Goal: Information Seeking & Learning: Learn about a topic

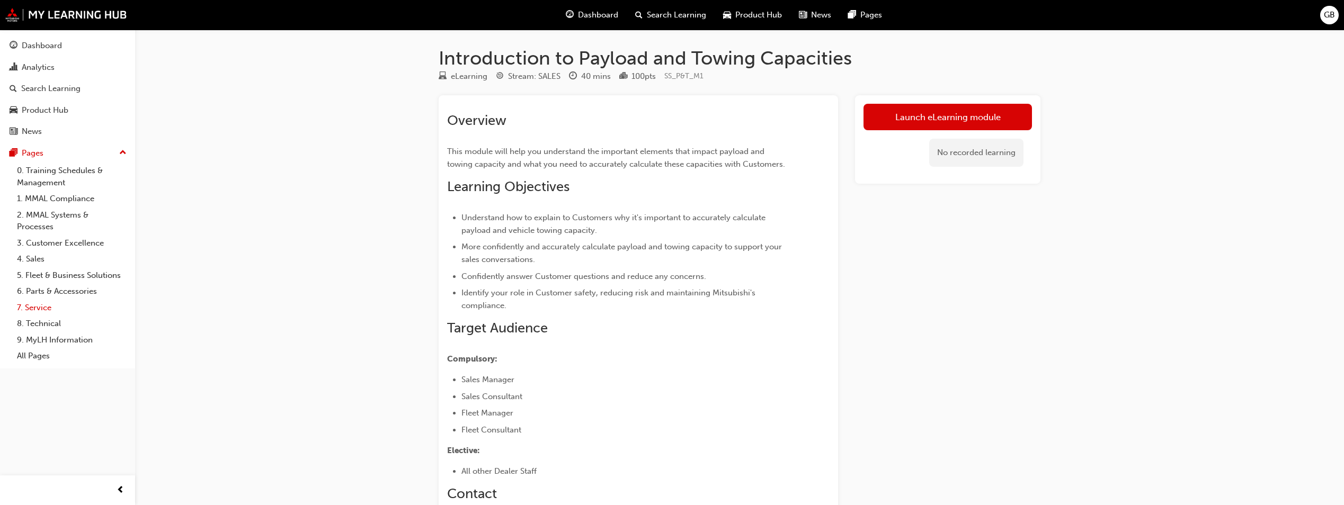
click at [32, 309] on link "7. Service" at bounding box center [72, 308] width 118 height 16
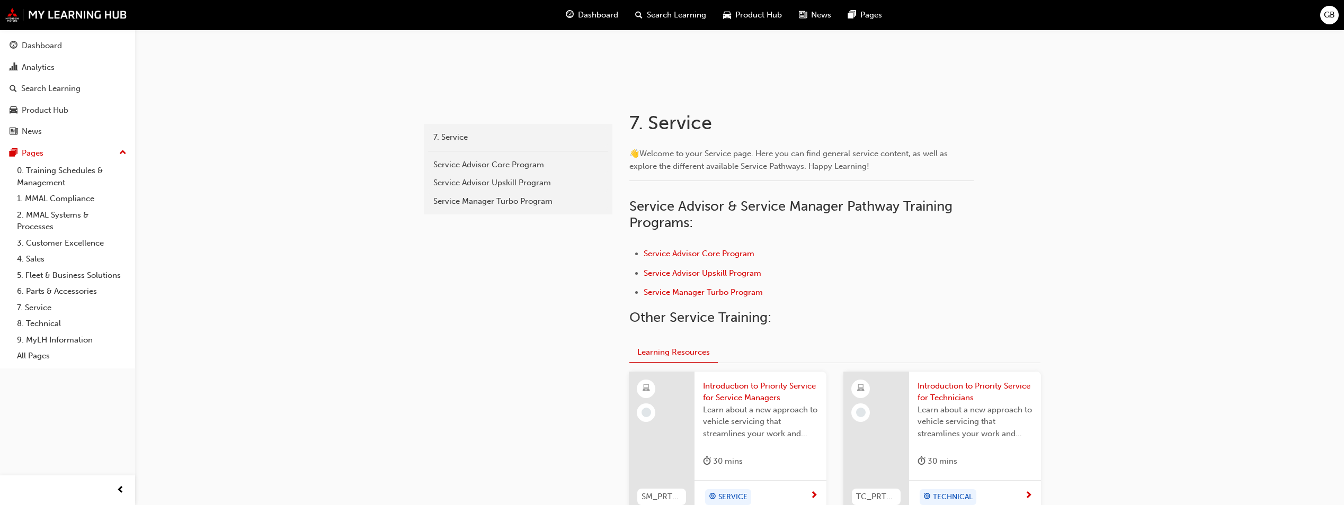
scroll to position [212, 0]
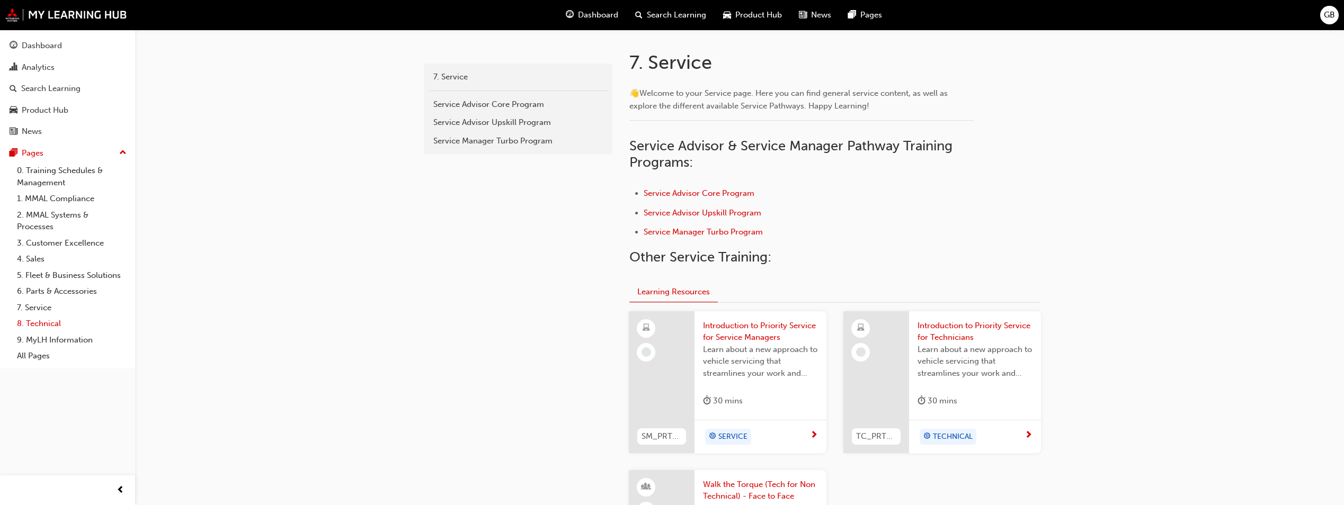
click at [45, 321] on link "8. Technical" at bounding box center [72, 324] width 118 height 16
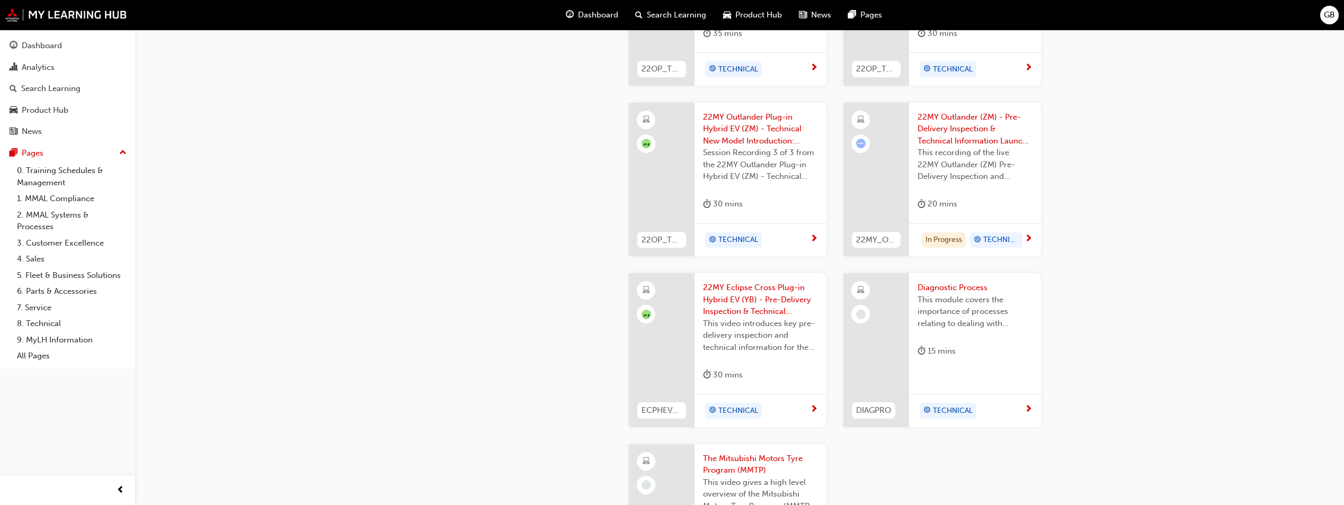
scroll to position [1271, 0]
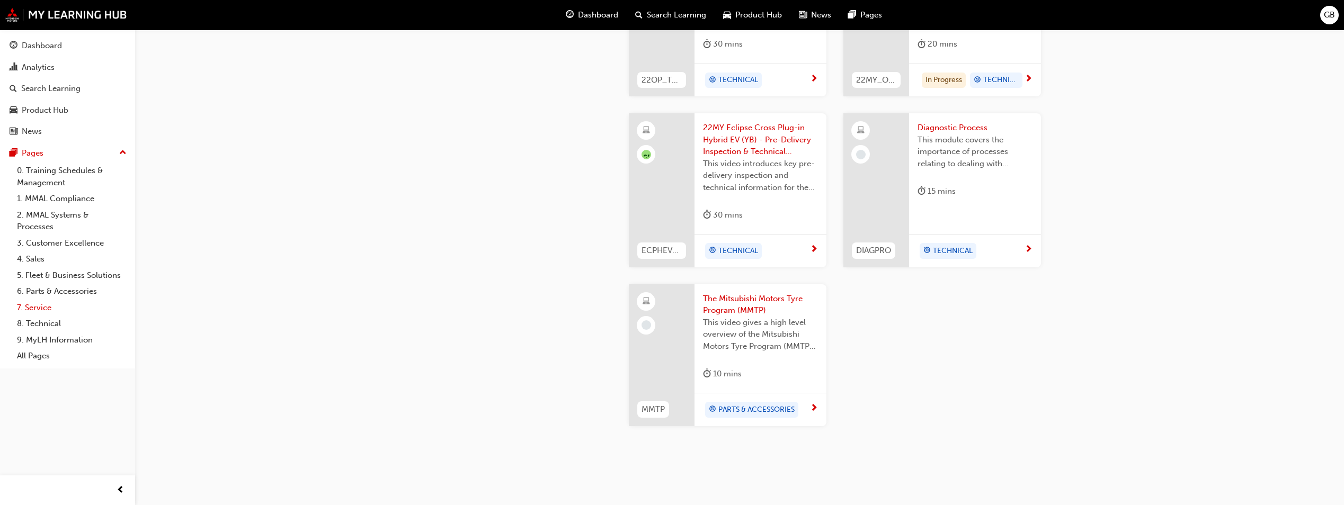
click at [17, 302] on link "7. Service" at bounding box center [72, 308] width 118 height 16
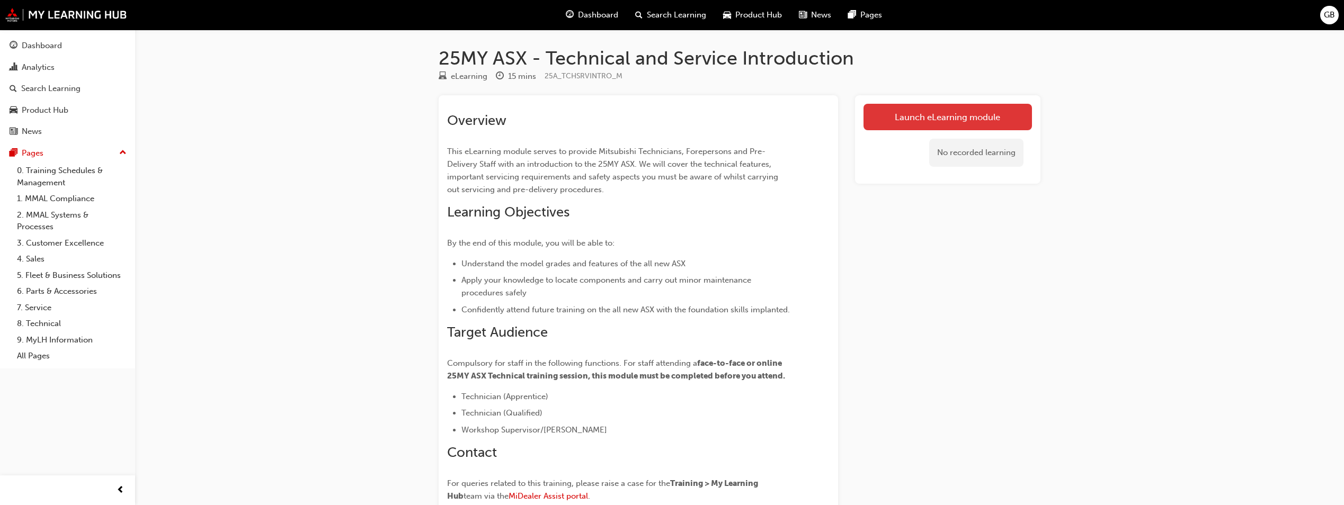
click at [976, 110] on link "Launch eLearning module" at bounding box center [947, 117] width 168 height 26
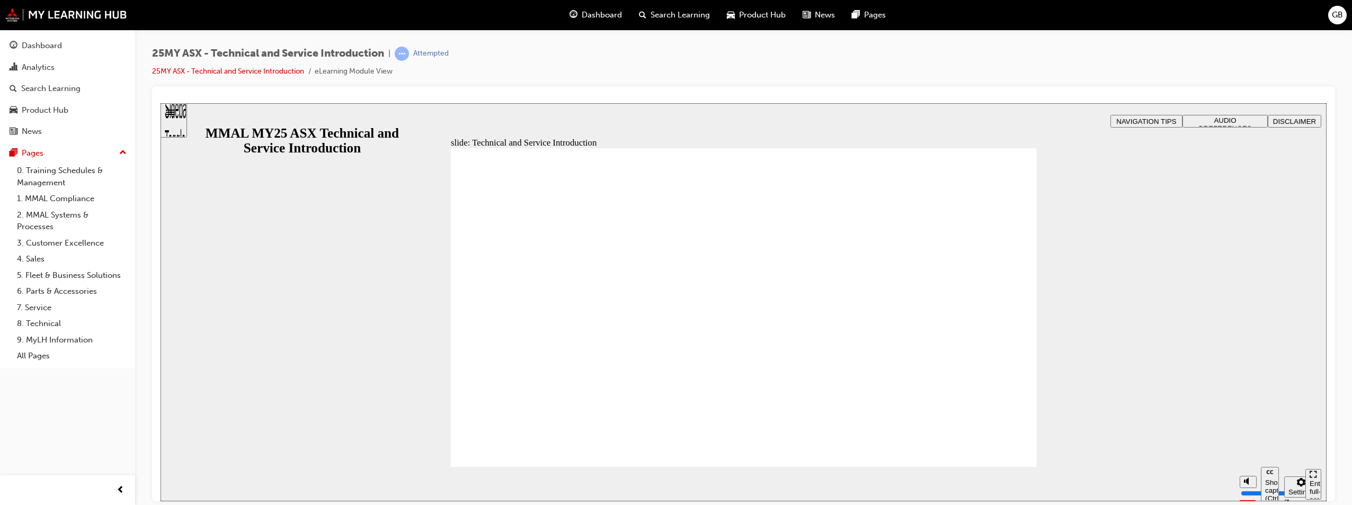
click at [265, 350] on div "slide: Hello and welcome Rectangle B N Rectangle 2 Rectangle 3 Rectangle 1 Hell…" at bounding box center [743, 302] width 1166 height 398
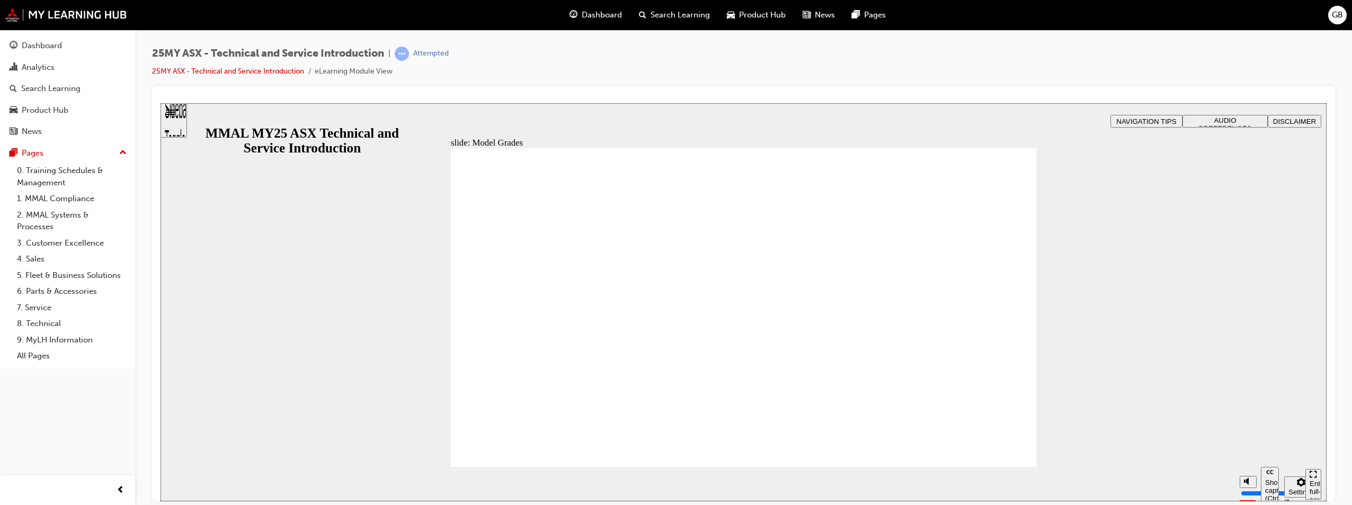
drag, startPoint x: 1013, startPoint y: 150, endPoint x: 1003, endPoint y: 185, distance: 36.2
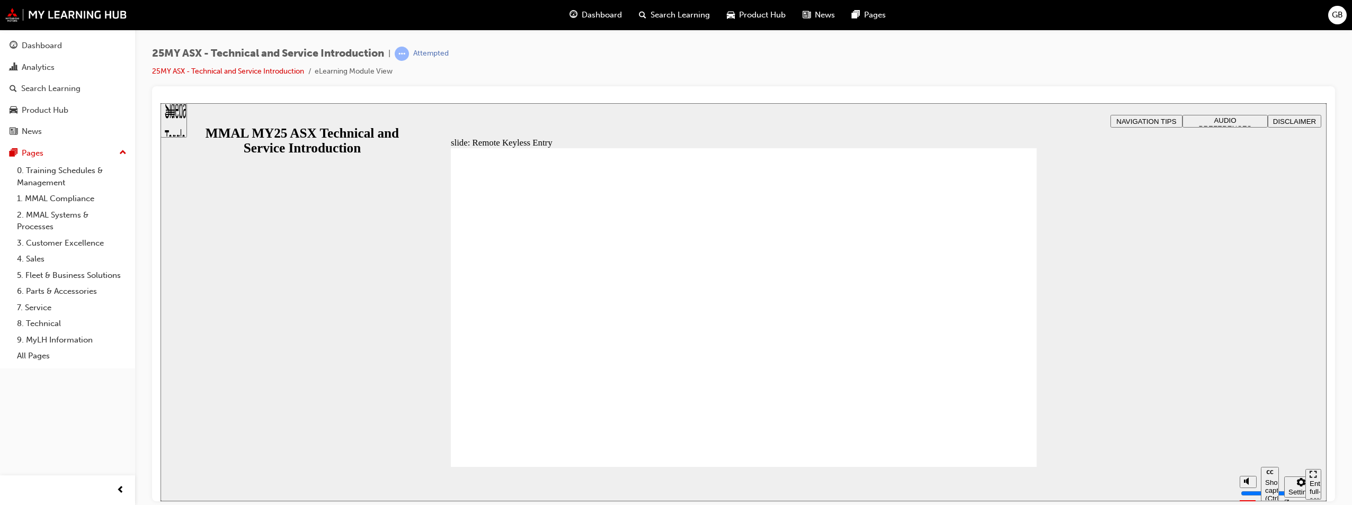
type input "4"
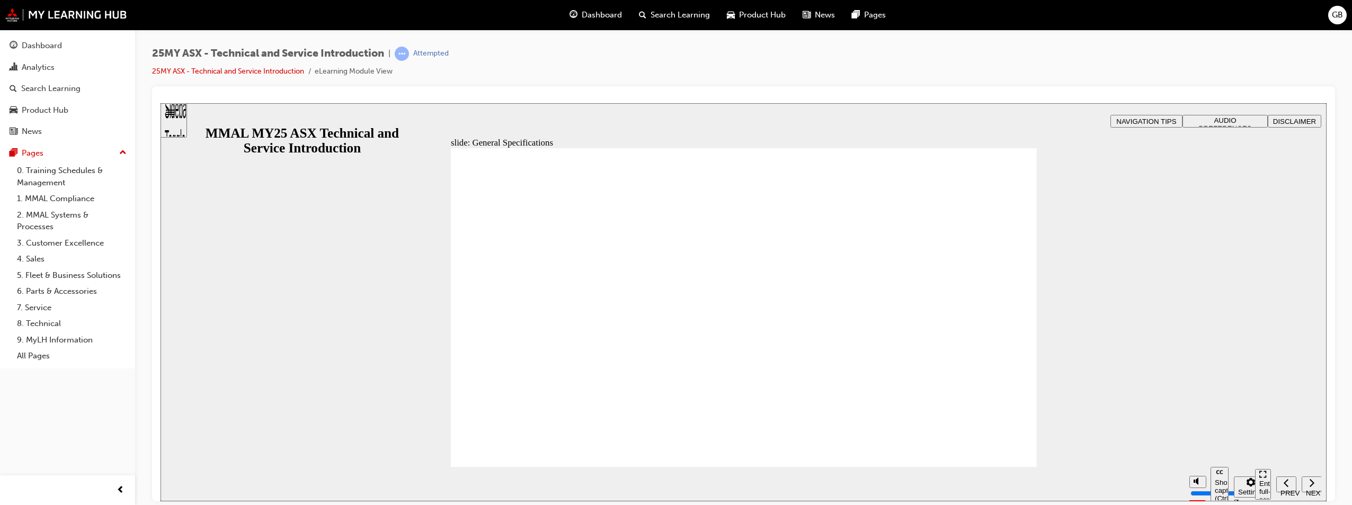
drag, startPoint x: 665, startPoint y: 333, endPoint x: 865, endPoint y: 360, distance: 202.0
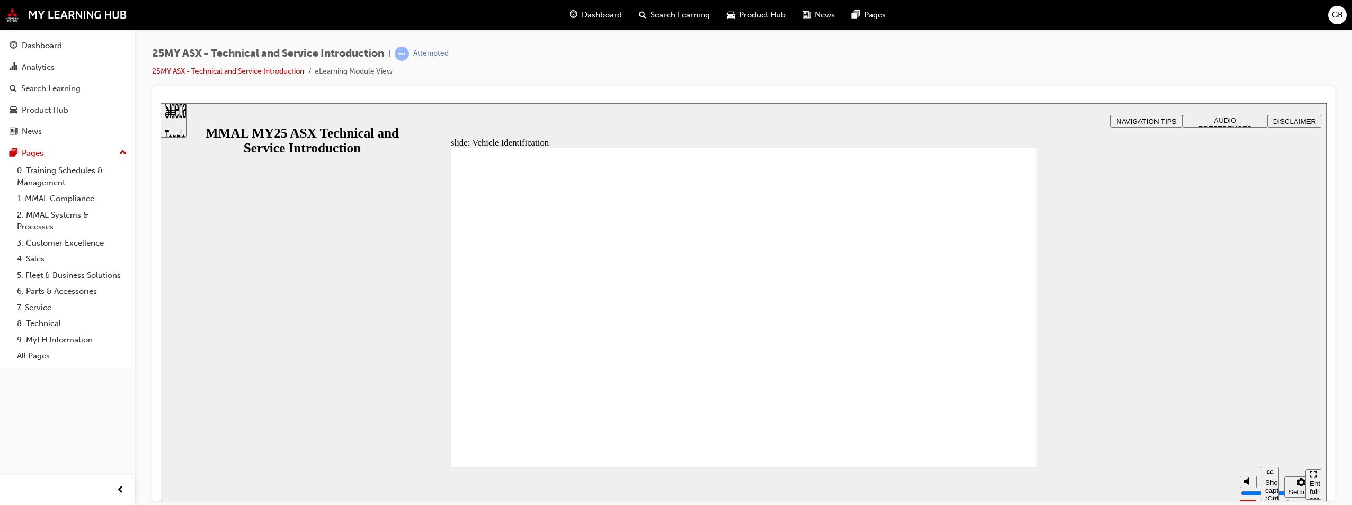
drag, startPoint x: 1009, startPoint y: 186, endPoint x: 932, endPoint y: 472, distance: 296.6
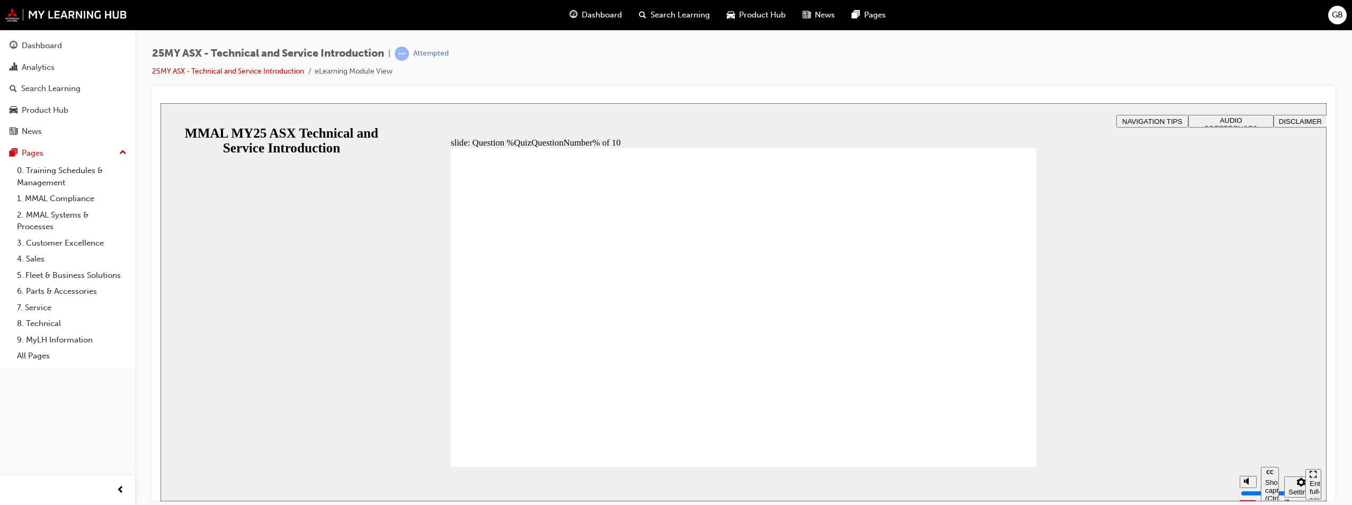
radio input "true"
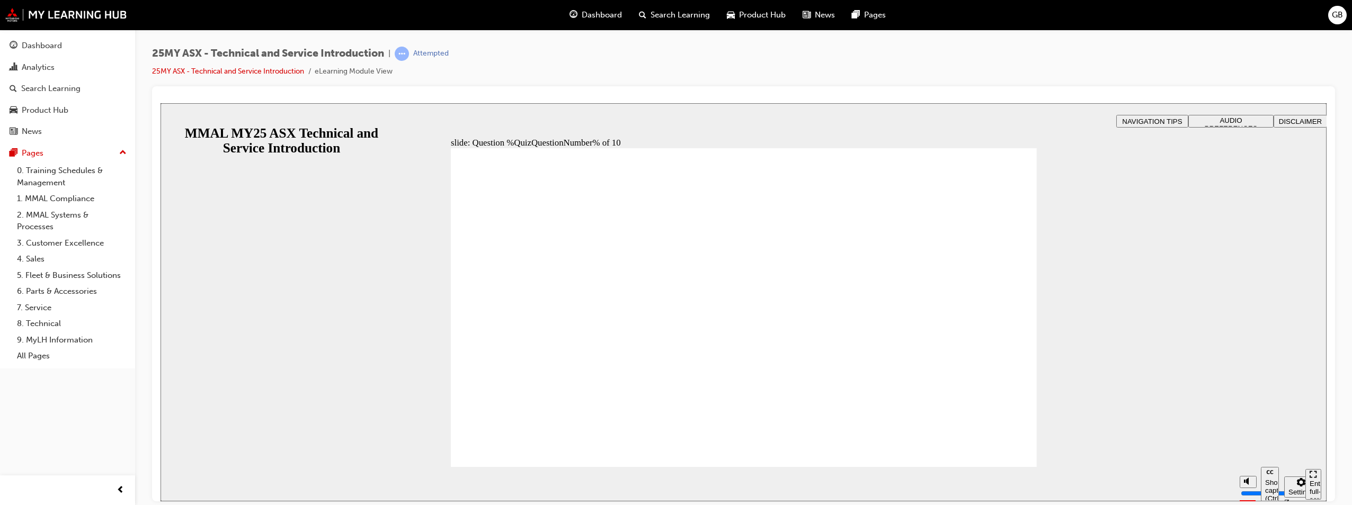
radio input "true"
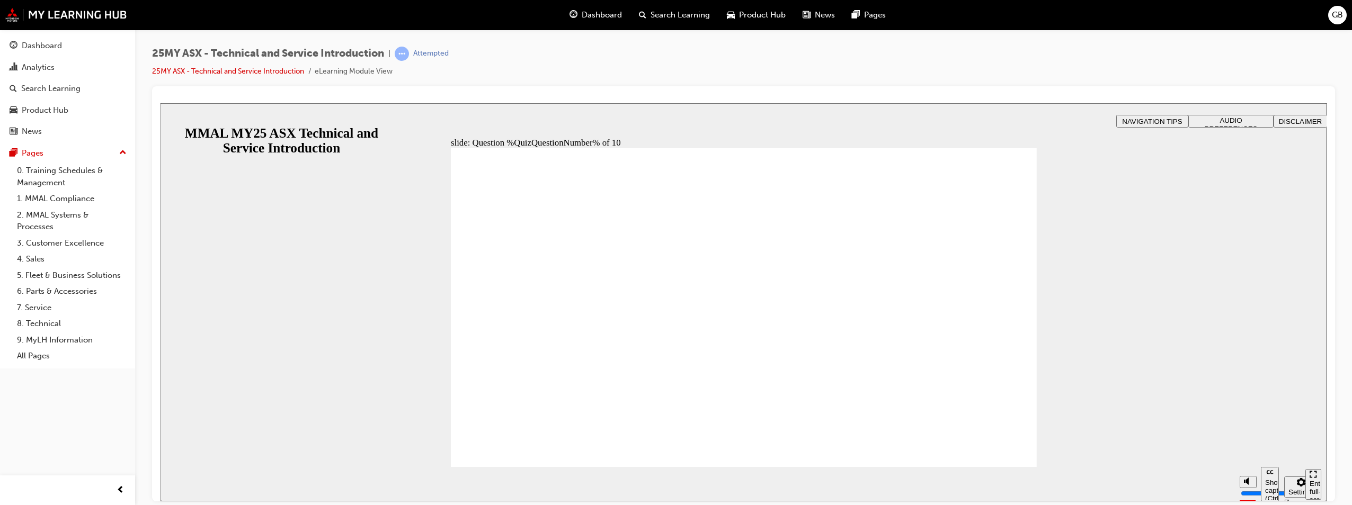
radio input "true"
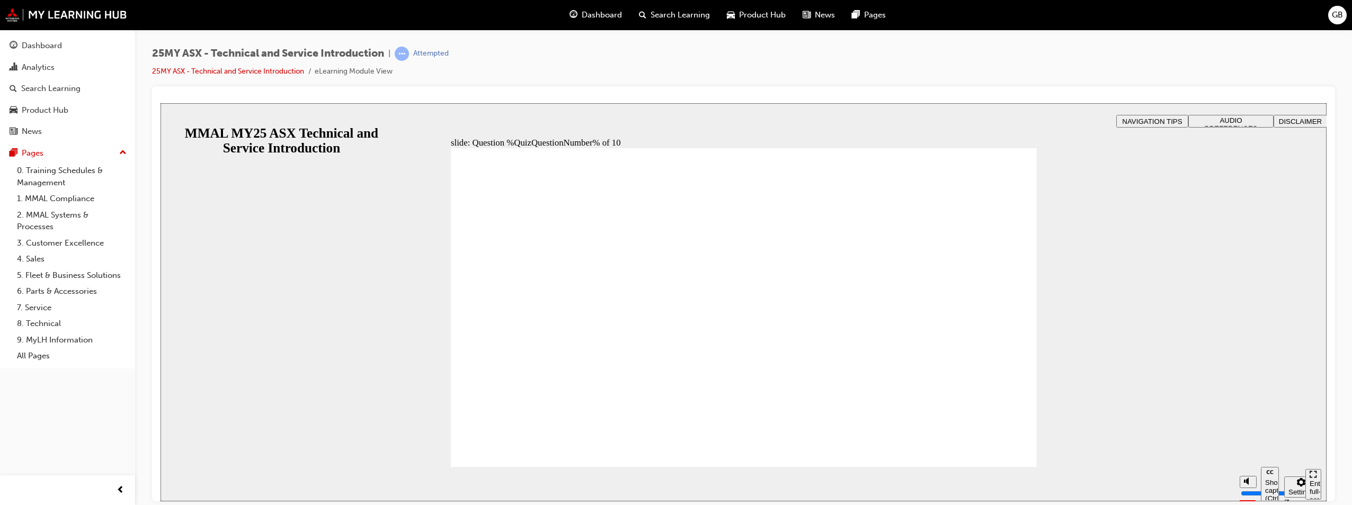
radio input "true"
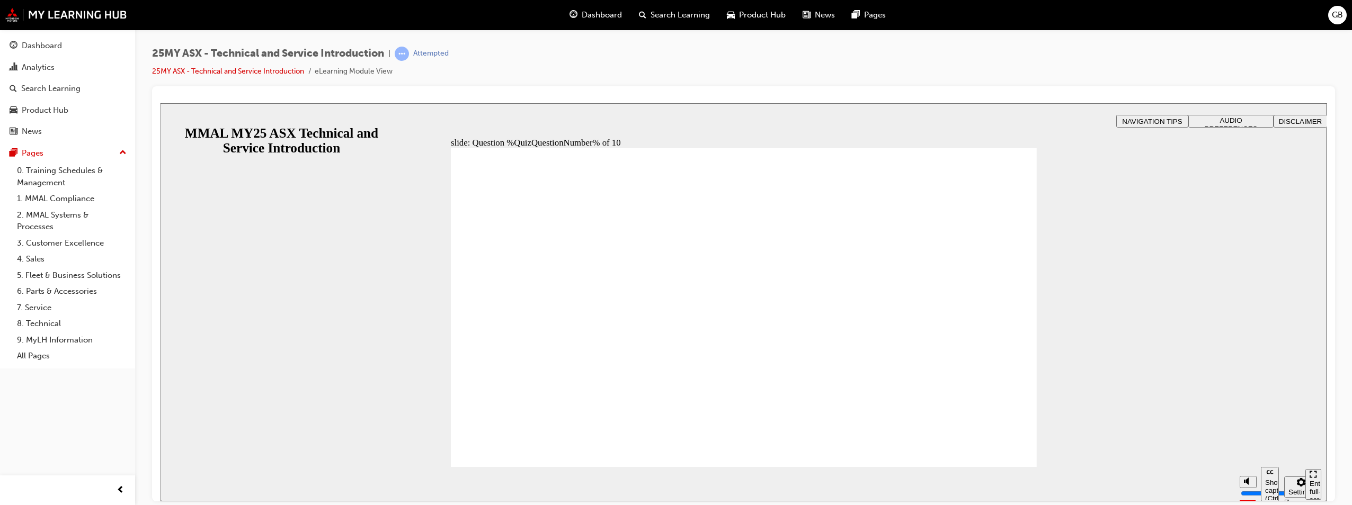
radio input "true"
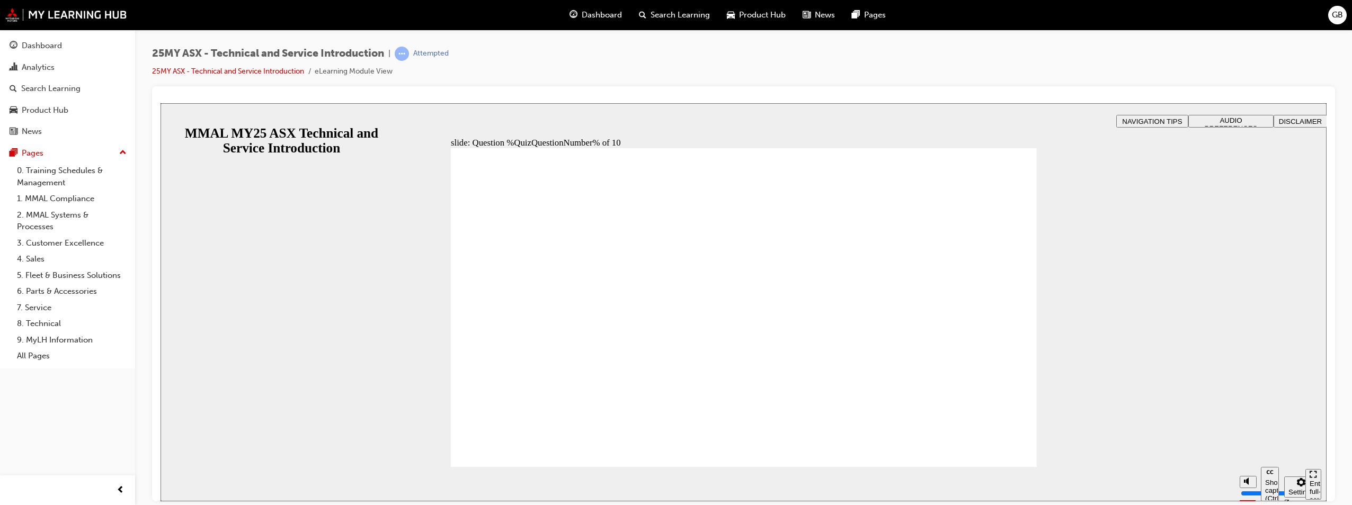
radio input "true"
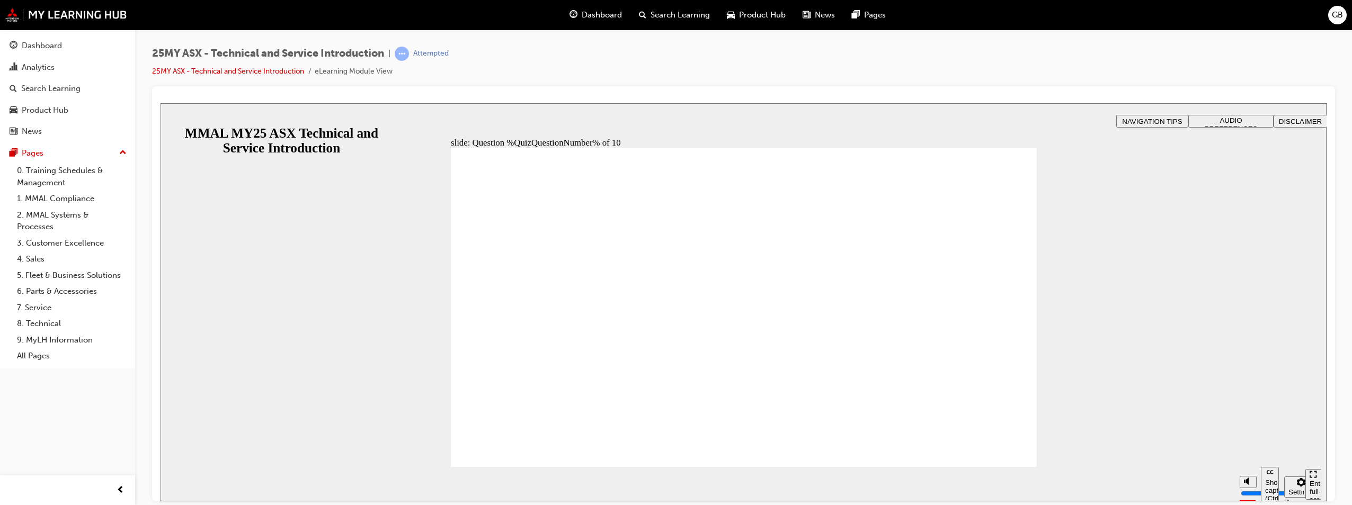
radio input "true"
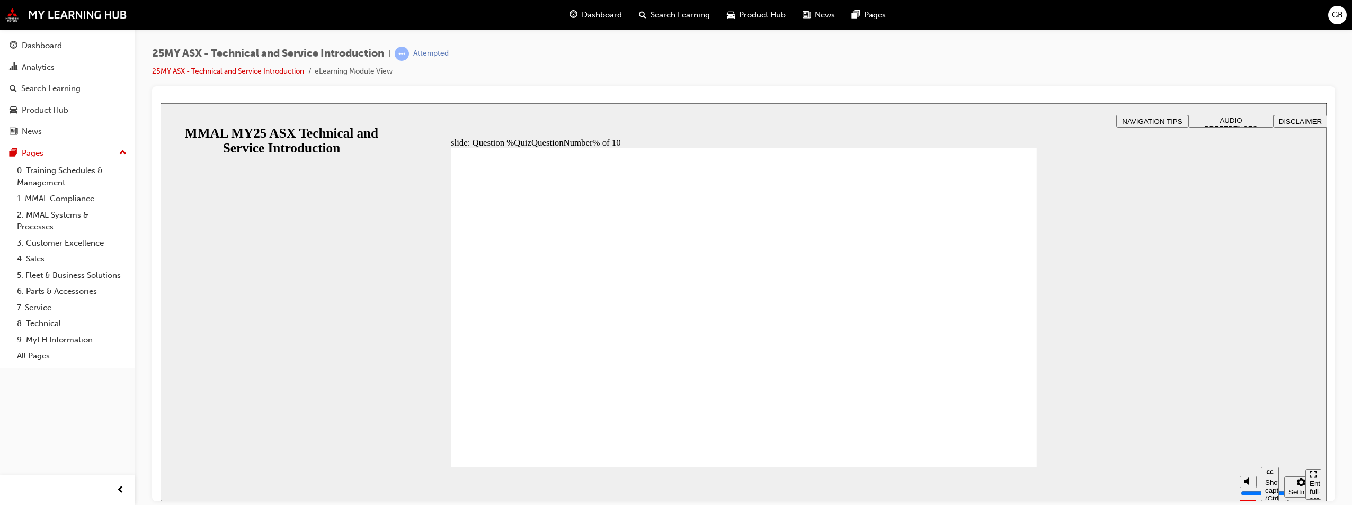
click at [267, 263] on div "slide: Quiz results Sorry, you didn't pass. Click Retry quiz to try again. Befo…" at bounding box center [743, 302] width 1166 height 398
click at [209, 70] on link "25MY ASX - Technical and Service Introduction" at bounding box center [228, 71] width 152 height 9
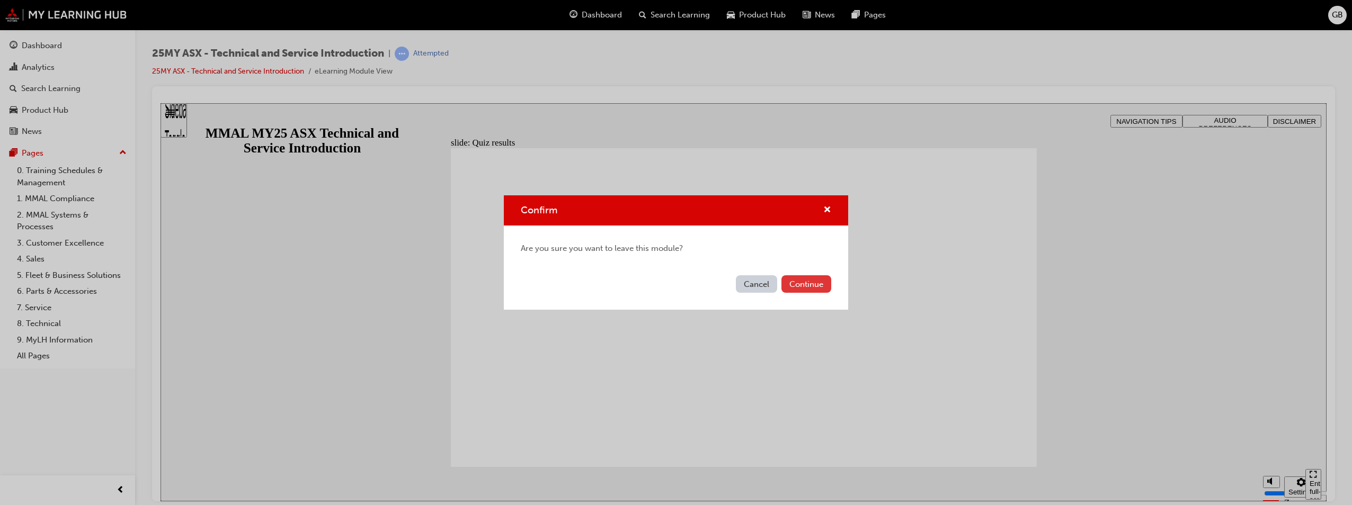
click at [811, 288] on button "Continue" at bounding box center [806, 283] width 50 height 17
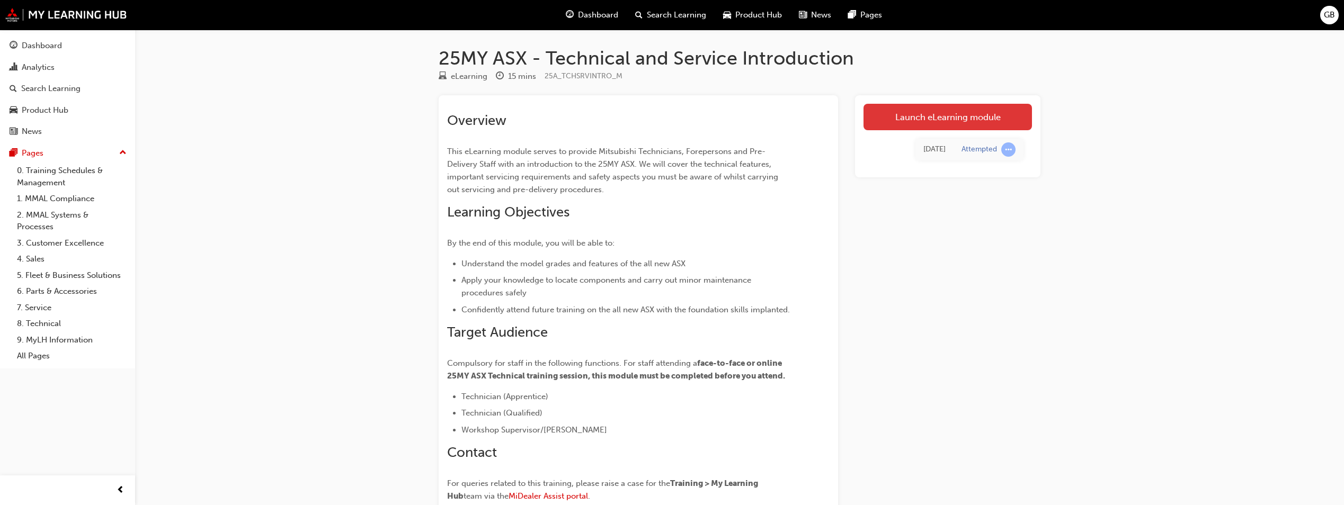
click at [986, 112] on link "Launch eLearning module" at bounding box center [947, 117] width 168 height 26
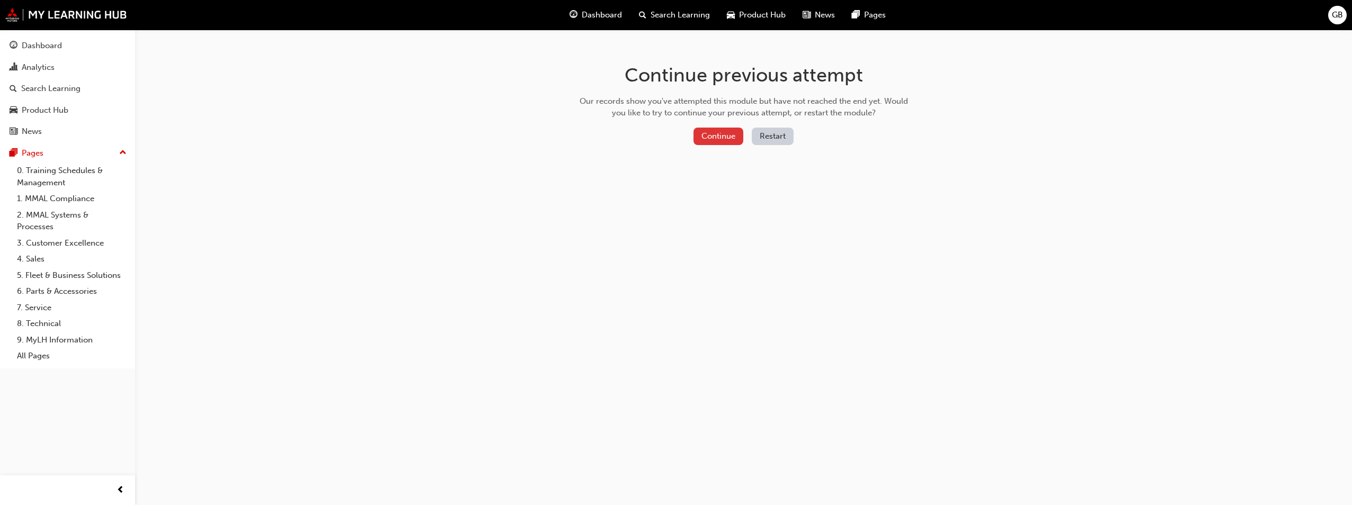
click at [715, 138] on button "Continue" at bounding box center [718, 136] width 50 height 17
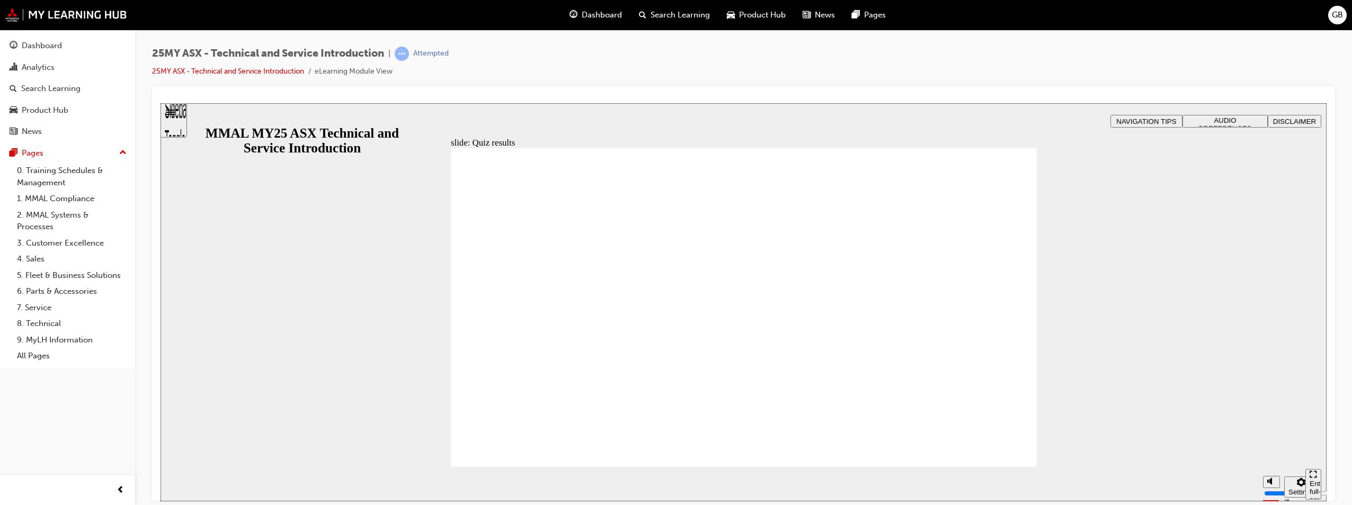
click at [174, 121] on div "Sidebar Toggle" at bounding box center [174, 124] width 18 height 64
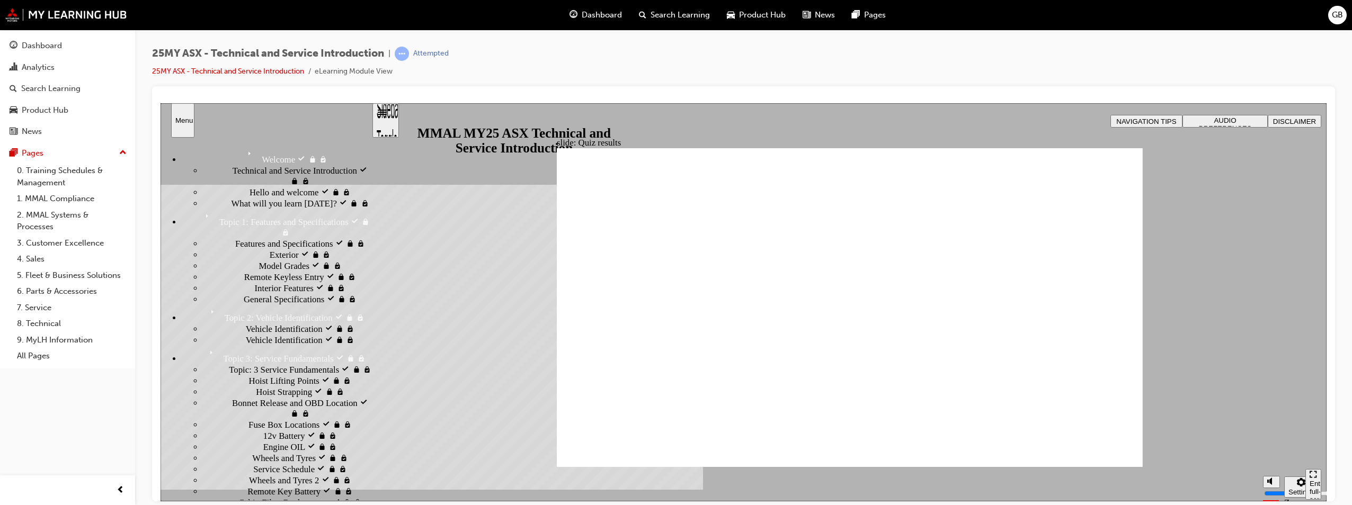
click at [421, 265] on div "slide: Quiz results Sorry, you didn't pass. Click Retry quiz to try again. Befo…" at bounding box center [743, 302] width 1166 height 398
click at [233, 174] on span "Technical and Service Introduction visited" at bounding box center [302, 175] width 139 height 21
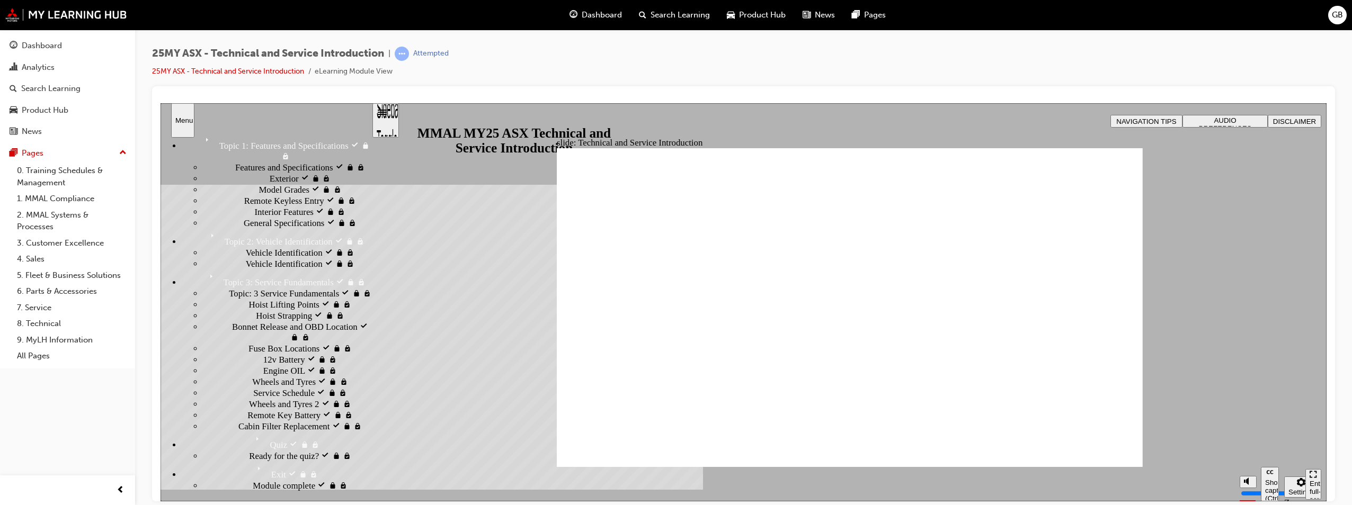
scroll to position [371, 0]
click at [252, 376] on span "Wheels and Tyres visited" at bounding box center [311, 386] width 119 height 21
click at [249, 398] on span "Wheels and Tyres 2 visited" at bounding box center [297, 403] width 96 height 11
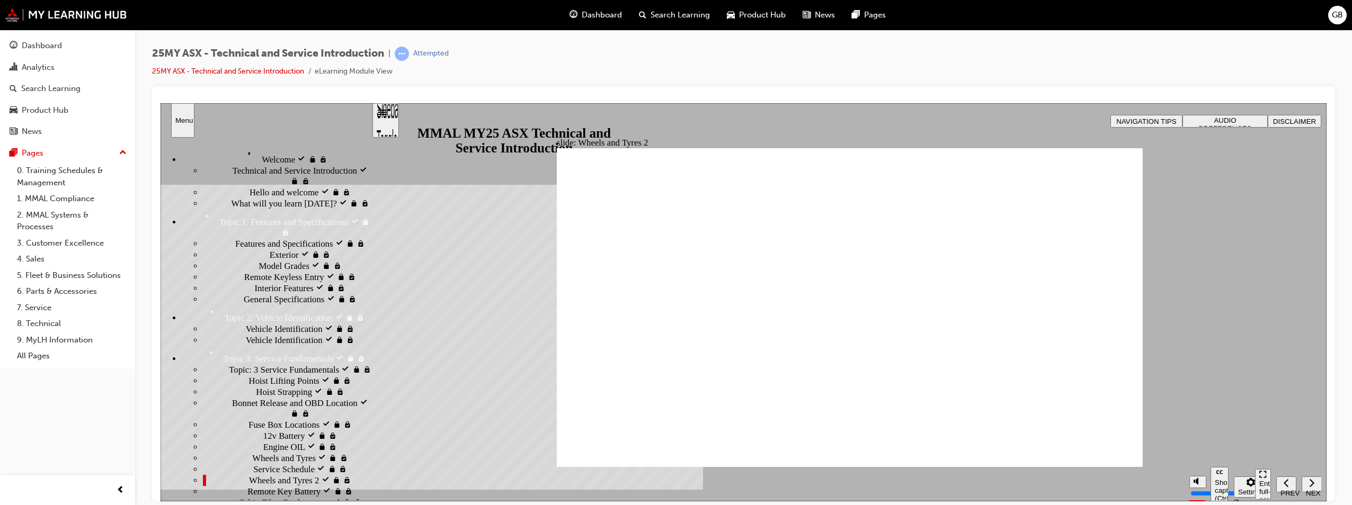
click at [235, 238] on span "Features and Specifications visited" at bounding box center [296, 243] width 123 height 11
click at [255, 293] on span "Interior Features visited" at bounding box center [297, 287] width 85 height 11
click at [244, 304] on span "General Specifications visited" at bounding box center [297, 298] width 106 height 11
click at [244, 152] on icon "Menu" at bounding box center [252, 154] width 16 height 16
click at [235, 248] on span "Features and Specifications visited" at bounding box center [296, 243] width 123 height 11
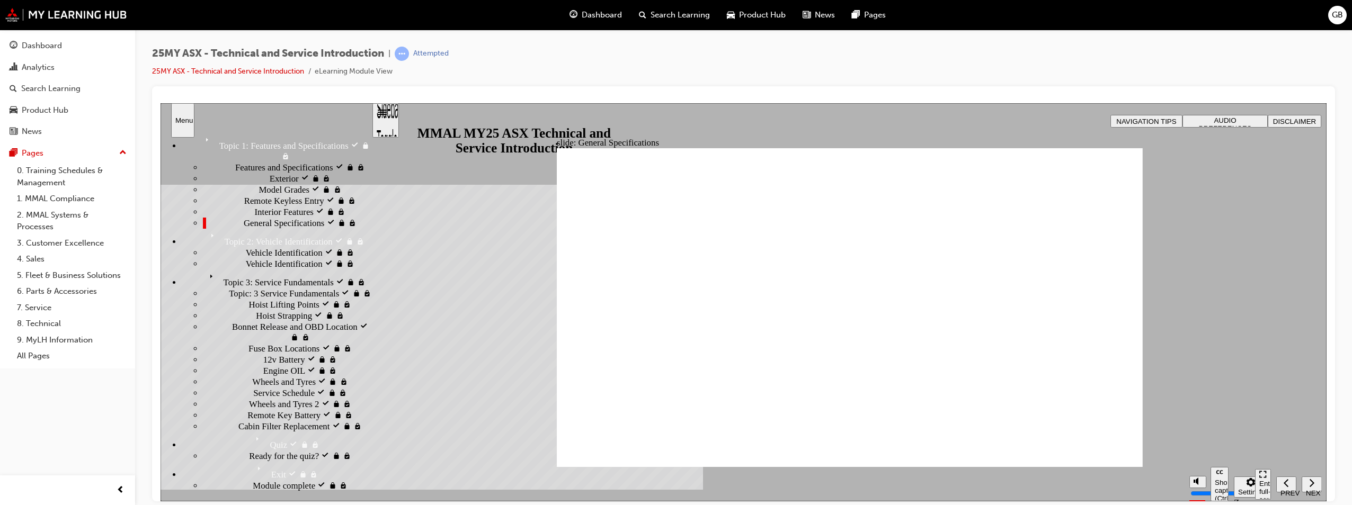
scroll to position [106, 0]
click at [249, 450] on span "Ready for the quiz? visited" at bounding box center [297, 455] width 96 height 11
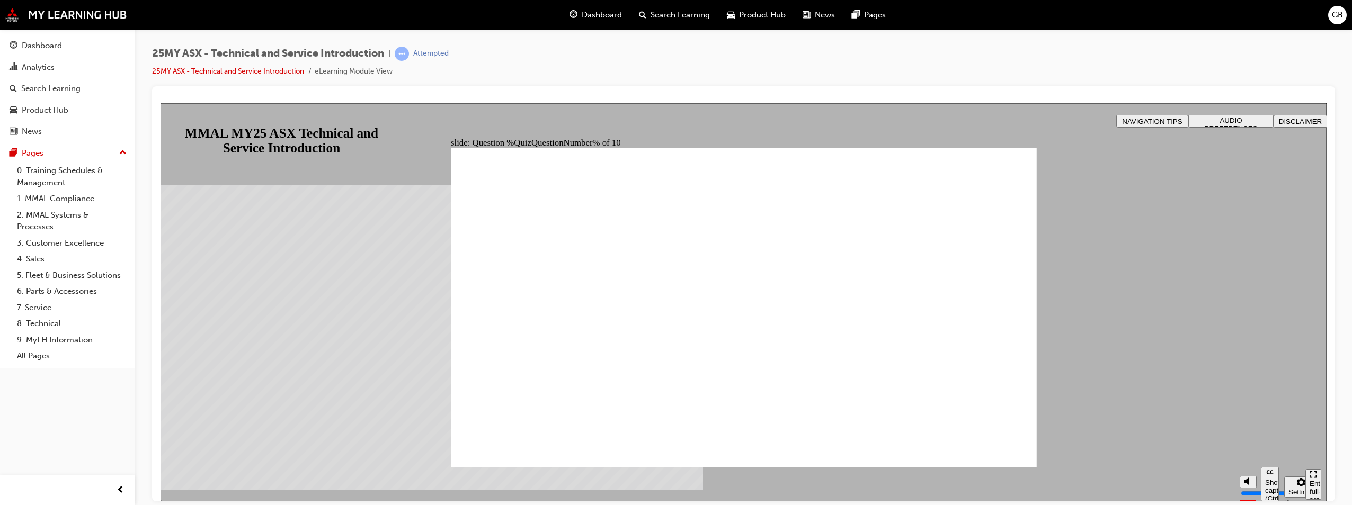
radio input "true"
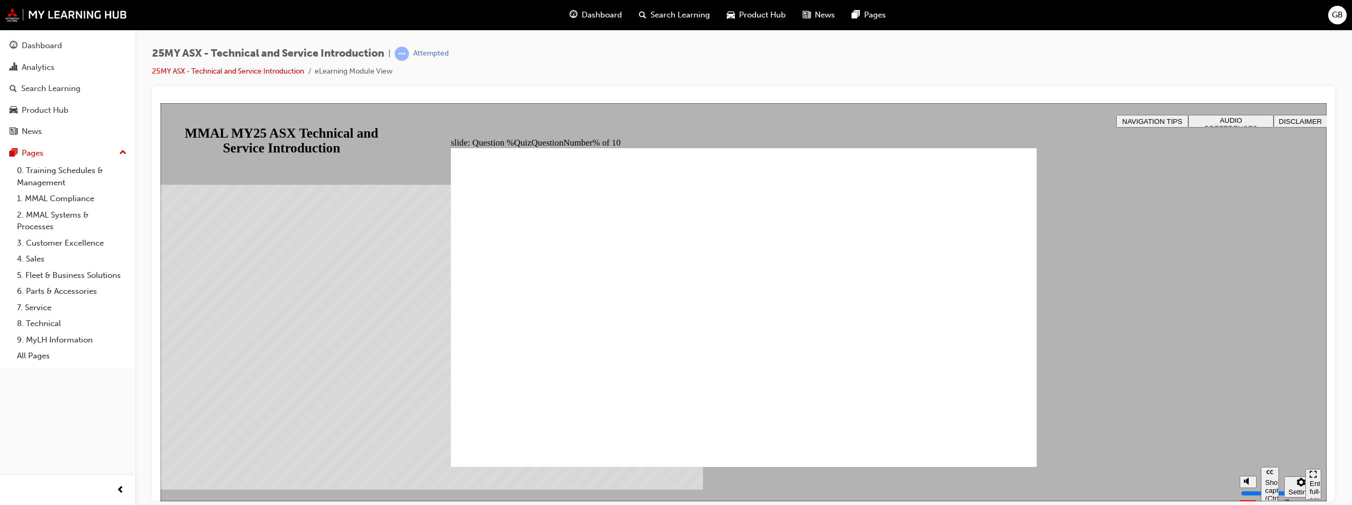
radio input "true"
click at [248, 118] on div "slide: Question %QuizQuestionNumber% of 10 Rectangle 5 That’s not quite right. …" at bounding box center [743, 302] width 1166 height 398
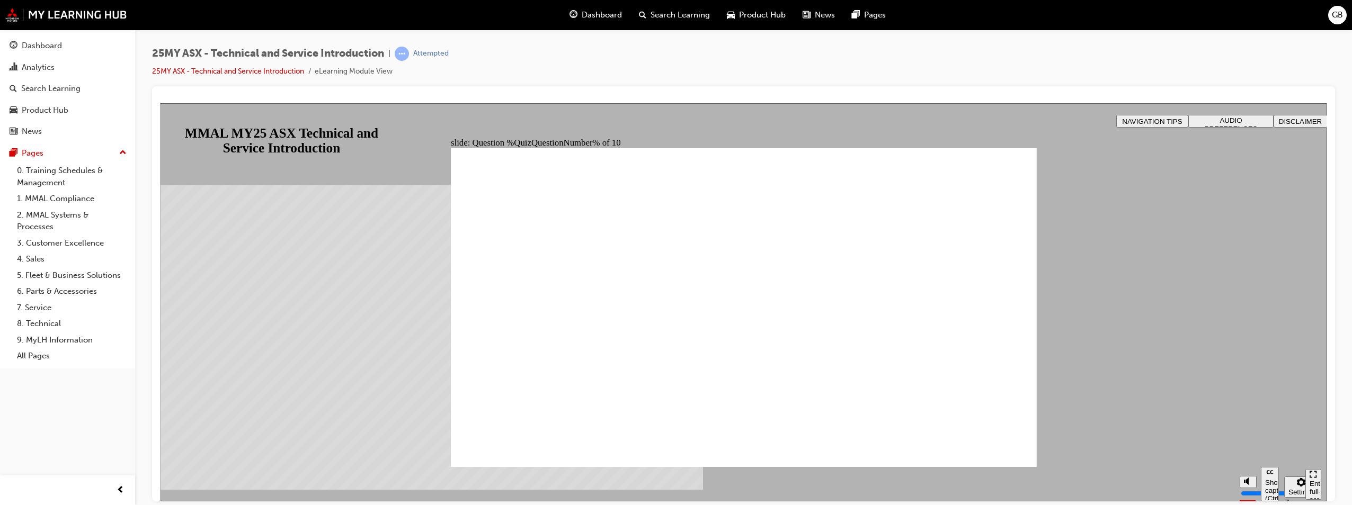
radio input "true"
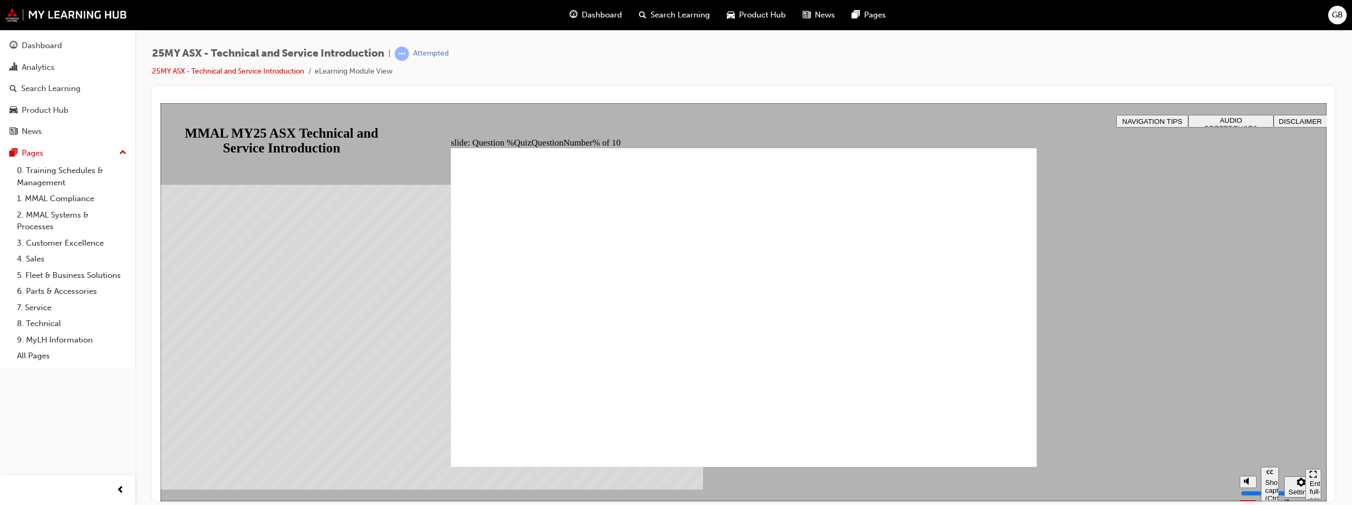
drag, startPoint x: 479, startPoint y: 319, endPoint x: 496, endPoint y: 400, distance: 83.4
radio input "true"
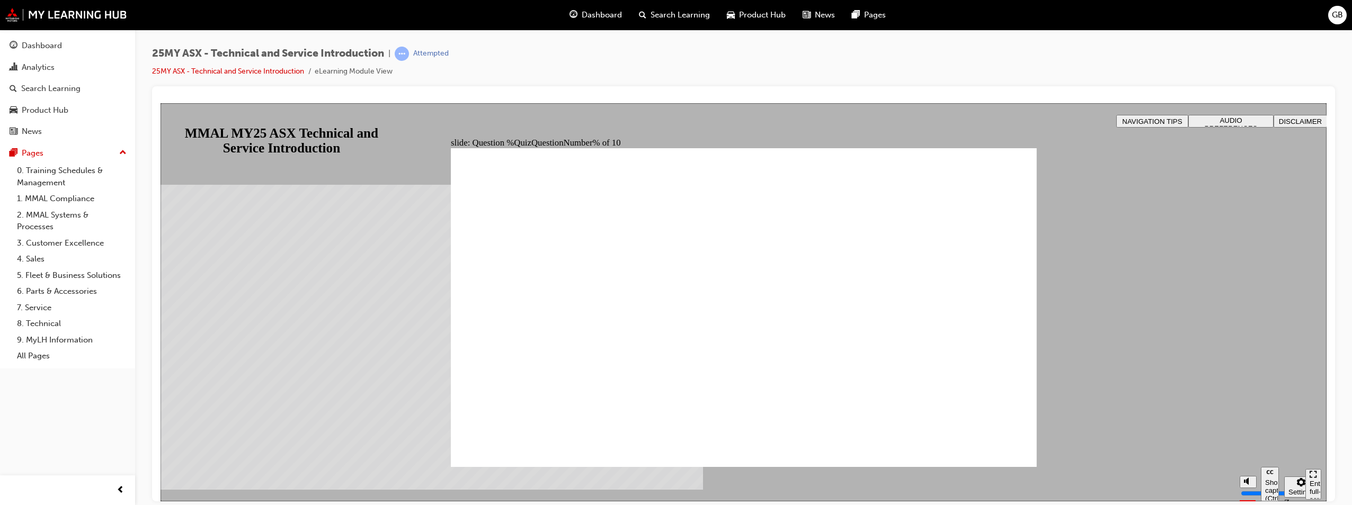
drag, startPoint x: 481, startPoint y: 283, endPoint x: 524, endPoint y: 456, distance: 178.6
radio input "true"
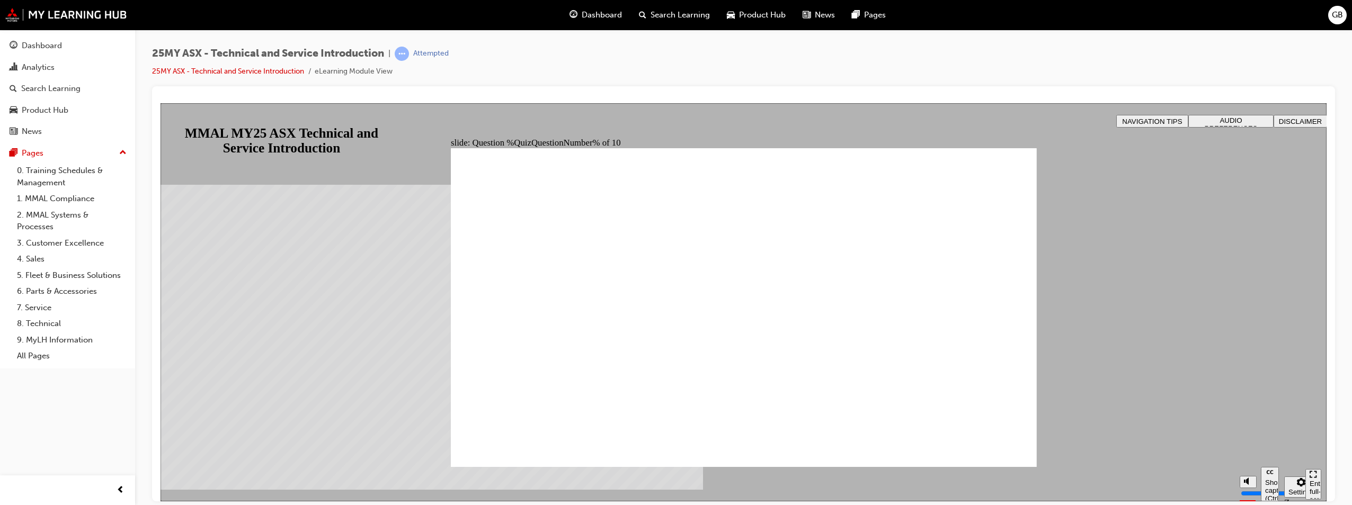
drag, startPoint x: 510, startPoint y: 437, endPoint x: 896, endPoint y: 492, distance: 389.9
radio input "true"
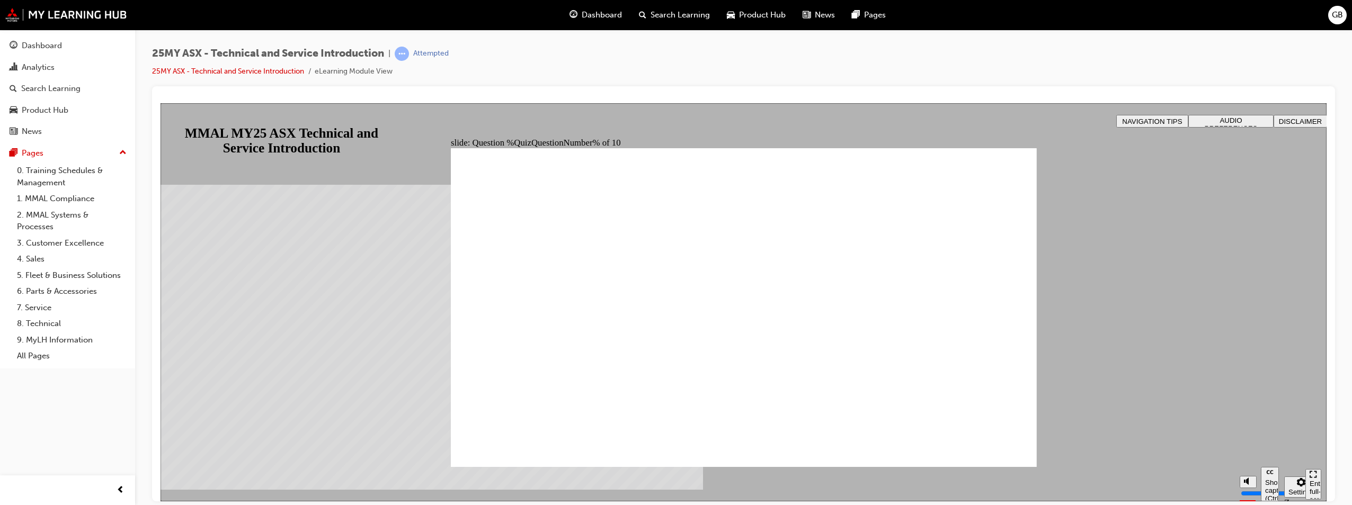
radio input "true"
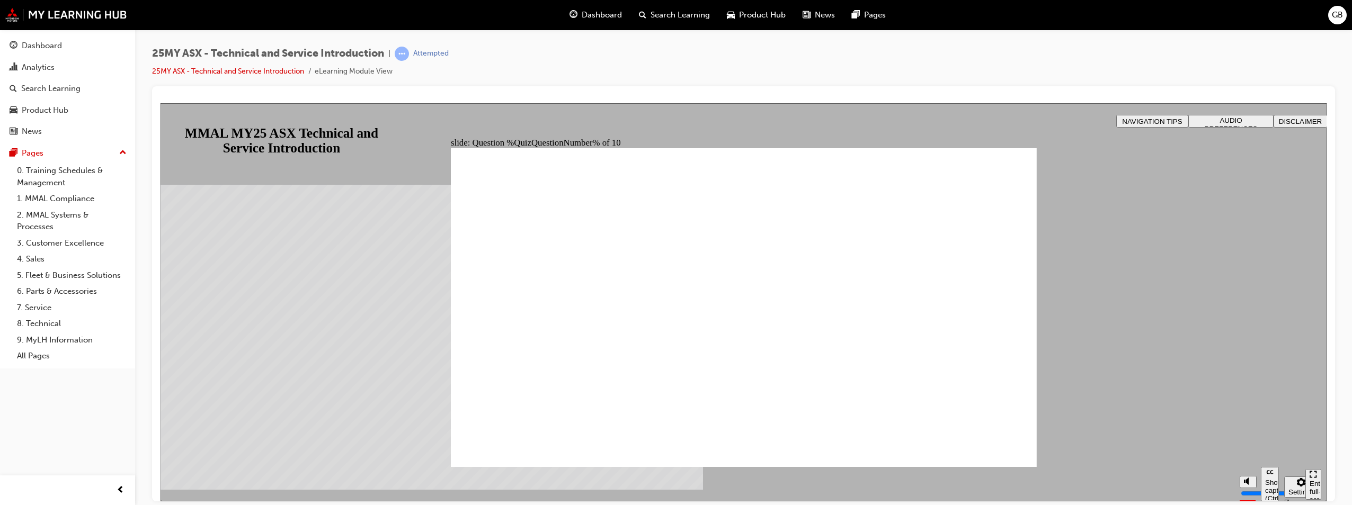
radio input "true"
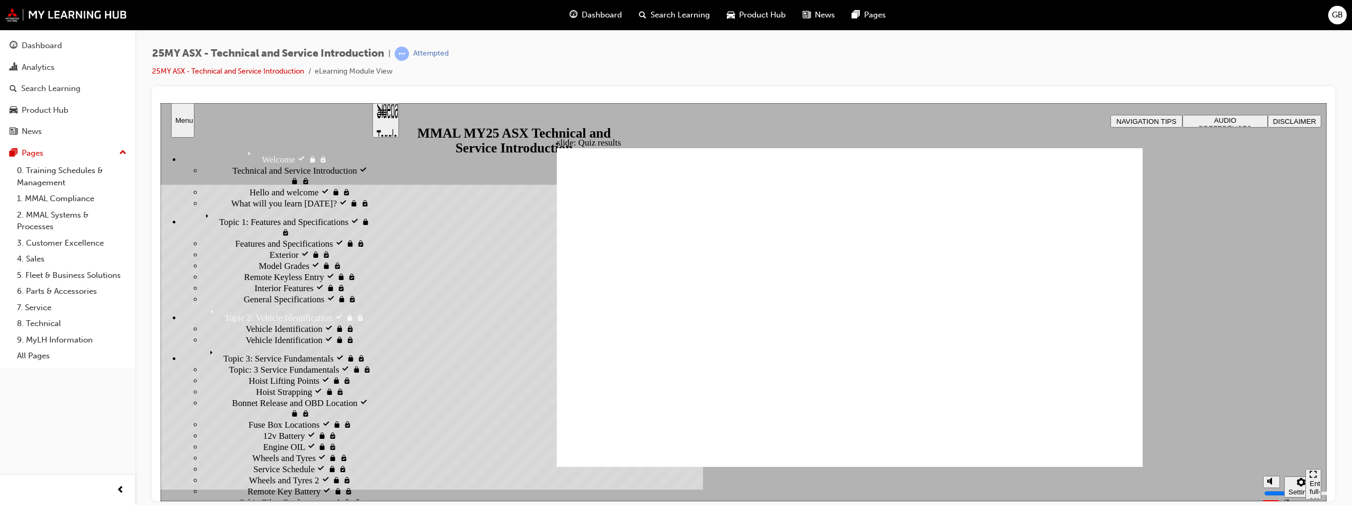
click at [231, 208] on span "What will you learn today? visited" at bounding box center [296, 203] width 131 height 11
click at [211, 219] on span "Topic 1: Features and Specifications visited" at bounding box center [278, 214] width 155 height 11
click at [207, 249] on div "Features and Specifications visited Features and Specifications" at bounding box center [287, 243] width 168 height 11
click at [235, 238] on span "Features and Specifications visited" at bounding box center [296, 243] width 123 height 11
click at [270, 249] on span "Exterior visited" at bounding box center [297, 254] width 55 height 11
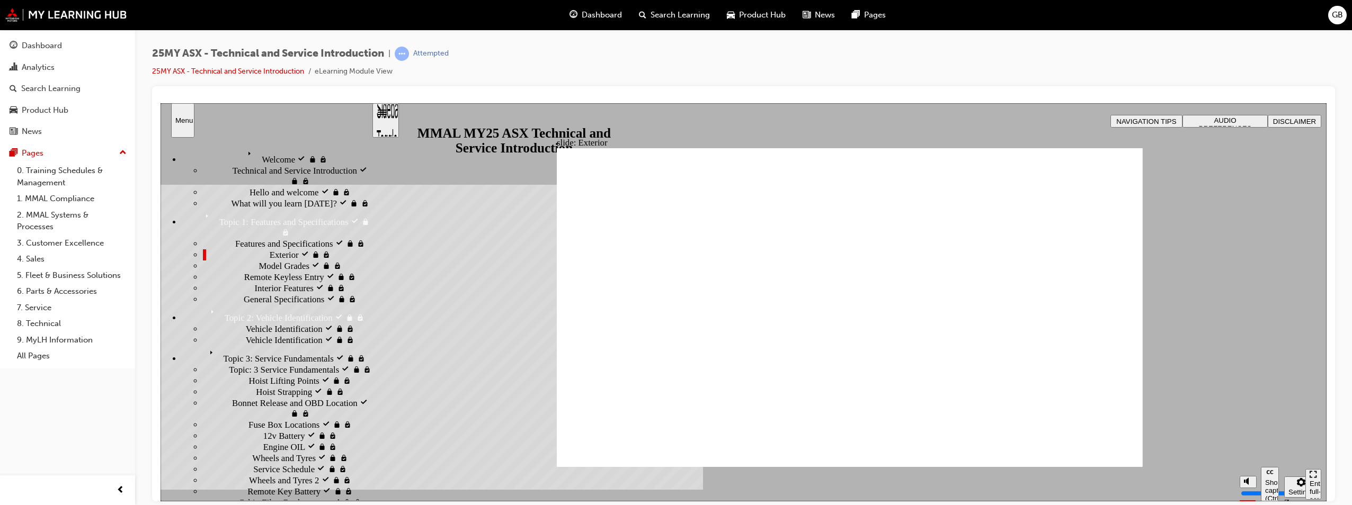
click at [255, 293] on span "Interior Features visited" at bounding box center [297, 287] width 85 height 11
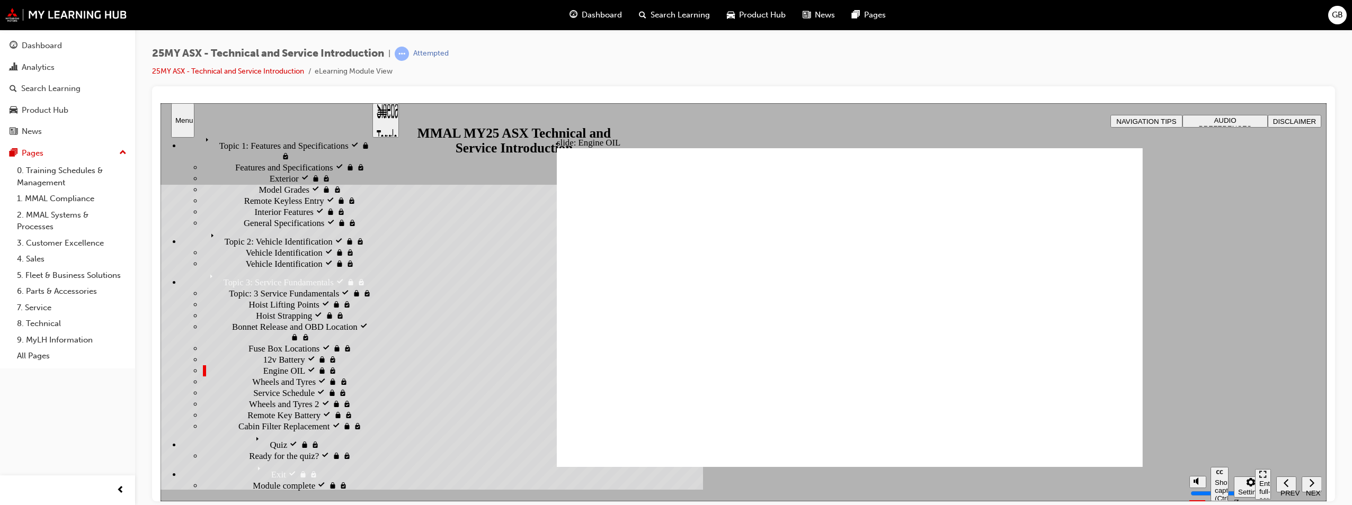
click at [252, 432] on span "Quiz visited" at bounding box center [273, 437] width 43 height 11
click at [208, 461] on div "Ready for the quiz? Ready for the quiz?" at bounding box center [287, 455] width 168 height 11
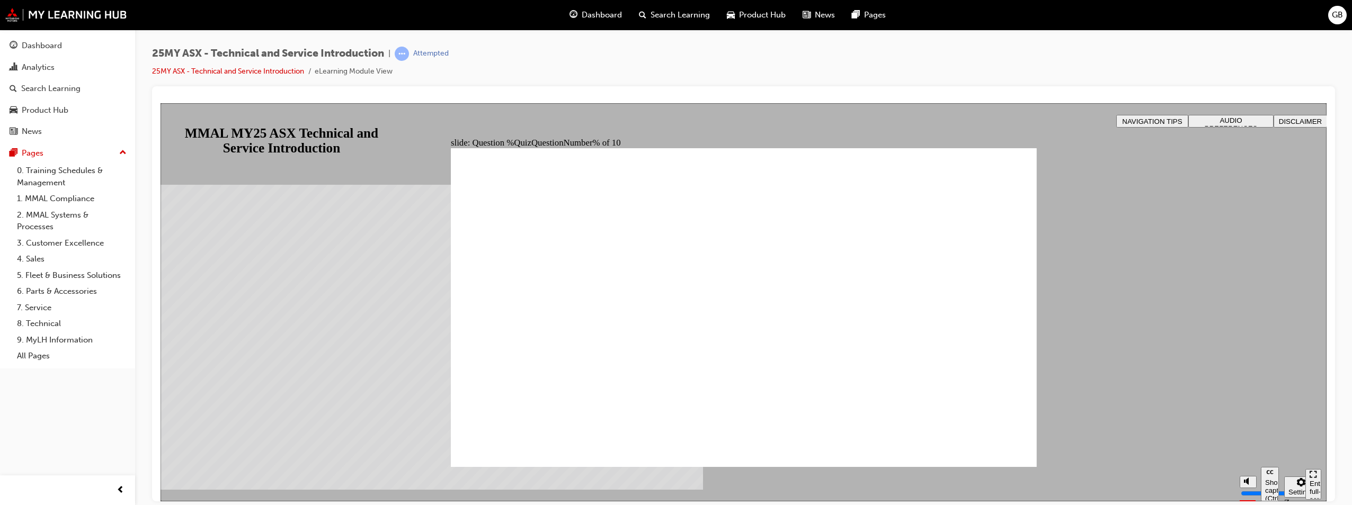
radio input "true"
drag, startPoint x: 496, startPoint y: 440, endPoint x: 1141, endPoint y: 607, distance: 665.9
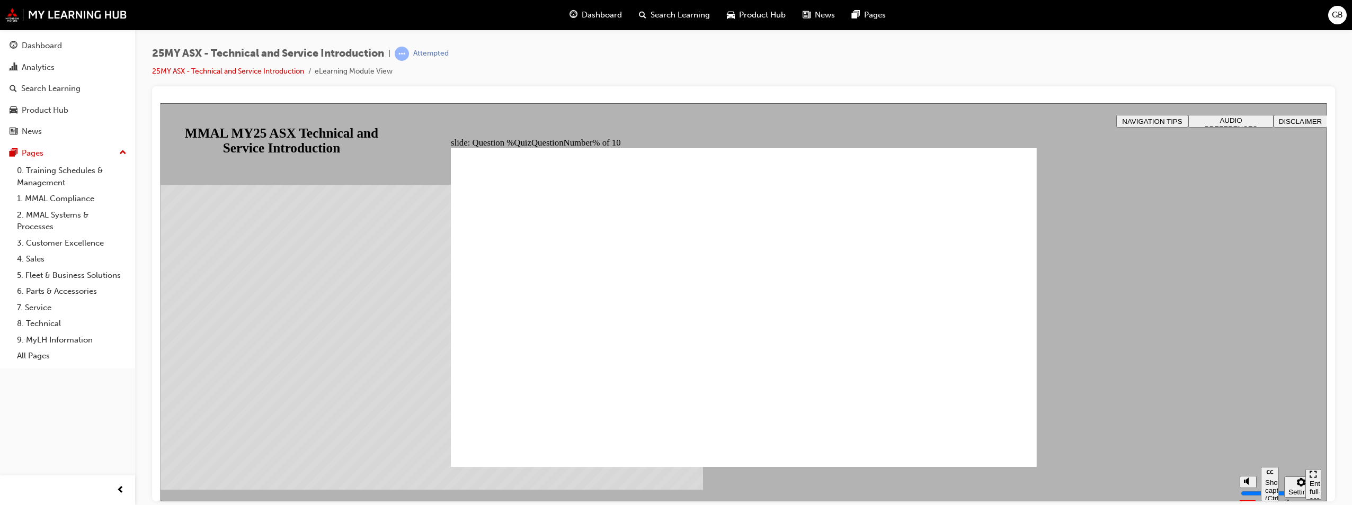
radio input "true"
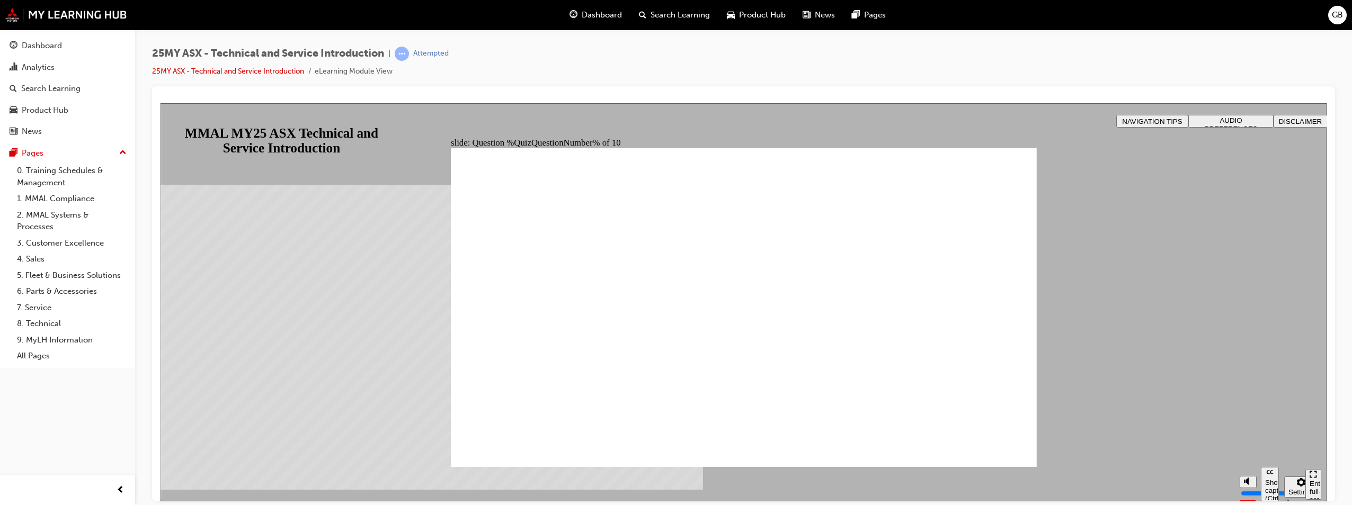
radio input "true"
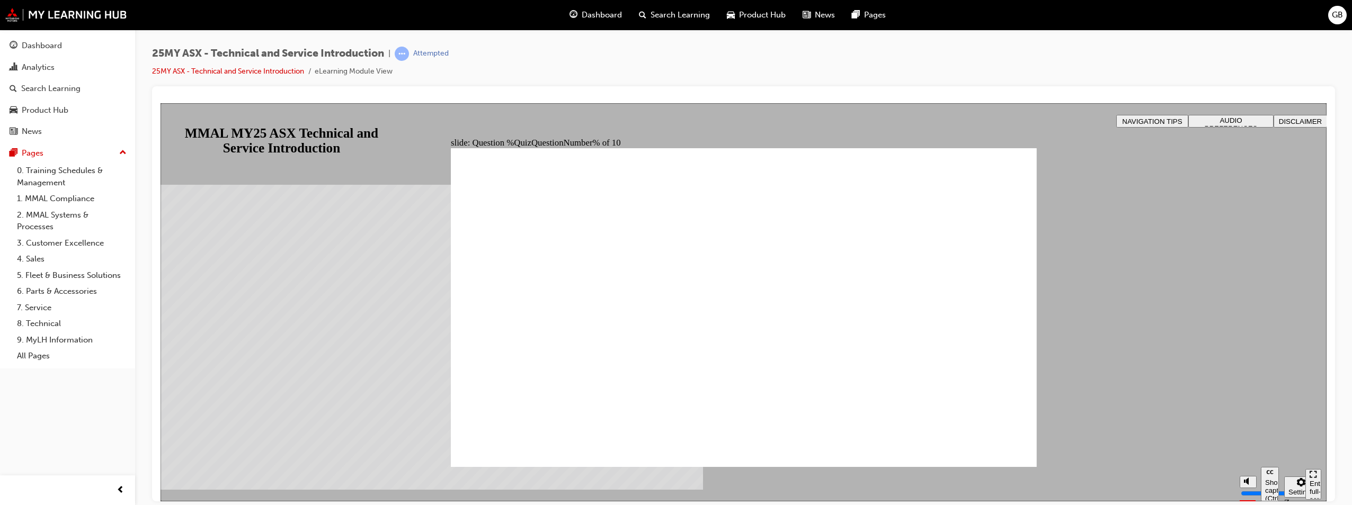
drag, startPoint x: 802, startPoint y: 395, endPoint x: 753, endPoint y: 403, distance: 50.4
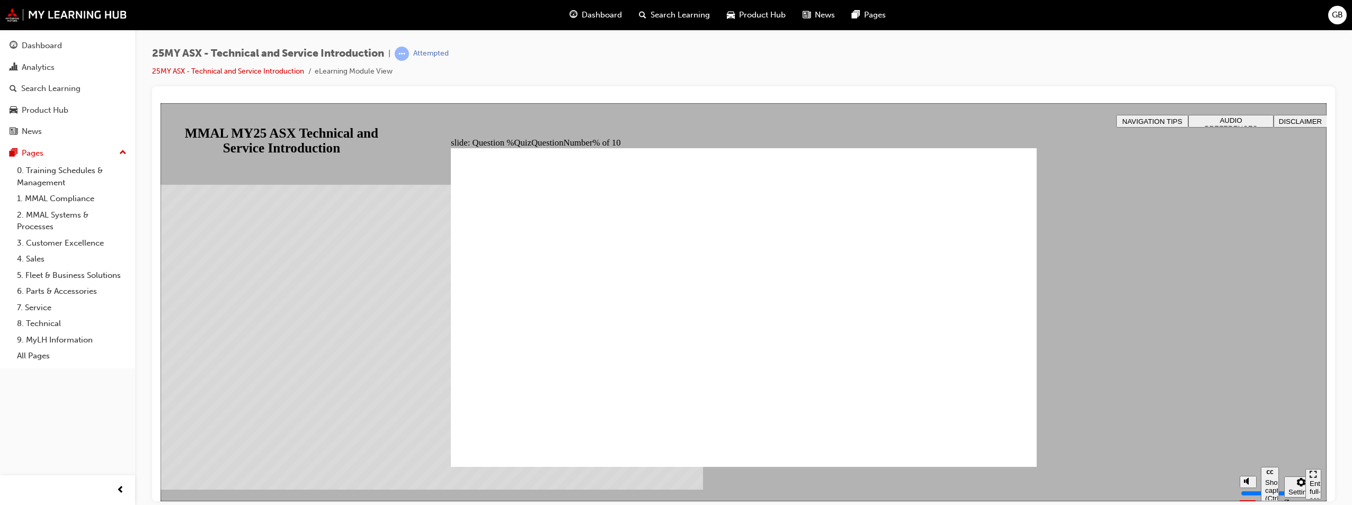
radio input "true"
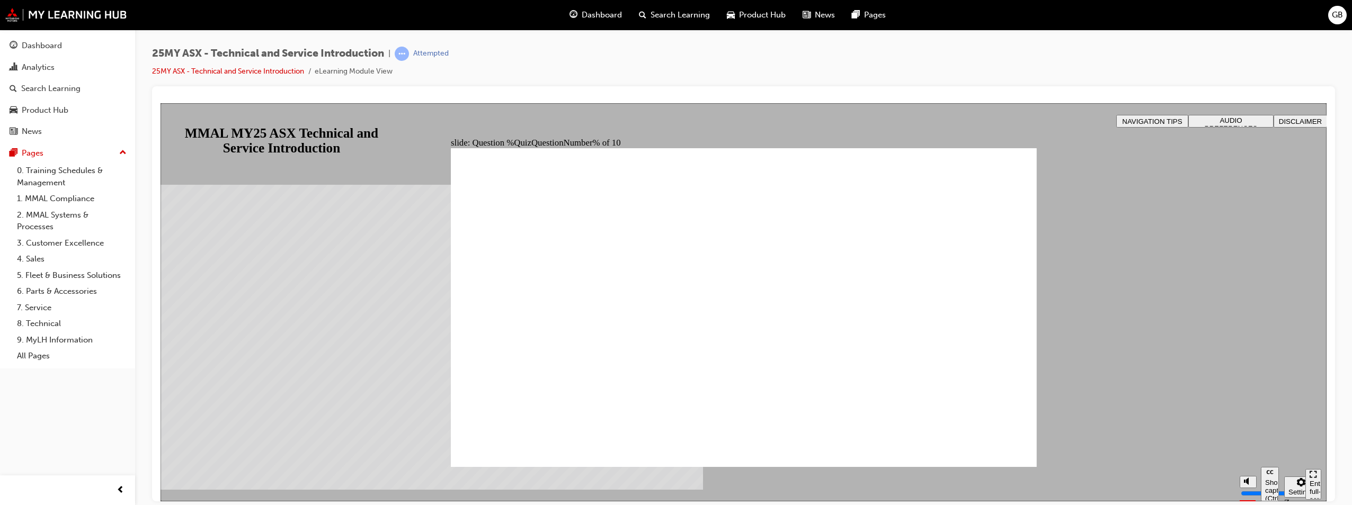
radio input "true"
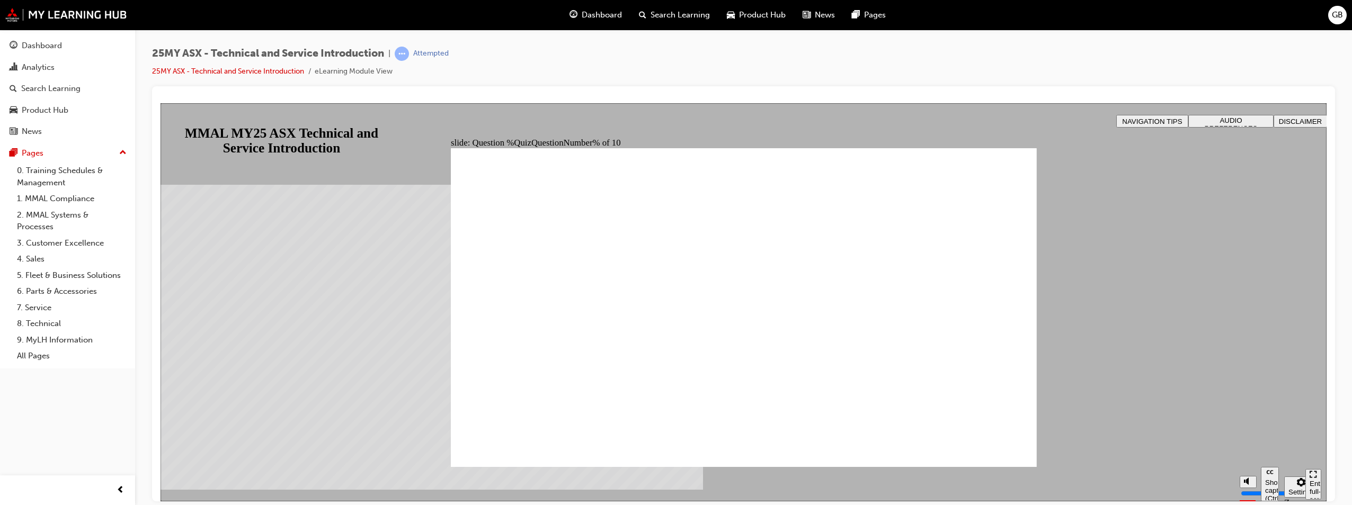
radio input "true"
drag, startPoint x: 506, startPoint y: 443, endPoint x: 1102, endPoint y: 606, distance: 617.8
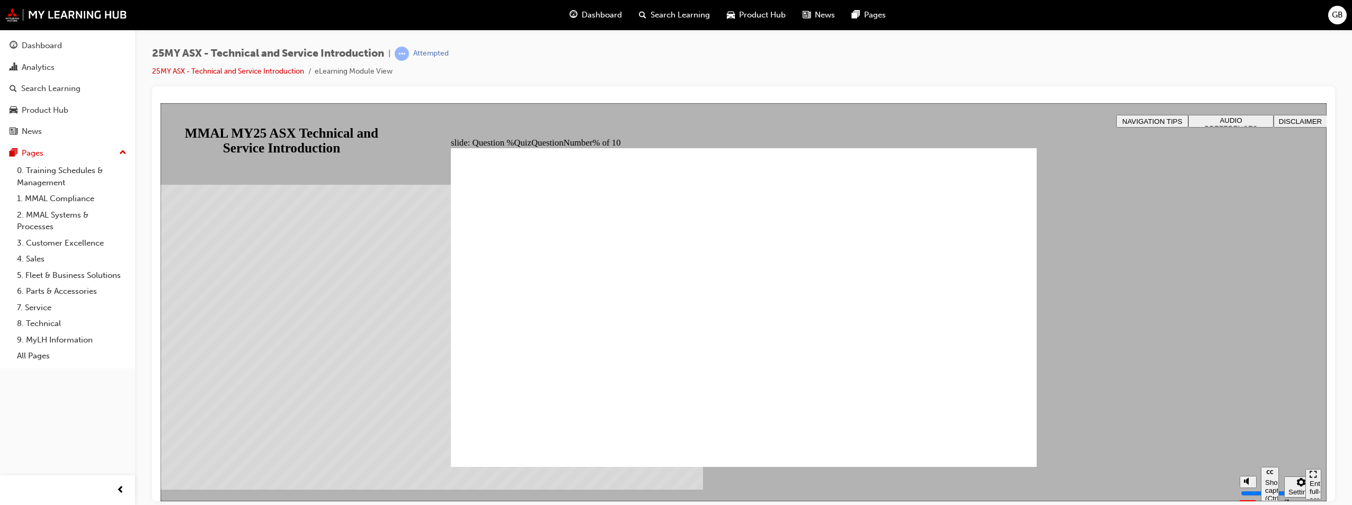
radio input "true"
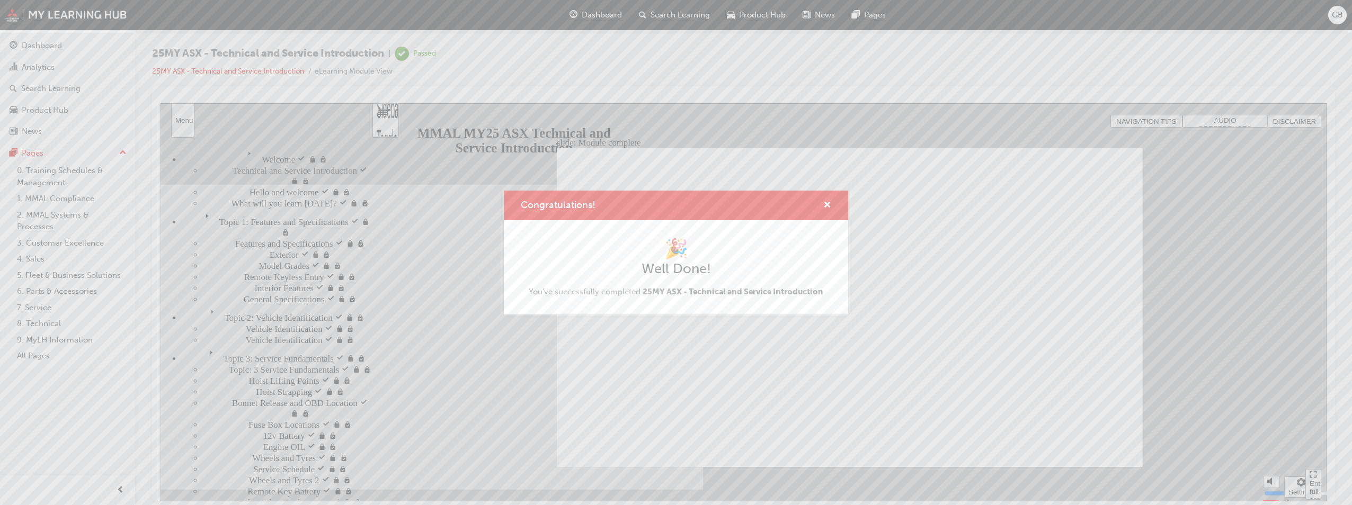
click at [1338, 15] on div "Congratulations! 🎉 Well Done! You've successfully completed 25MY ASX - Technica…" at bounding box center [676, 252] width 1352 height 505
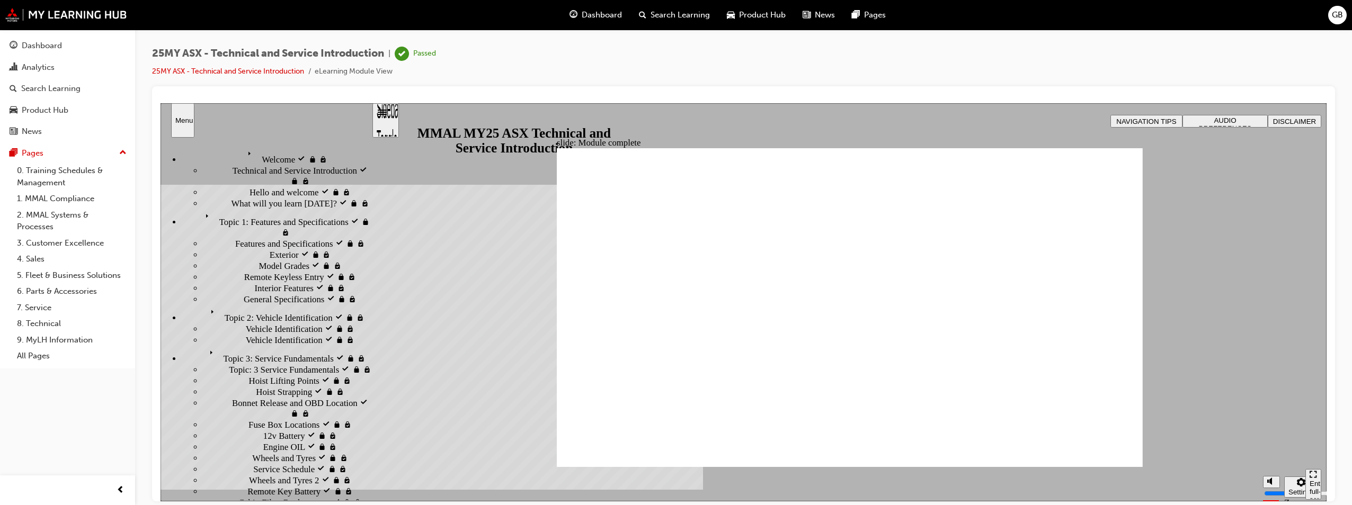
click at [1341, 12] on span "GB" at bounding box center [1337, 15] width 11 height 12
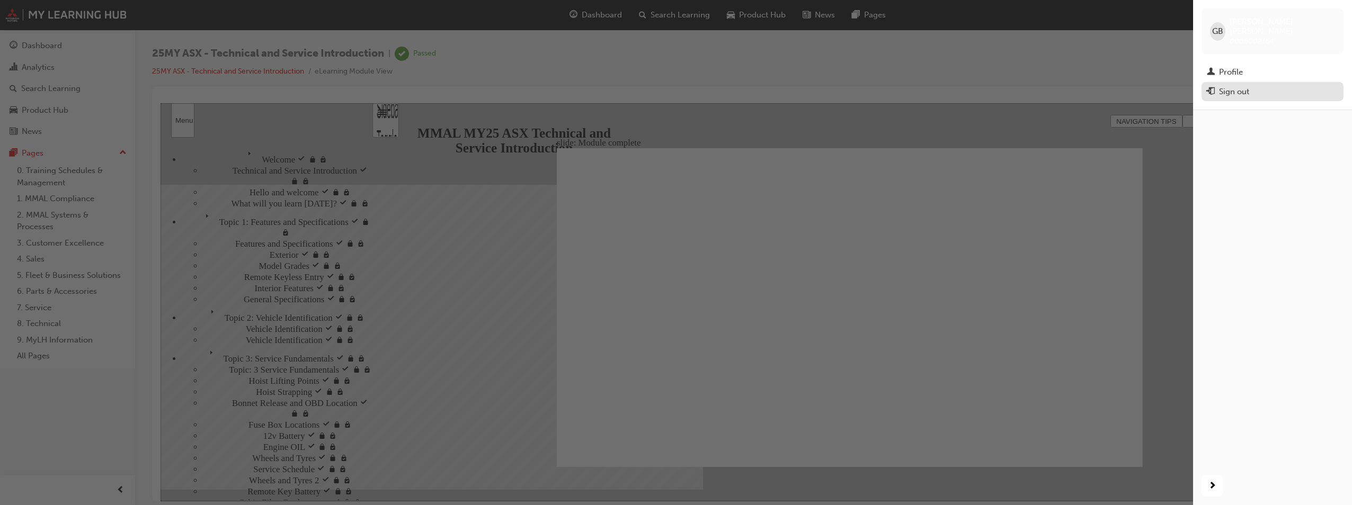
click at [1218, 85] on div "Sign out" at bounding box center [1272, 91] width 131 height 13
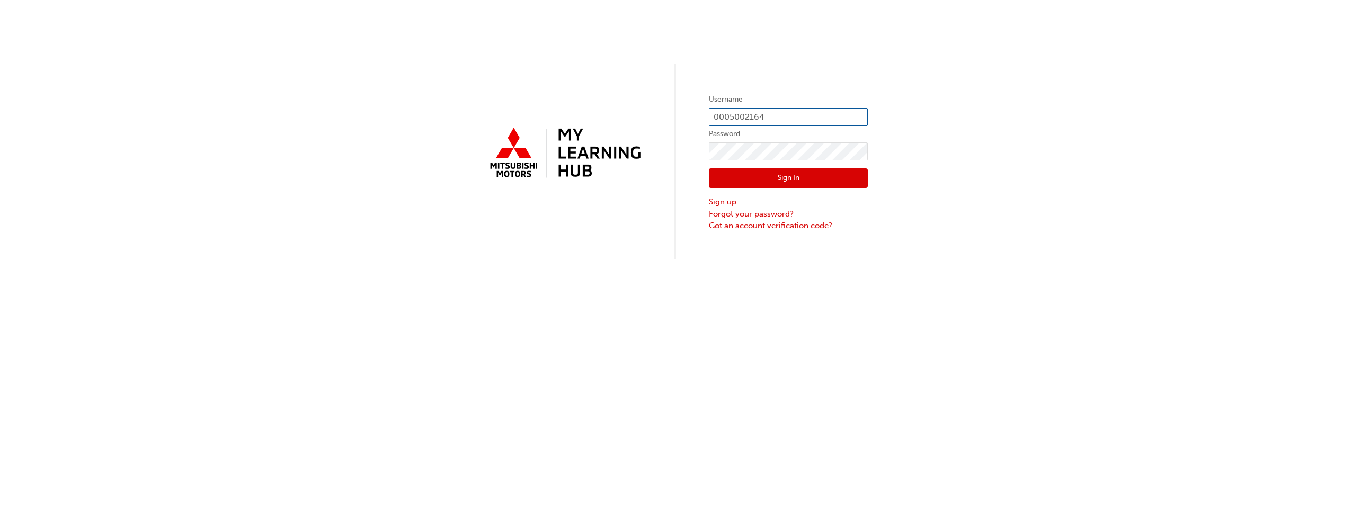
click at [785, 113] on input "0005002164" at bounding box center [788, 117] width 159 height 18
type input "0005280300"
click at [836, 355] on div "Username 0005280300 Password Sign In Sign up Forgot your password? Got an accou…" at bounding box center [676, 252] width 1352 height 505
click at [756, 212] on link "Forgot your password?" at bounding box center [788, 214] width 159 height 12
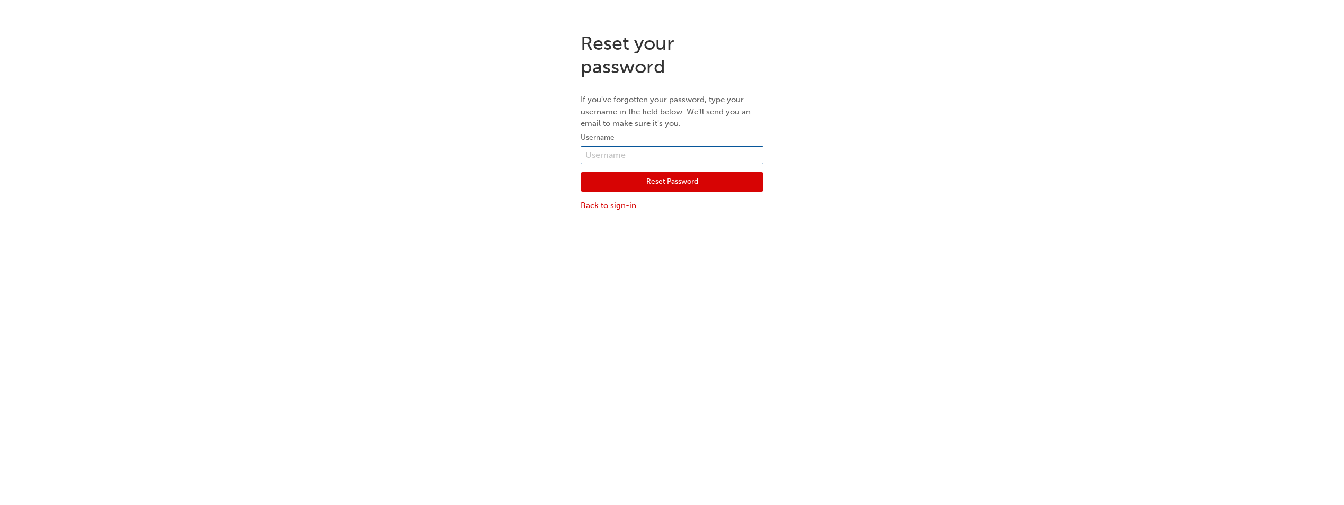
click at [668, 155] on input "text" at bounding box center [671, 155] width 183 height 18
type input "0005280300"
click at [667, 186] on button "Reset Password" at bounding box center [671, 182] width 183 height 20
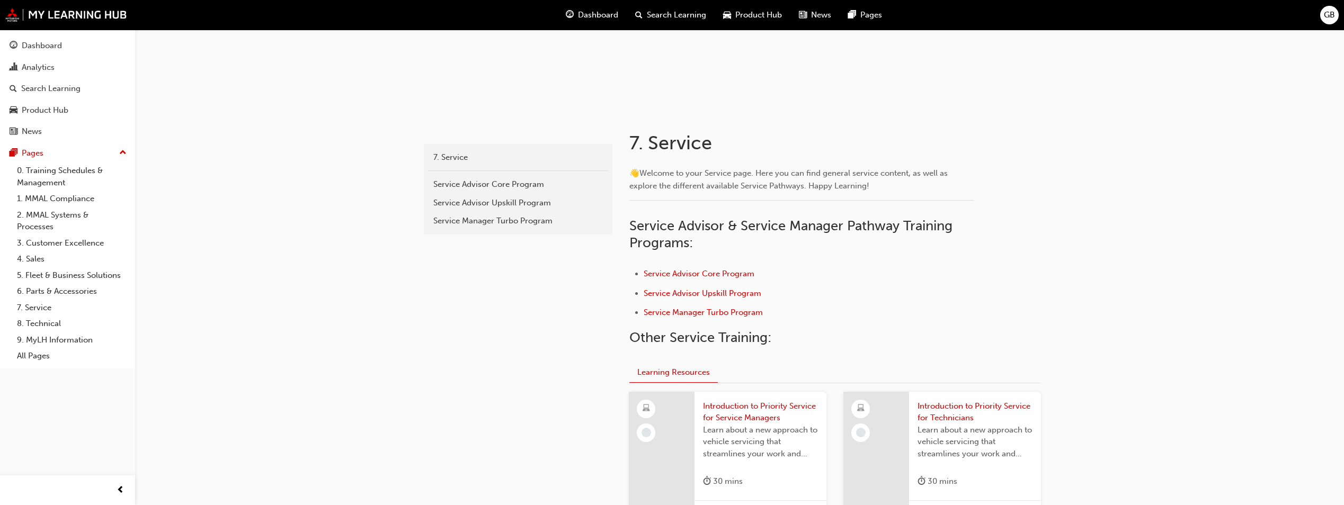
scroll to position [265, 0]
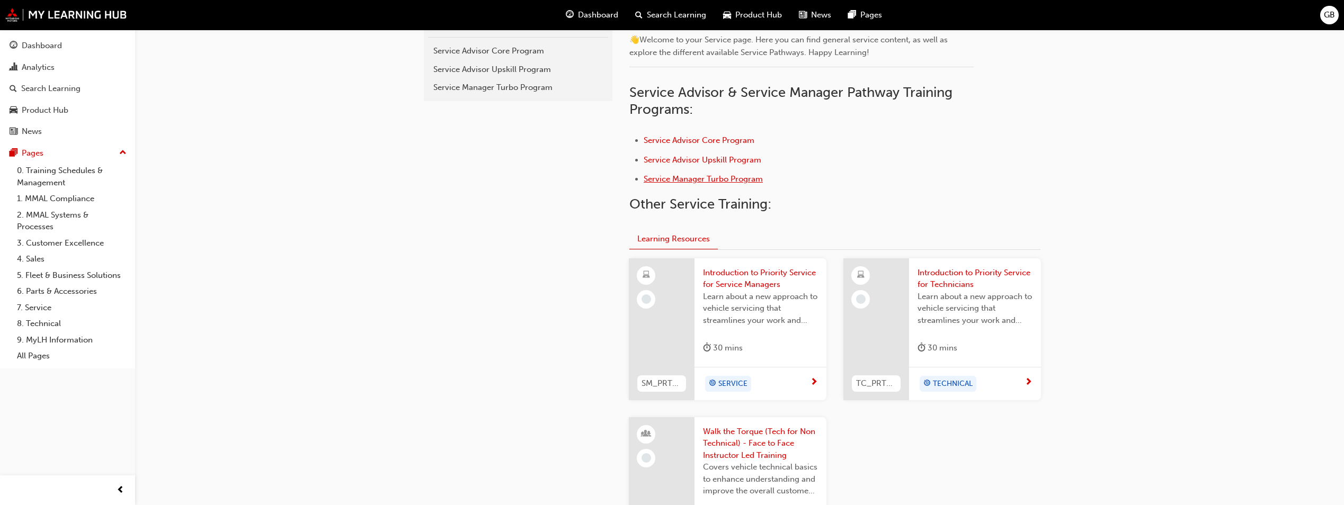
click at [684, 175] on span "Service Manager Turbo Program" at bounding box center [703, 179] width 119 height 10
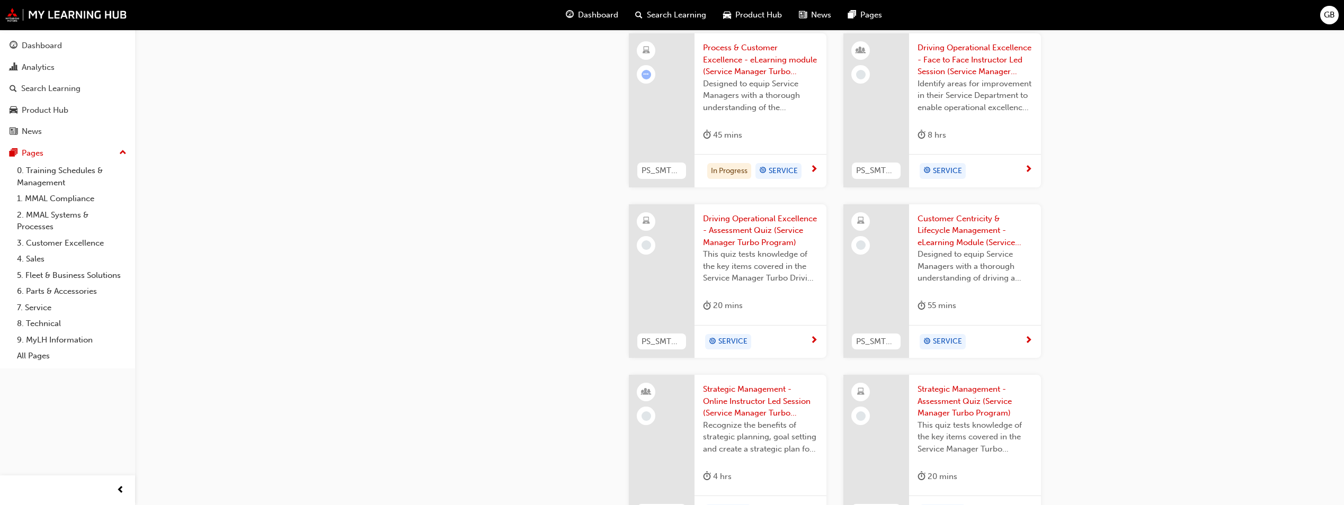
scroll to position [859, 0]
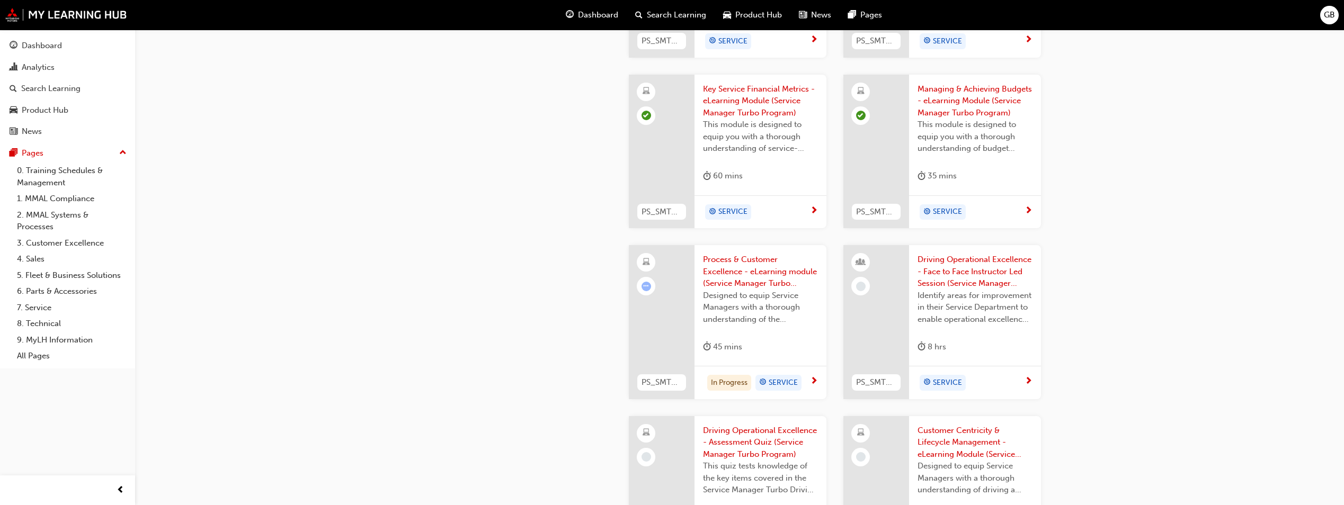
click at [722, 267] on span "Process & Customer Excellence - eLearning module (Service Manager Turbo Program)" at bounding box center [760, 272] width 115 height 36
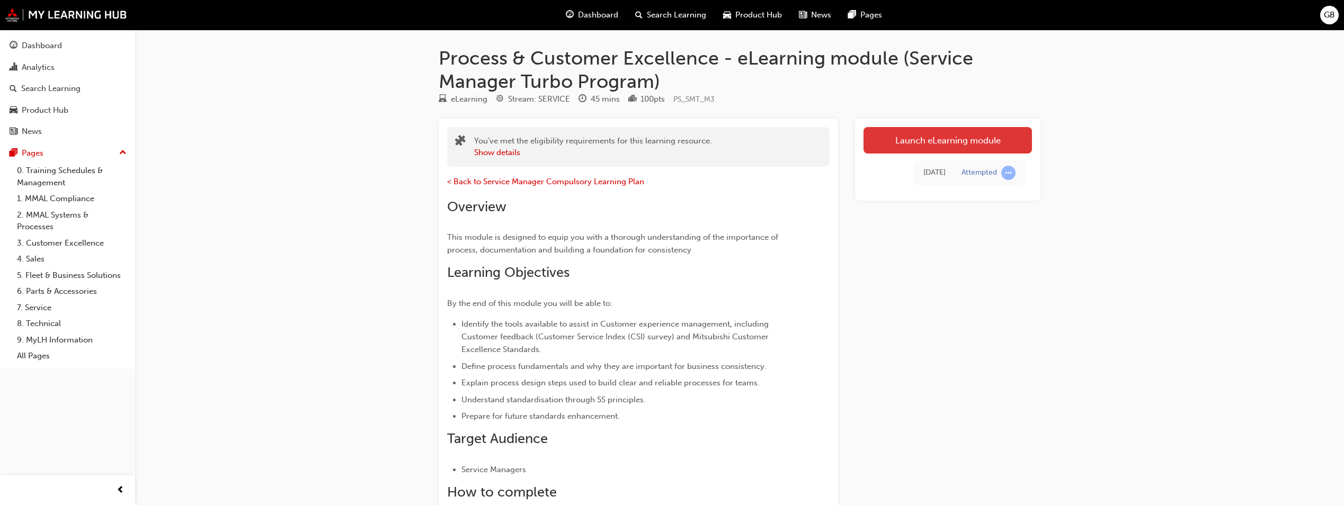
click at [957, 141] on link "Launch eLearning module" at bounding box center [947, 140] width 168 height 26
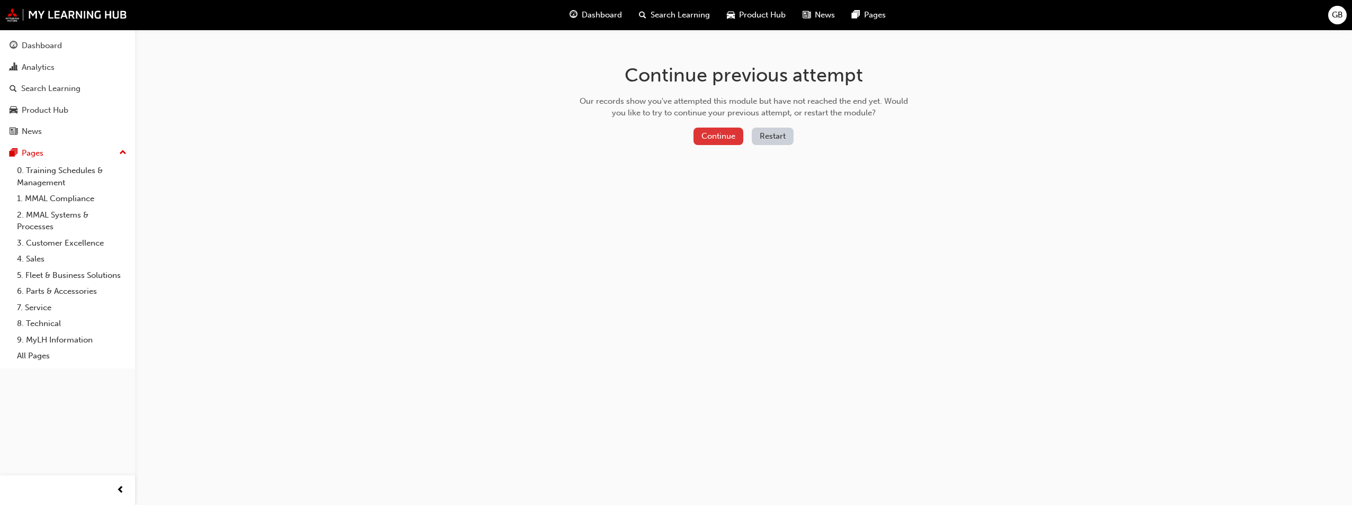
click at [704, 134] on button "Continue" at bounding box center [718, 136] width 50 height 17
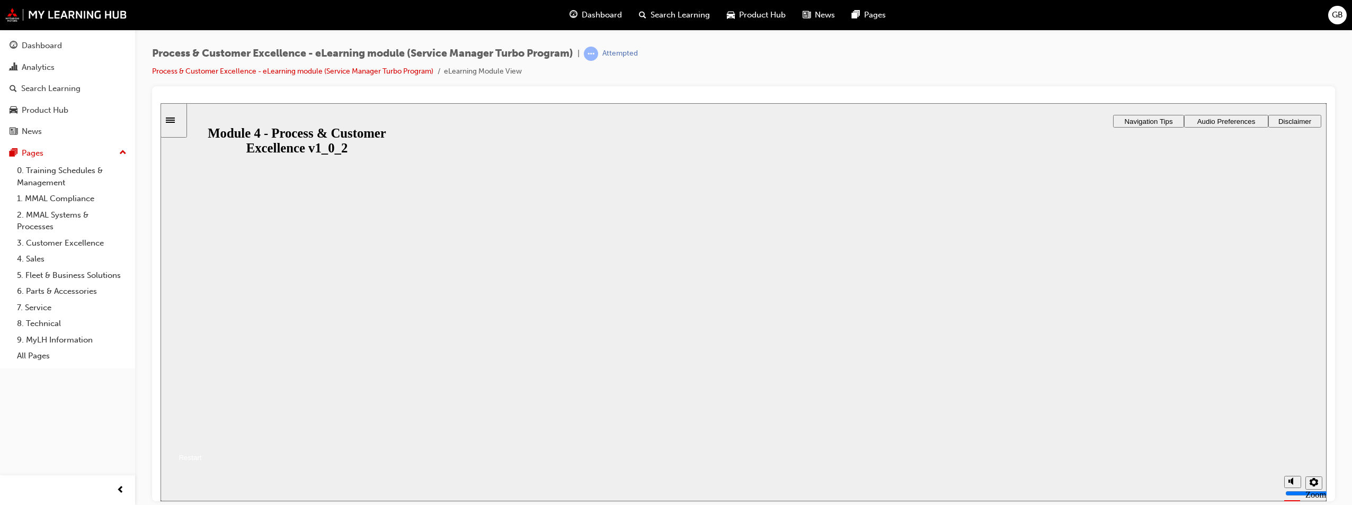
click at [202, 461] on div "Restart" at bounding box center [187, 457] width 30 height 8
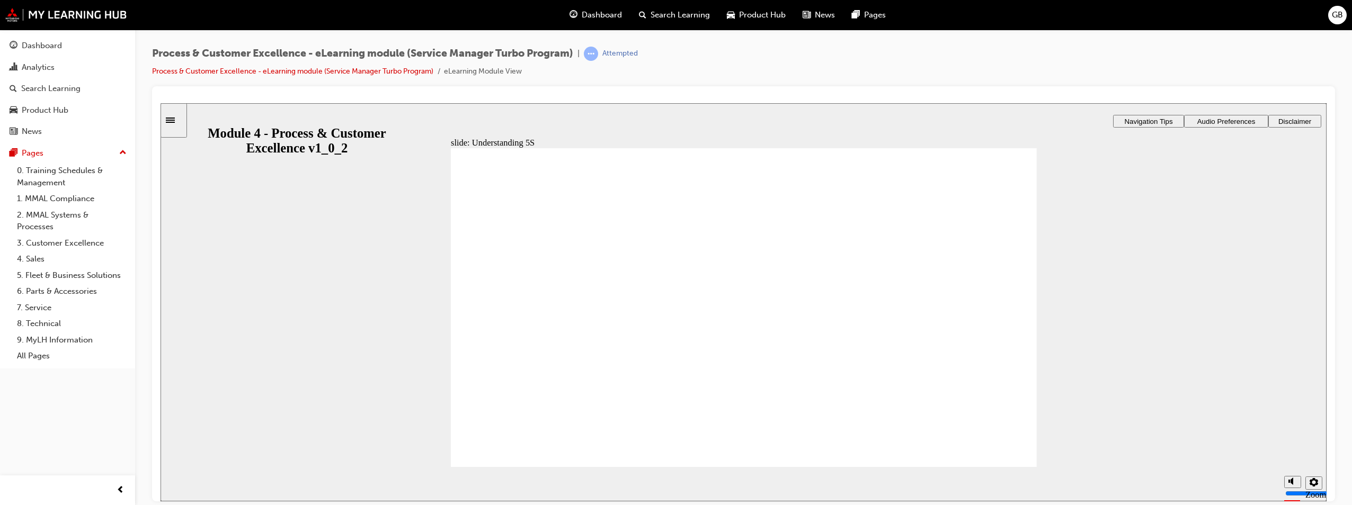
click at [1002, 468] on section "Playback Speed 2 1.75 1.5 1.25" at bounding box center [743, 484] width 1166 height 34
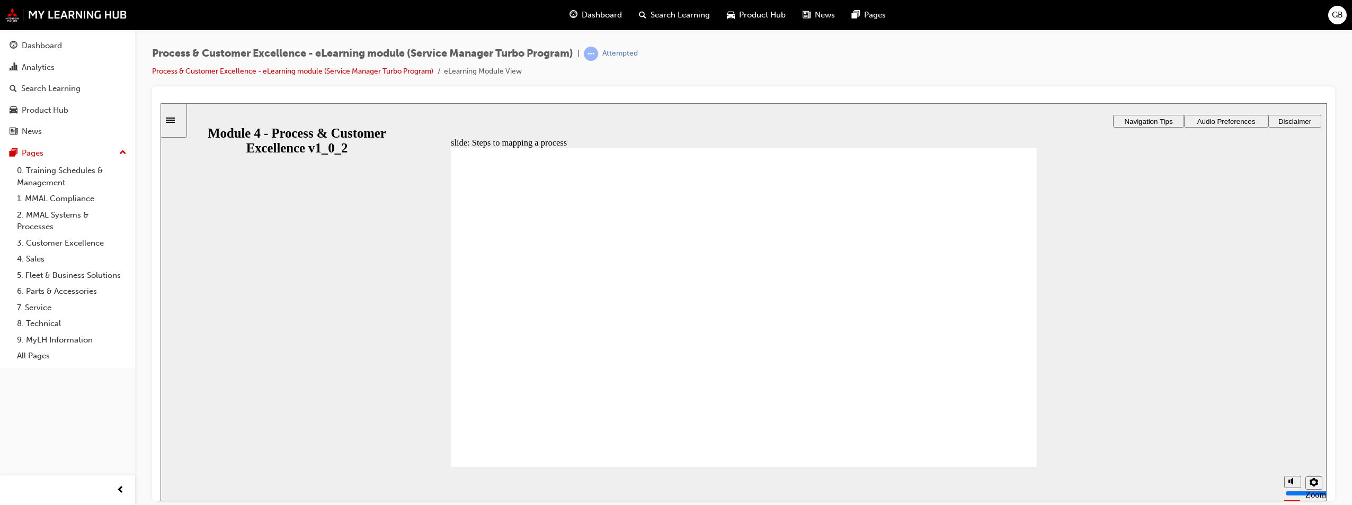
click at [999, 476] on section "Playback Speed 2 1.75 1.5 1.25" at bounding box center [743, 484] width 1166 height 34
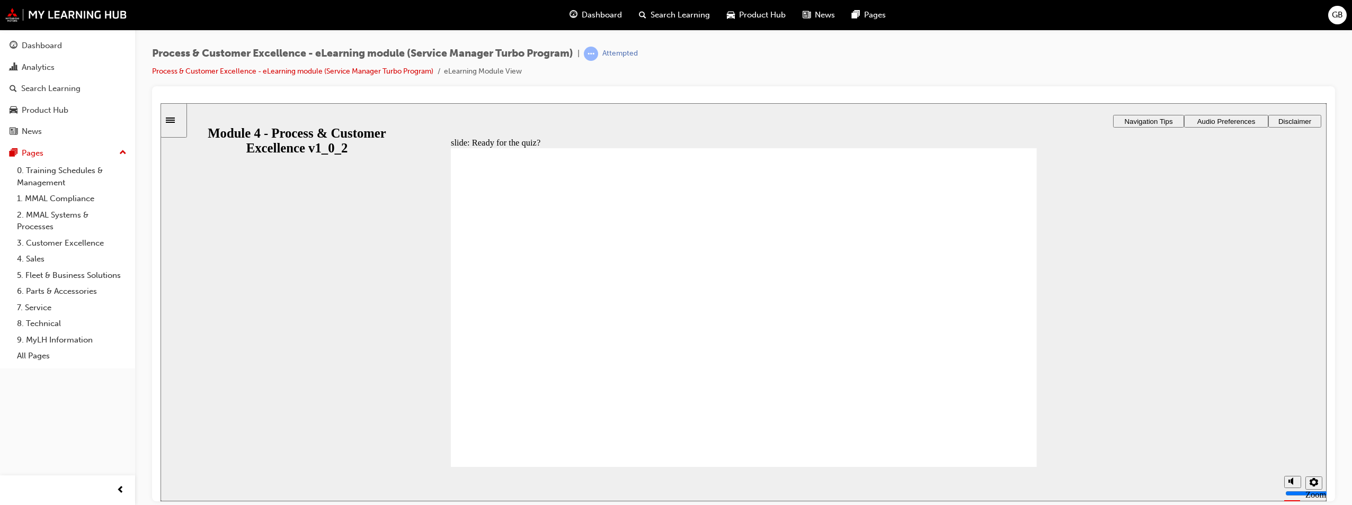
radio input "true"
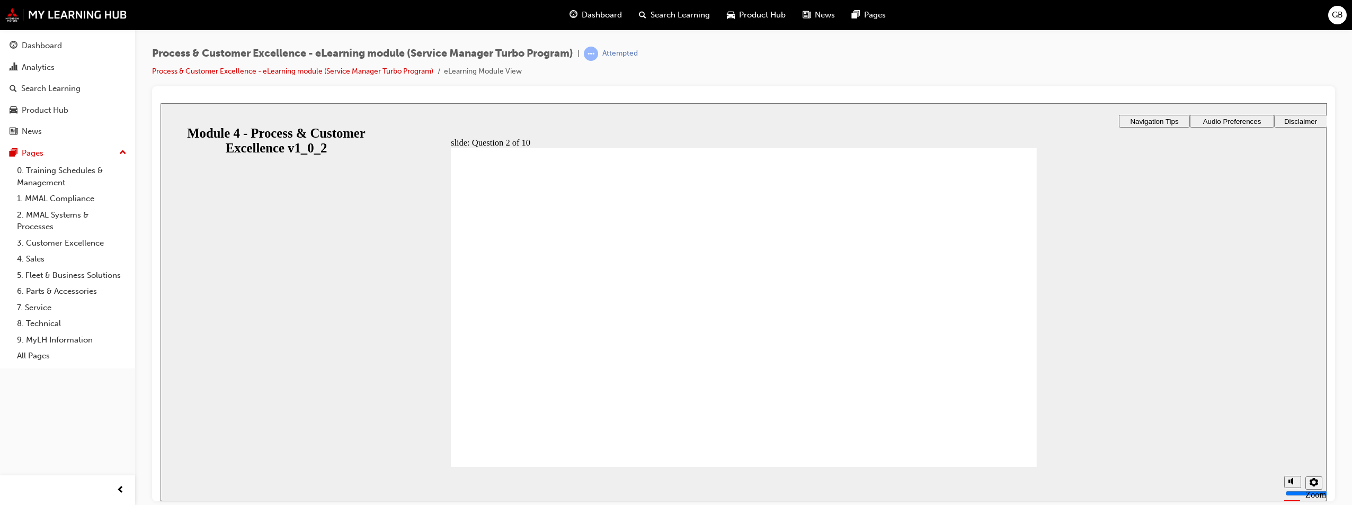
checkbox input "true"
drag, startPoint x: 489, startPoint y: 317, endPoint x: 493, endPoint y: 339, distance: 22.6
checkbox input "true"
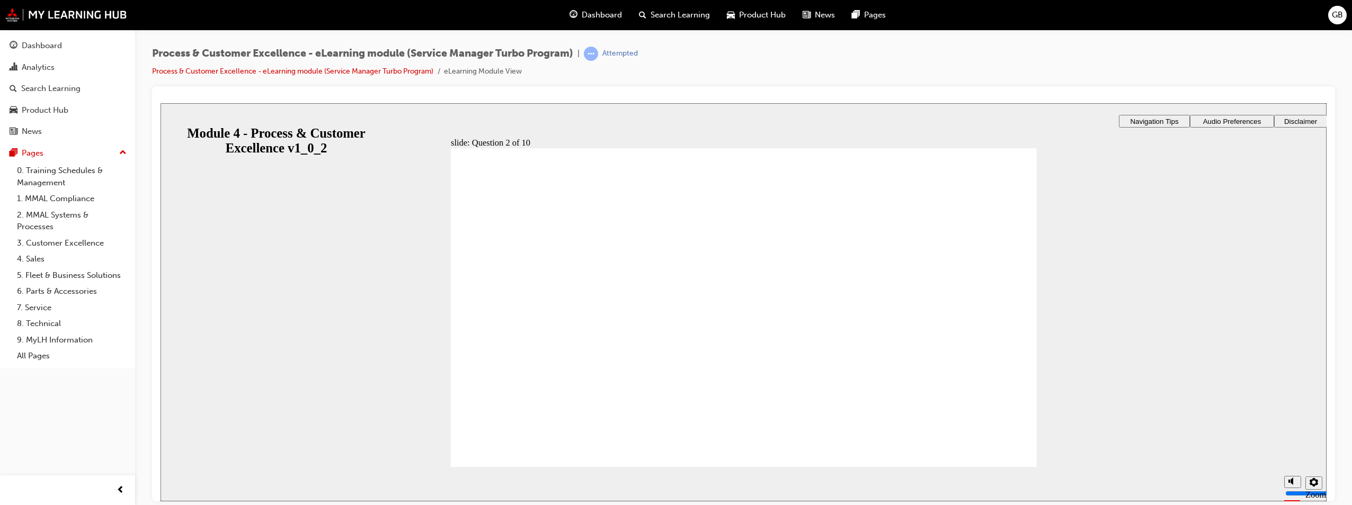
drag, startPoint x: 492, startPoint y: 295, endPoint x: 495, endPoint y: 365, distance: 70.5
radio input "true"
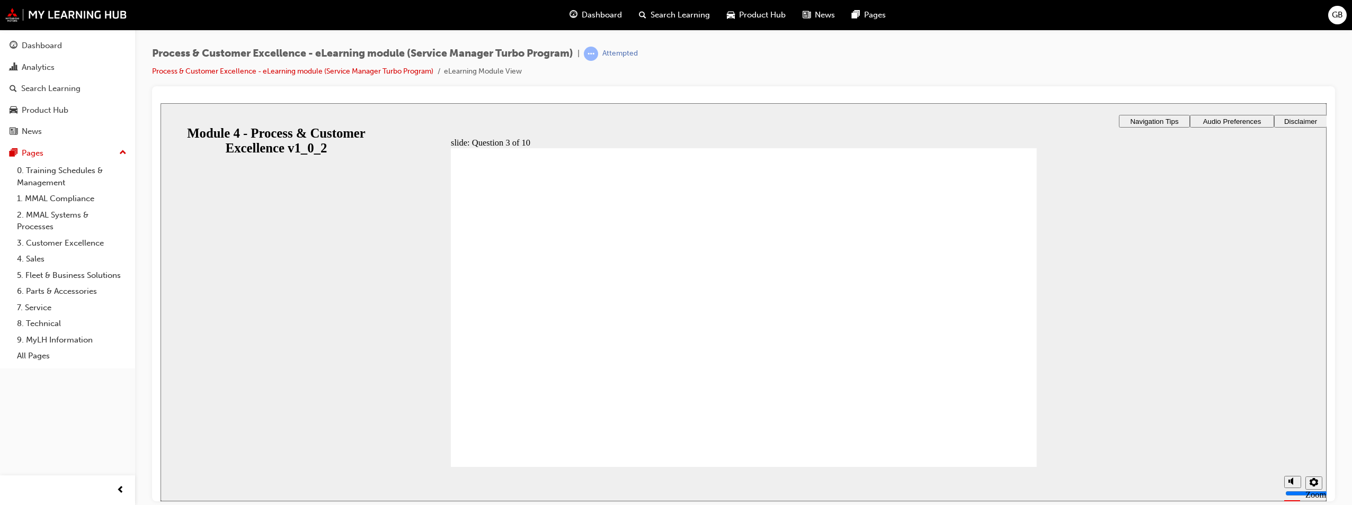
checkbox input "true"
drag, startPoint x: 490, startPoint y: 326, endPoint x: 488, endPoint y: 337, distance: 11.3
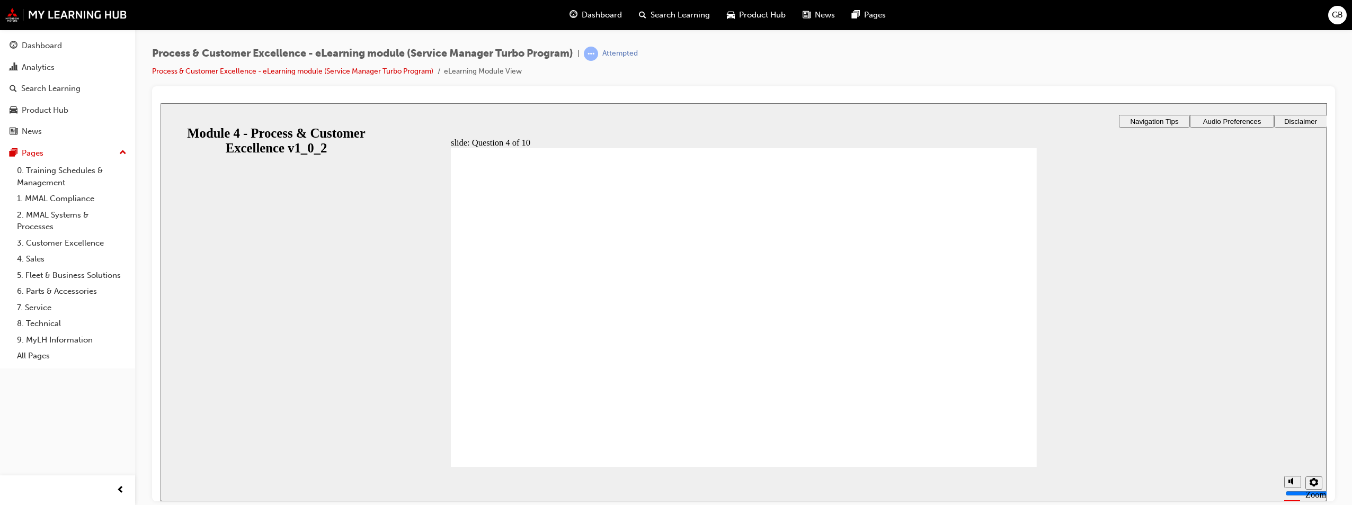
checkbox input "true"
radio input "true"
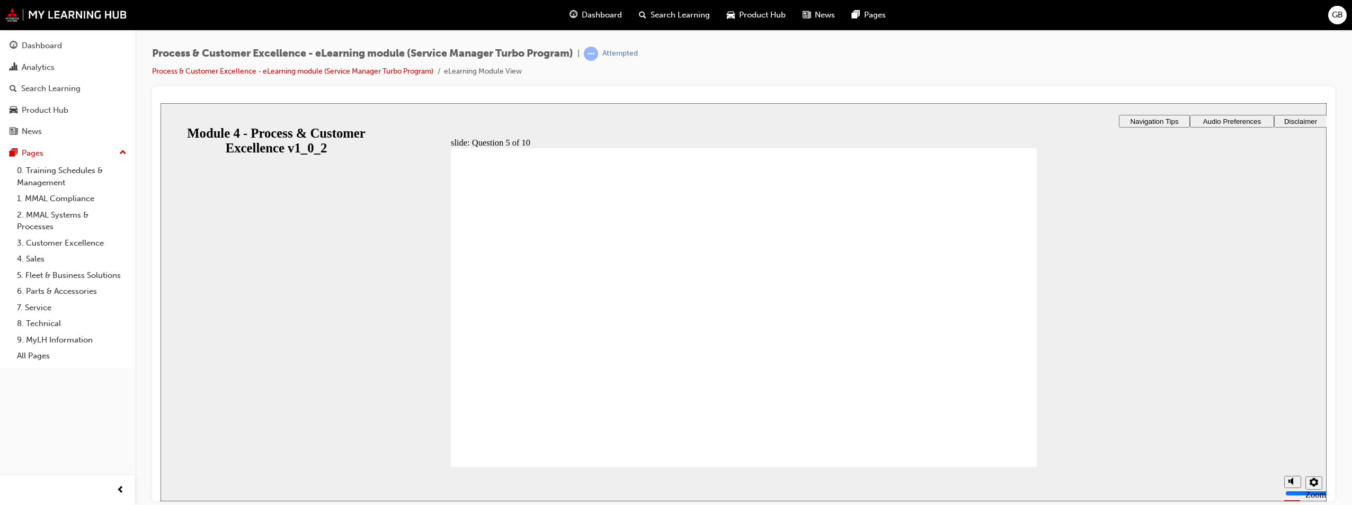
radio input "true"
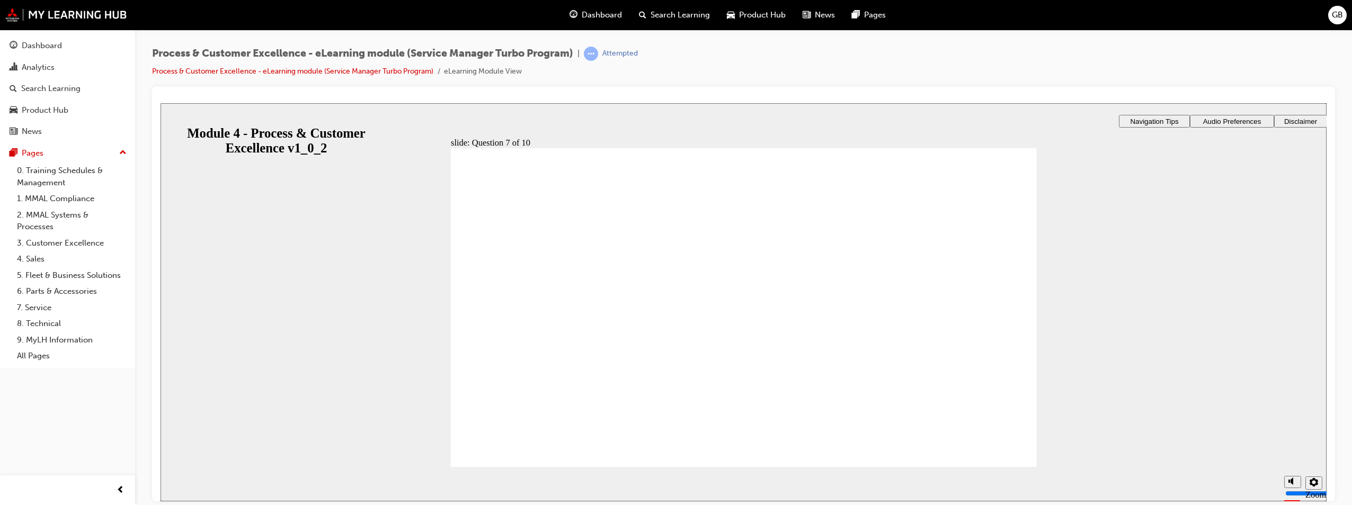
drag, startPoint x: 492, startPoint y: 296, endPoint x: 551, endPoint y: 495, distance: 208.3
radio input "true"
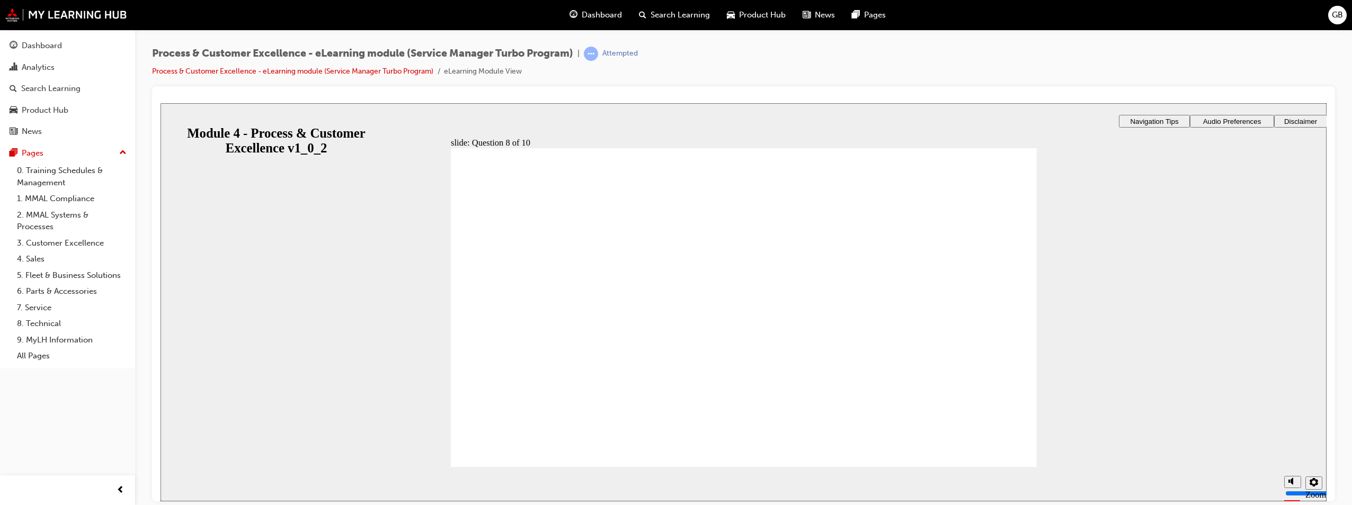
radio input "true"
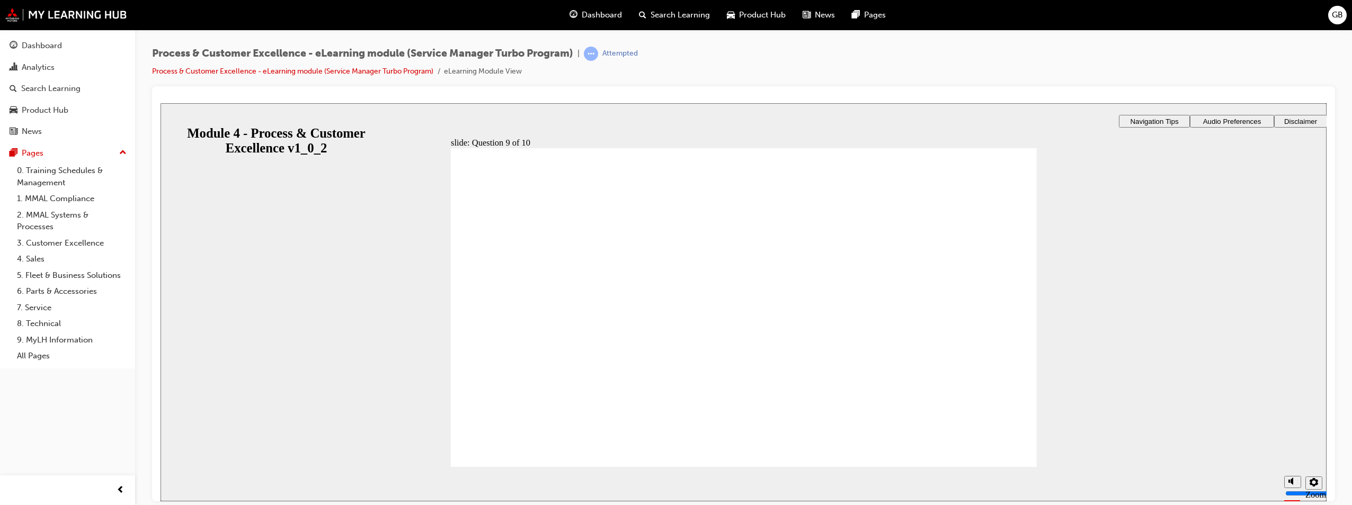
drag, startPoint x: 571, startPoint y: 301, endPoint x: 553, endPoint y: 386, distance: 86.1
drag, startPoint x: 587, startPoint y: 293, endPoint x: 583, endPoint y: 274, distance: 19.0
drag, startPoint x: 585, startPoint y: 299, endPoint x: 577, endPoint y: 268, distance: 31.6
drag, startPoint x: 583, startPoint y: 349, endPoint x: 567, endPoint y: 266, distance: 84.0
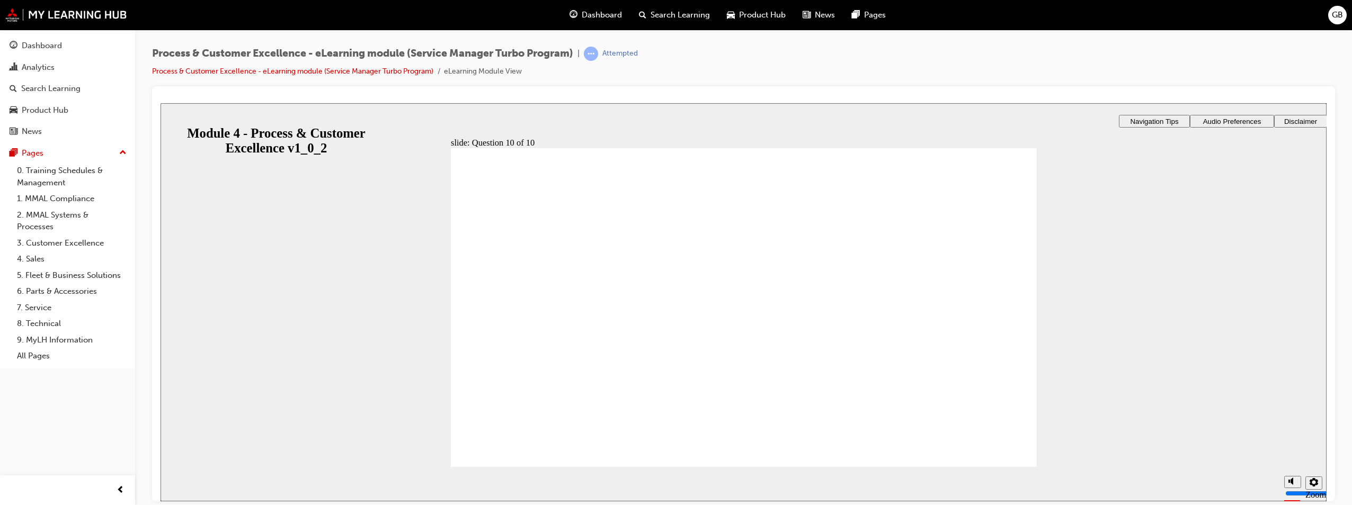
click at [175, 119] on icon "Sidebar Toggle" at bounding box center [170, 119] width 9 height 5
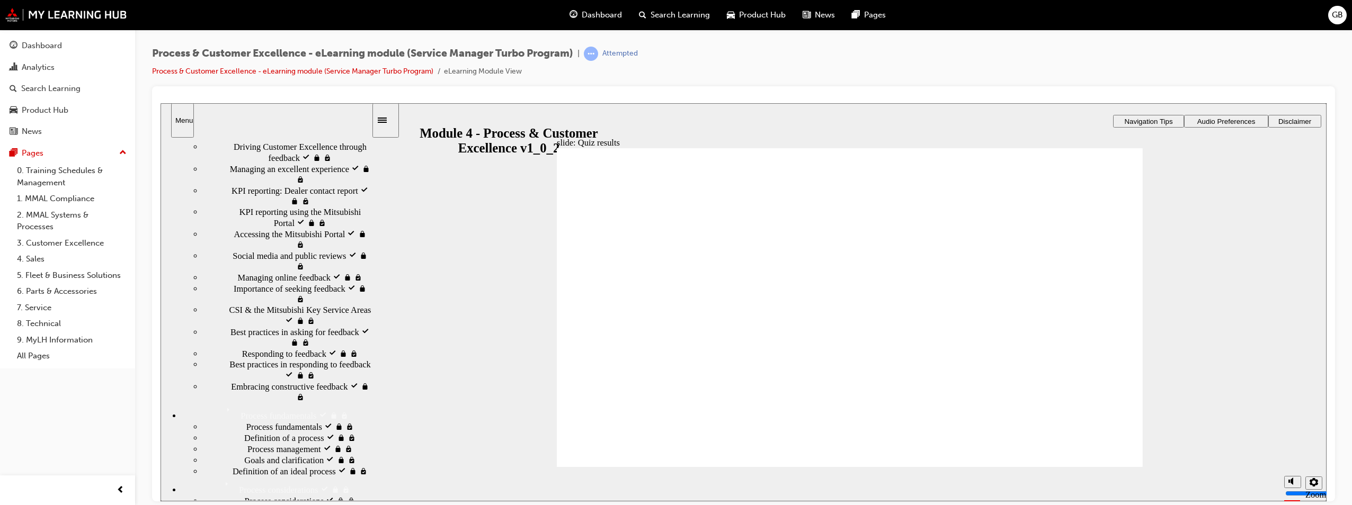
scroll to position [106, 0]
click at [237, 180] on span "Managing an excellent experience visited" at bounding box center [300, 169] width 141 height 21
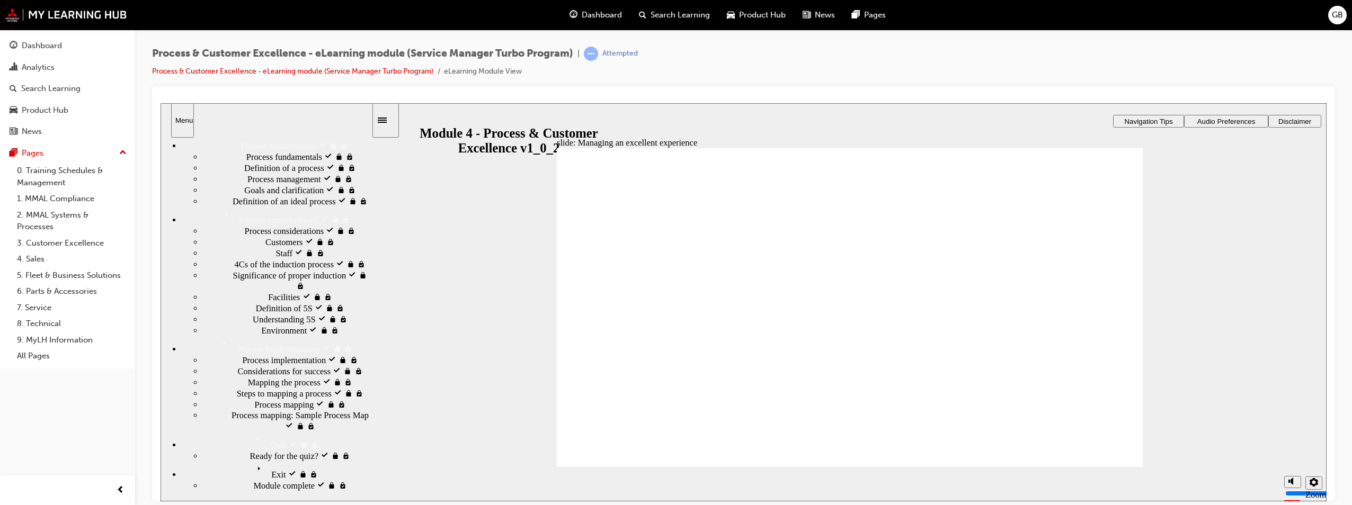
scroll to position [424, 0]
click at [244, 173] on span "Definition of a process visited" at bounding box center [296, 167] width 105 height 11
click at [244, 195] on span "Goals and clarification visited" at bounding box center [296, 189] width 105 height 11
click at [203, 270] on div "4Cs of the induction process visited 4Cs of the induction process" at bounding box center [287, 263] width 168 height 11
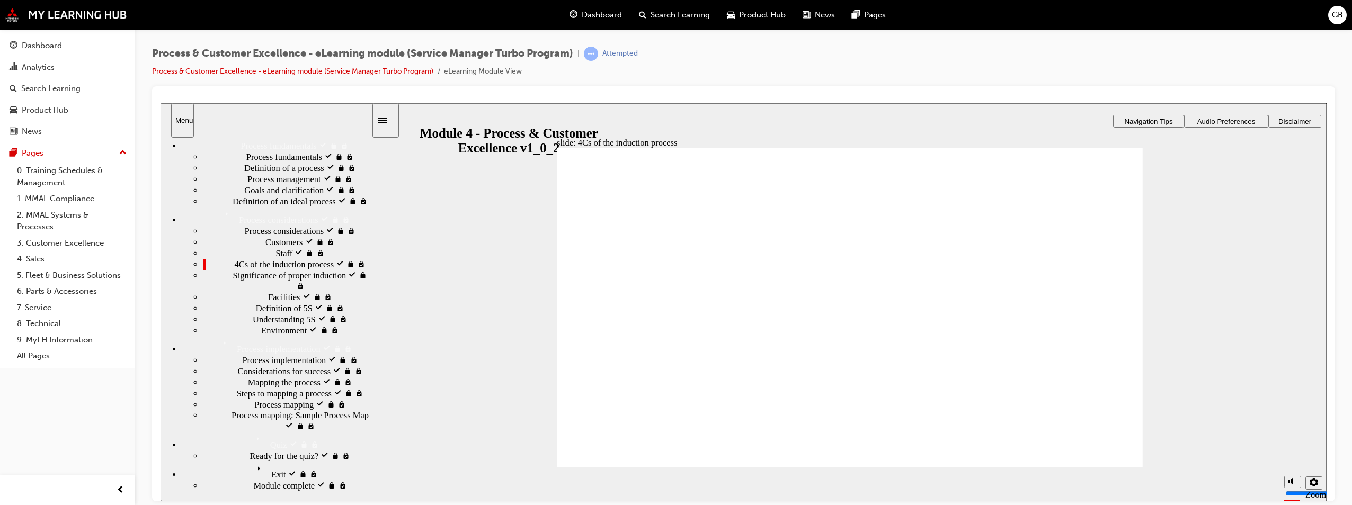
click at [217, 314] on div "Definition of 5S visited Definition of 5S" at bounding box center [287, 307] width 168 height 11
click at [253, 324] on span "Understanding 5S visited" at bounding box center [297, 319] width 88 height 11
click at [250, 459] on span "Ready for the quiz? visited" at bounding box center [297, 455] width 94 height 11
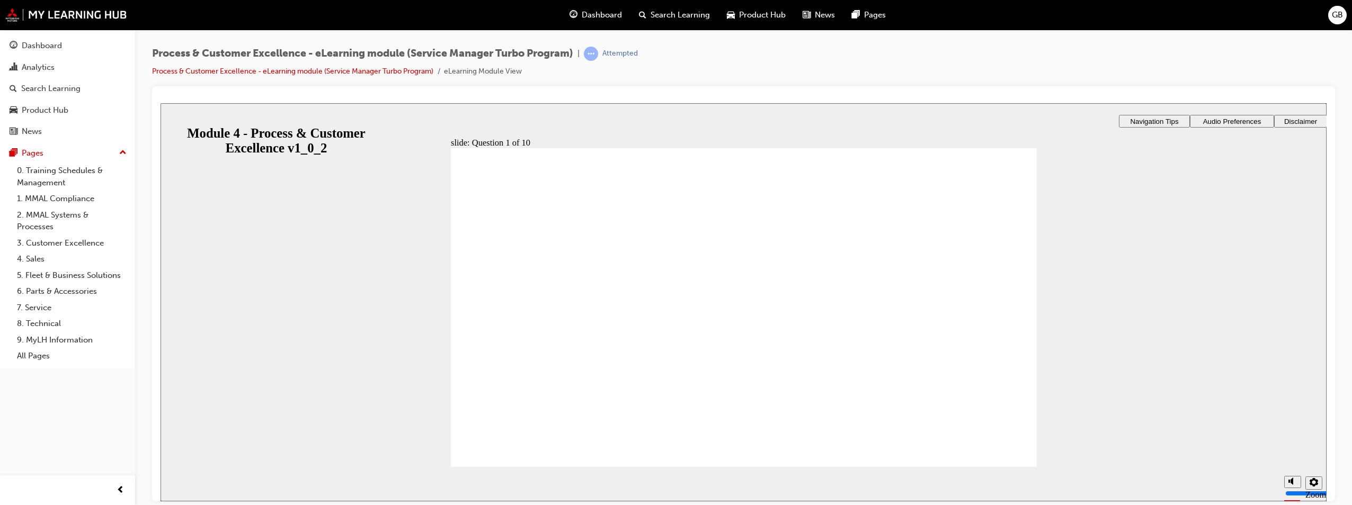
click at [227, 114] on div "slide: Question 1 of 10 Rectangle 1 Rectangle 3 Question 1 of 10 Is the followi…" at bounding box center [743, 302] width 1166 height 398
radio input "true"
drag, startPoint x: 497, startPoint y: 441, endPoint x: 900, endPoint y: 499, distance: 407.7
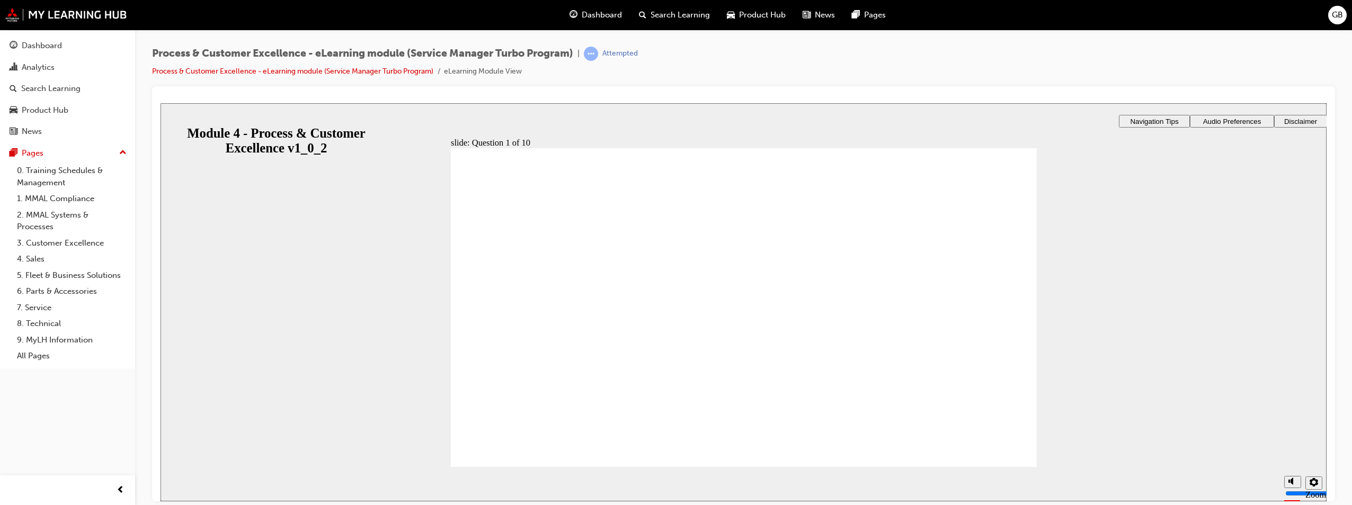
checkbox input "true"
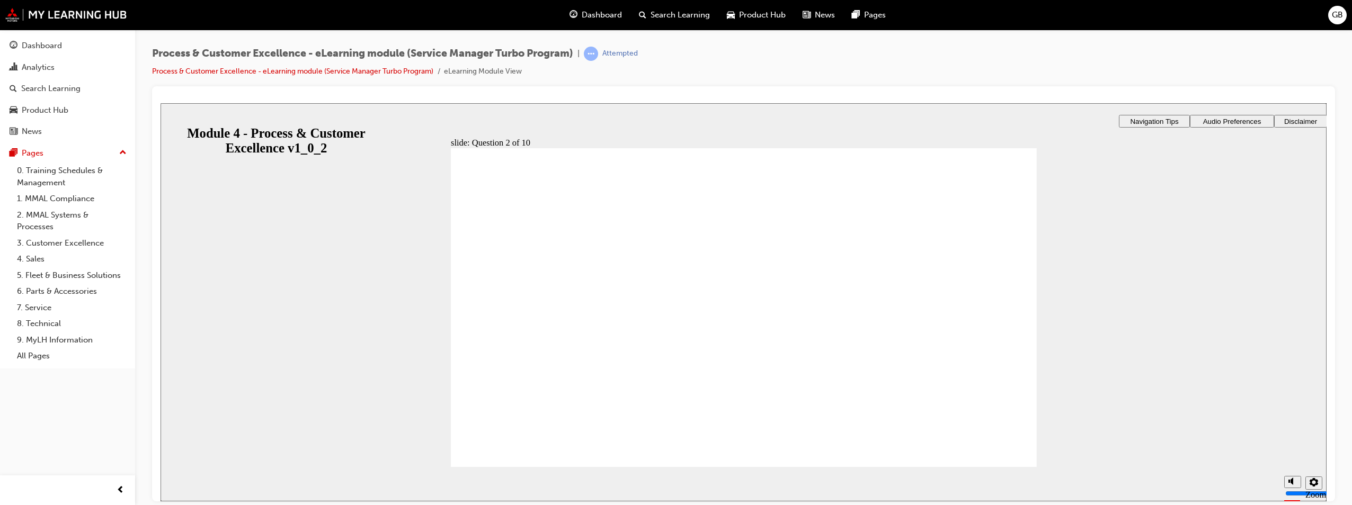
checkbox input "true"
radio input "true"
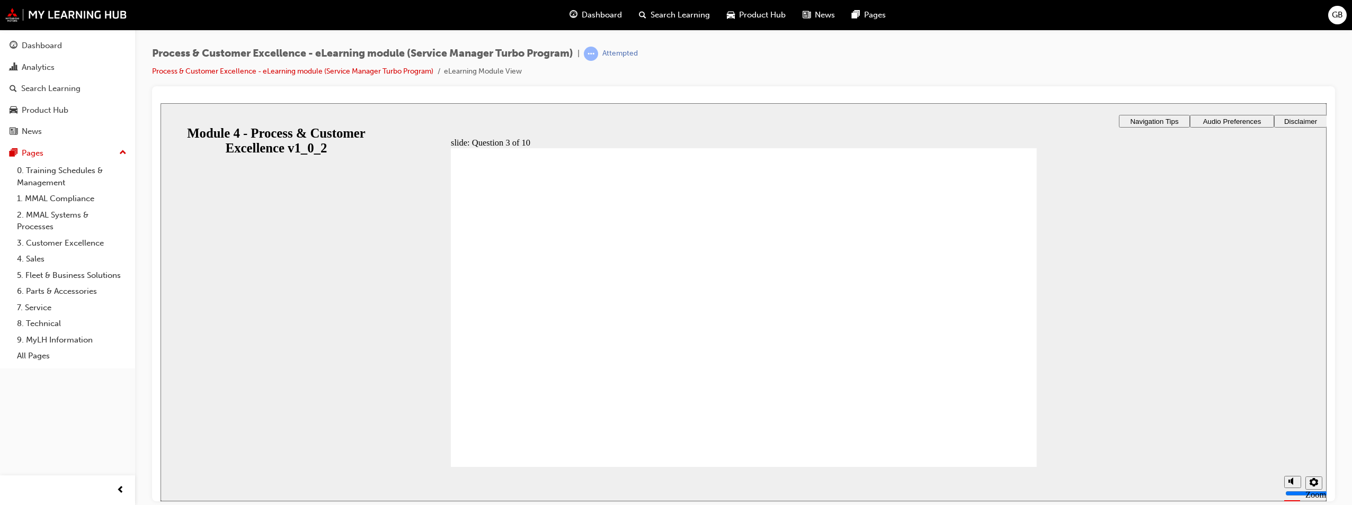
checkbox input "true"
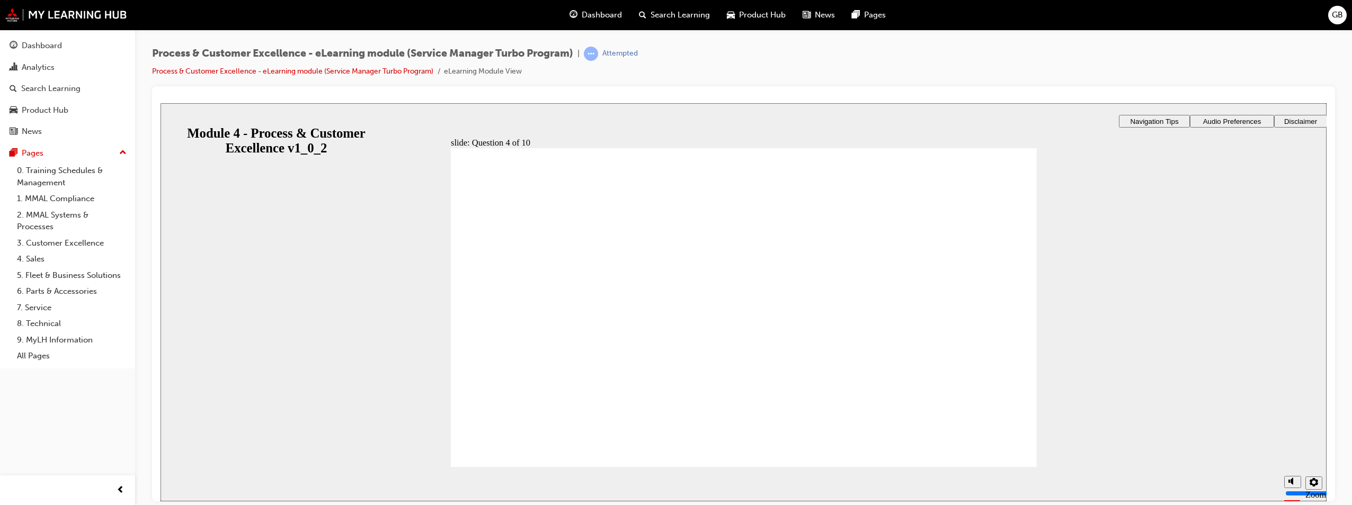
checkbox input "true"
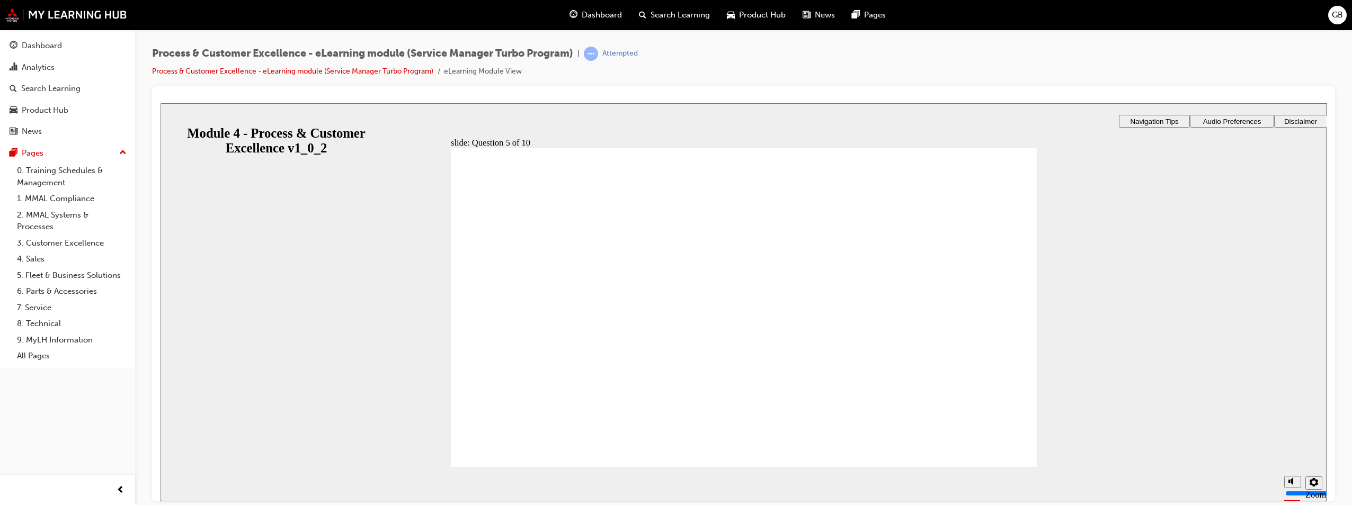
radio input "true"
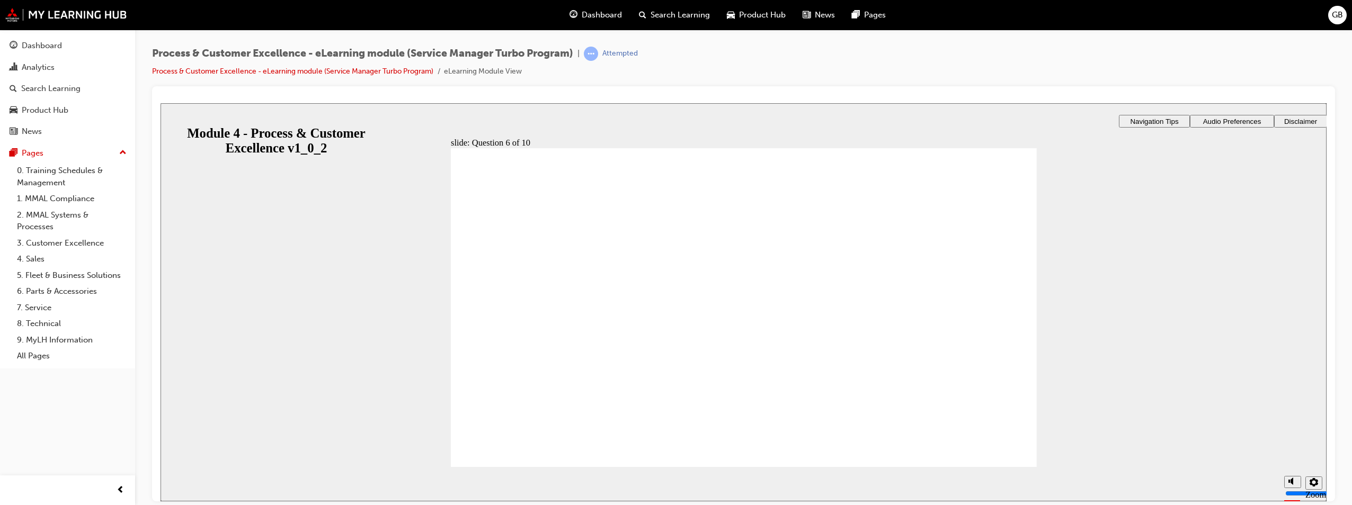
radio input "true"
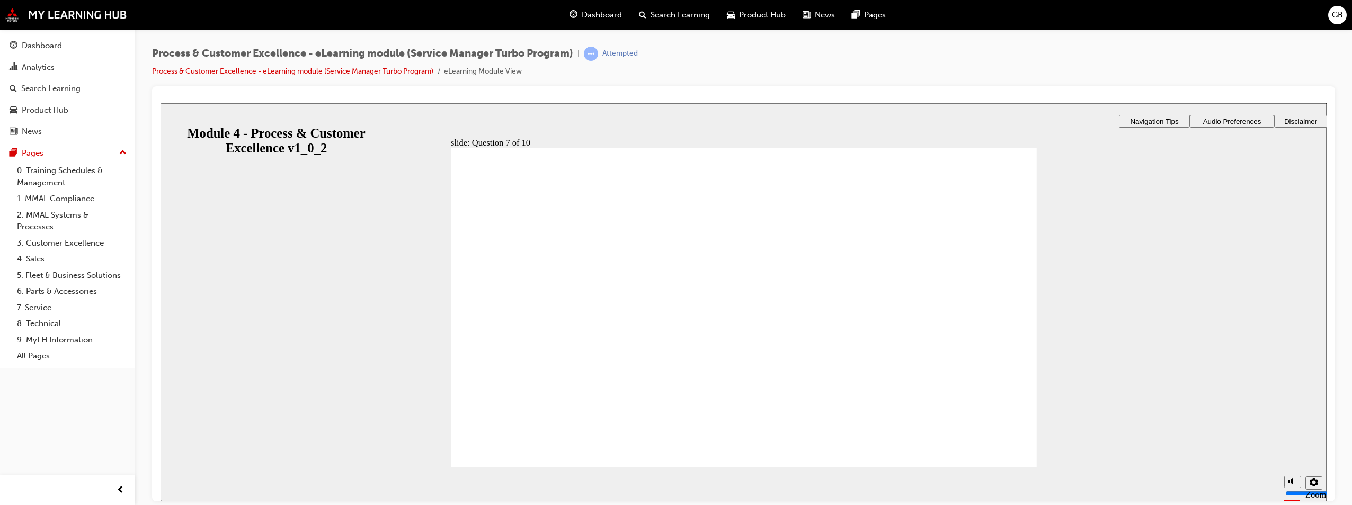
radio input "true"
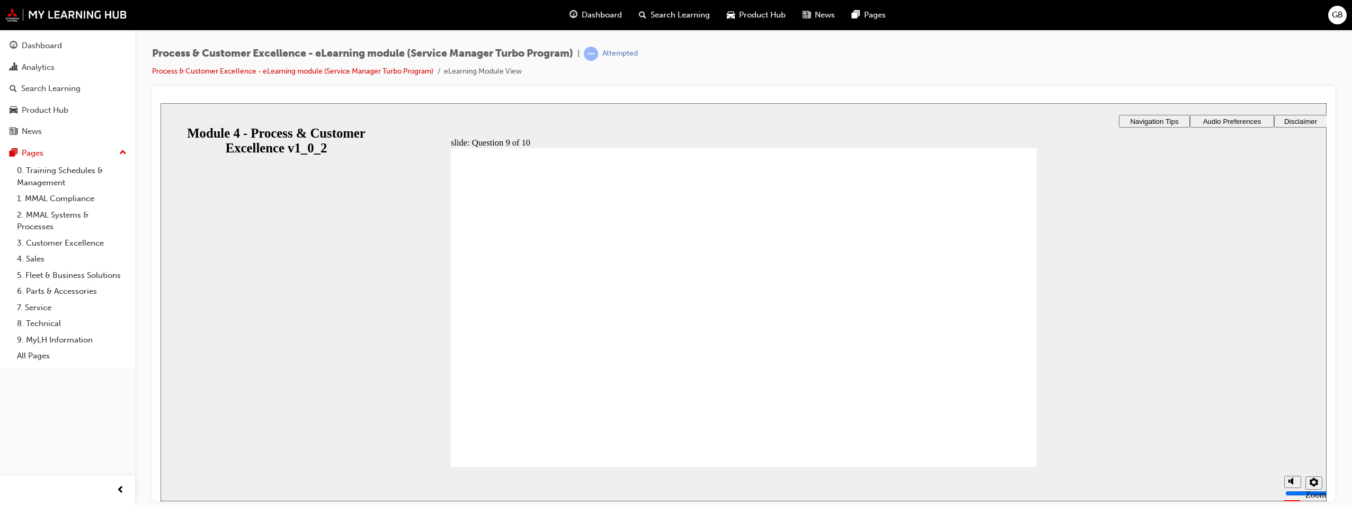
radio input "true"
drag, startPoint x: 560, startPoint y: 289, endPoint x: 554, endPoint y: 266, distance: 23.5
drag, startPoint x: 555, startPoint y: 353, endPoint x: 548, endPoint y: 285, distance: 67.6
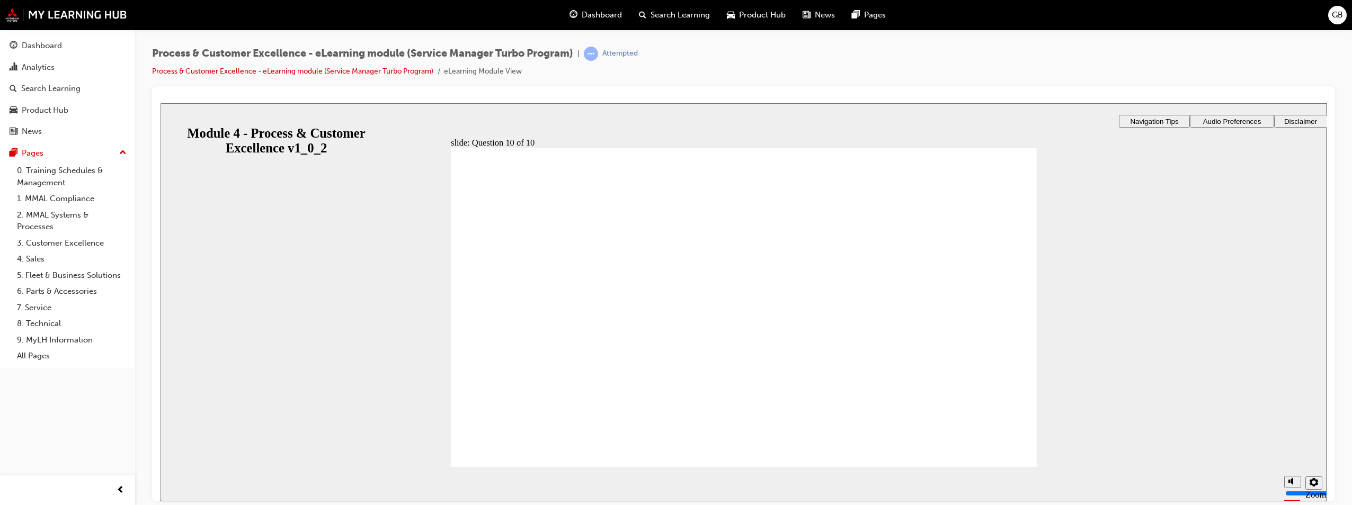
drag, startPoint x: 549, startPoint y: 349, endPoint x: 548, endPoint y: 327, distance: 21.7
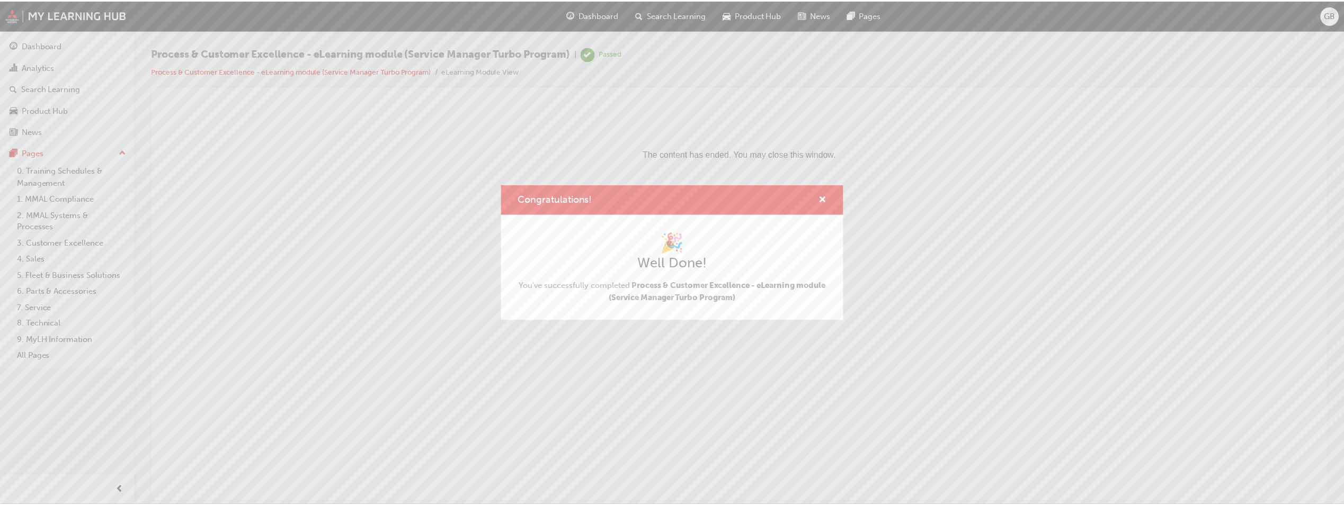
scroll to position [0, 0]
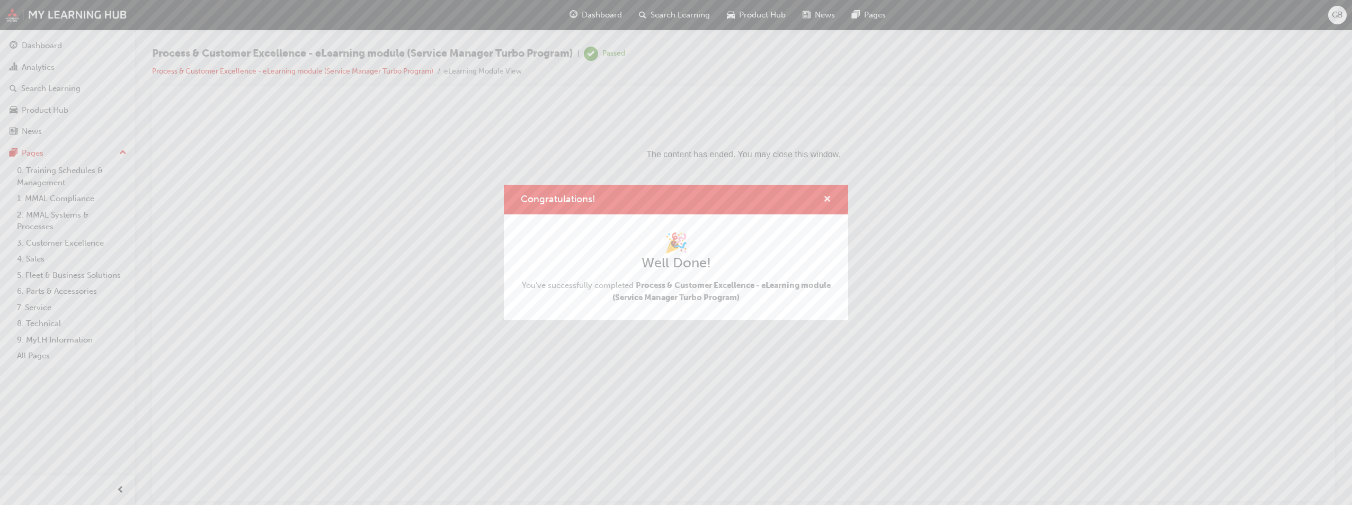
click at [830, 195] on span "cross-icon" at bounding box center [827, 200] width 8 height 10
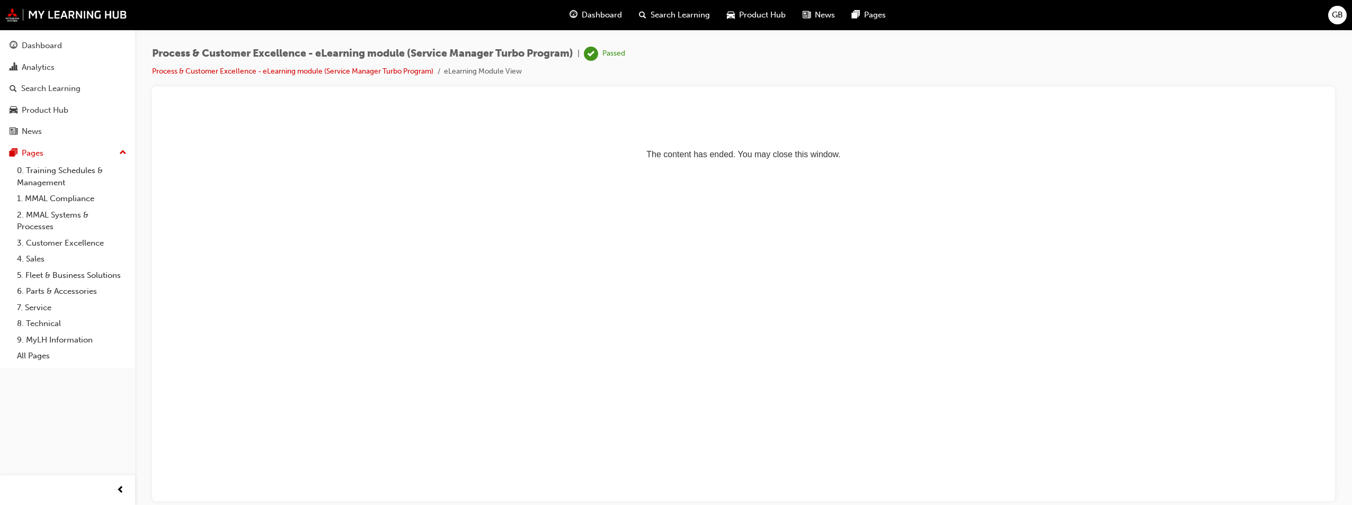
click at [778, 157] on p "The content has ended. You may close this window." at bounding box center [743, 135] width 1157 height 48
click at [50, 41] on div "Dashboard" at bounding box center [42, 46] width 40 height 12
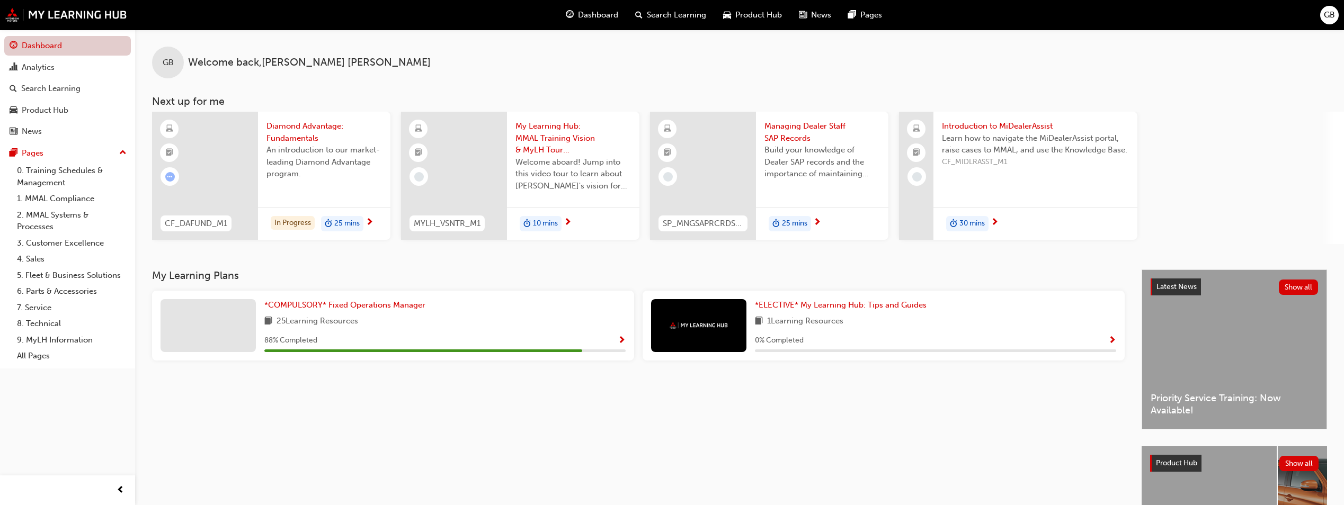
click at [30, 48] on link "Dashboard" at bounding box center [67, 46] width 127 height 20
click at [46, 173] on link "0. Training Schedules & Management" at bounding box center [72, 177] width 118 height 28
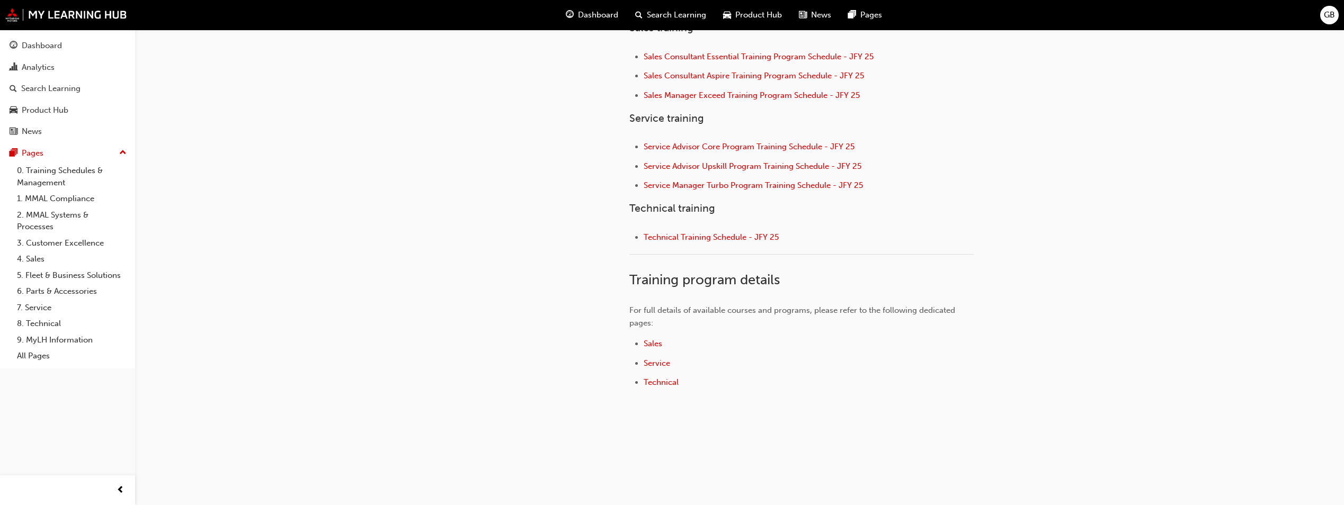
scroll to position [449, 0]
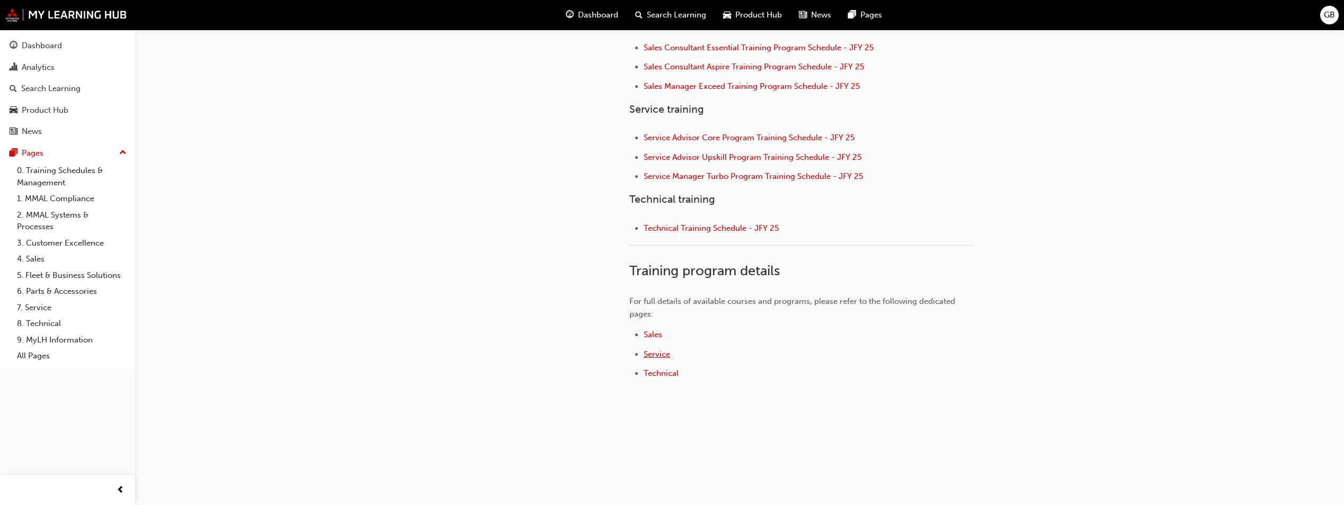
click at [654, 355] on span "Service" at bounding box center [657, 355] width 26 height 10
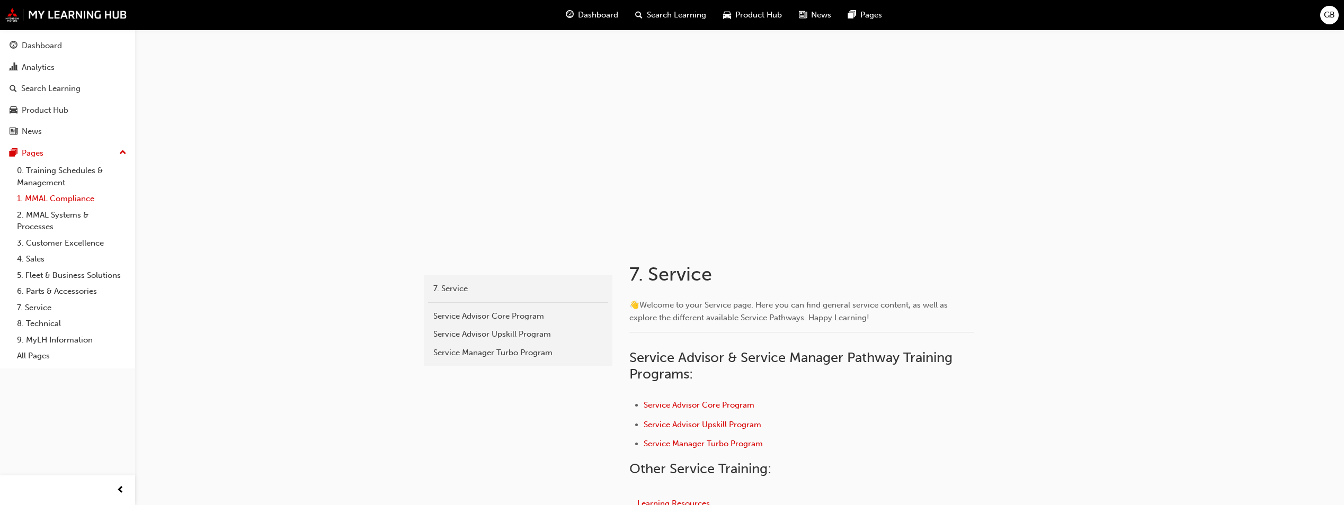
click at [52, 201] on link "1. MMAL Compliance" at bounding box center [72, 199] width 118 height 16
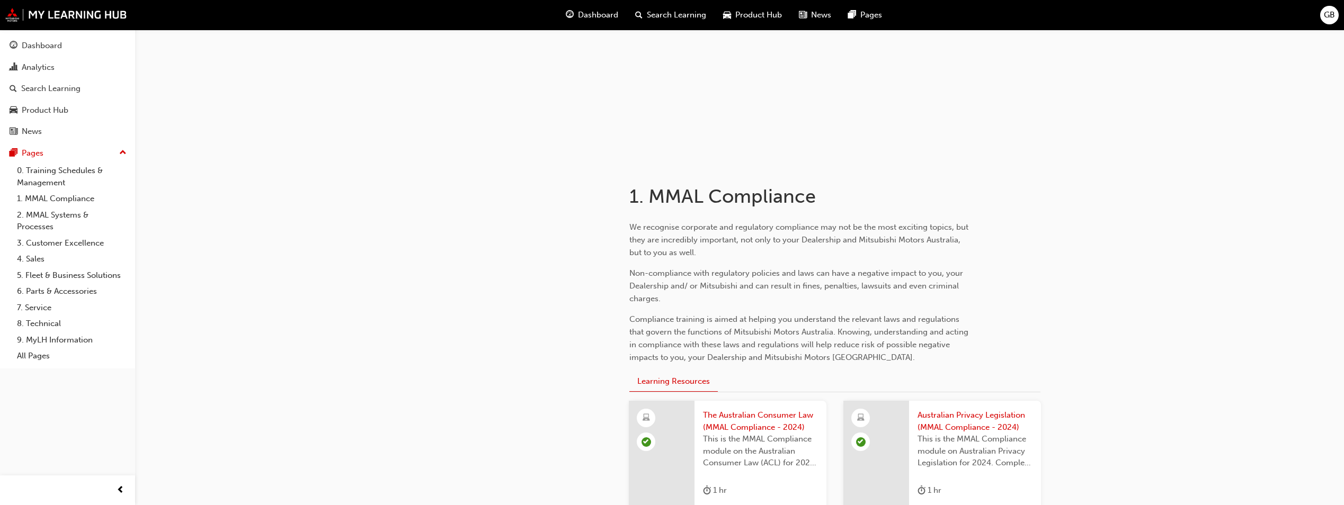
scroll to position [212, 0]
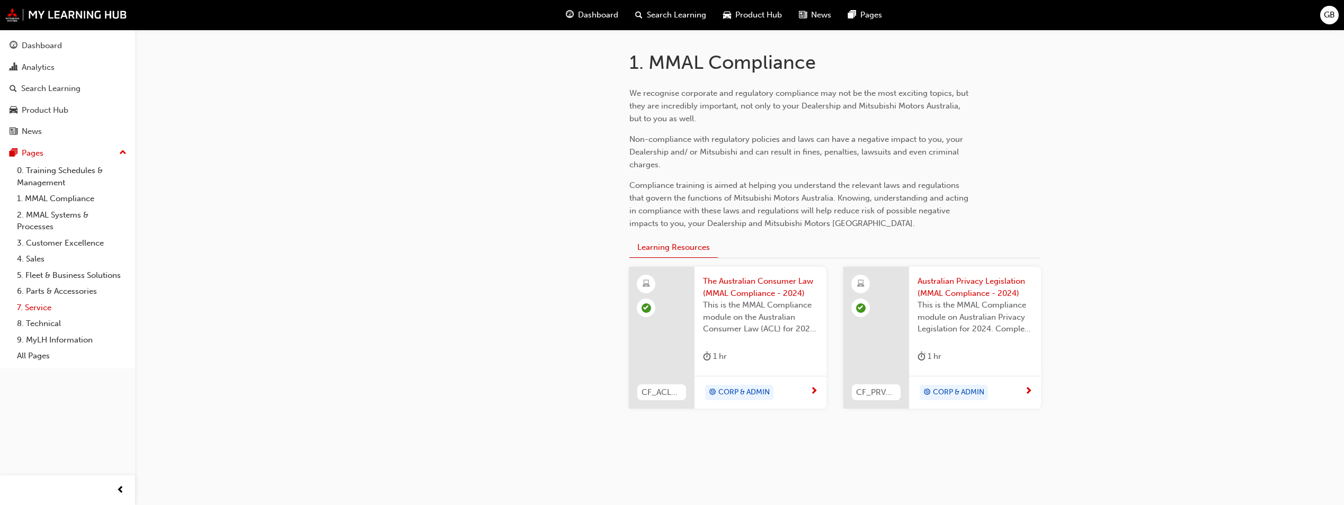
click at [40, 309] on link "7. Service" at bounding box center [72, 308] width 118 height 16
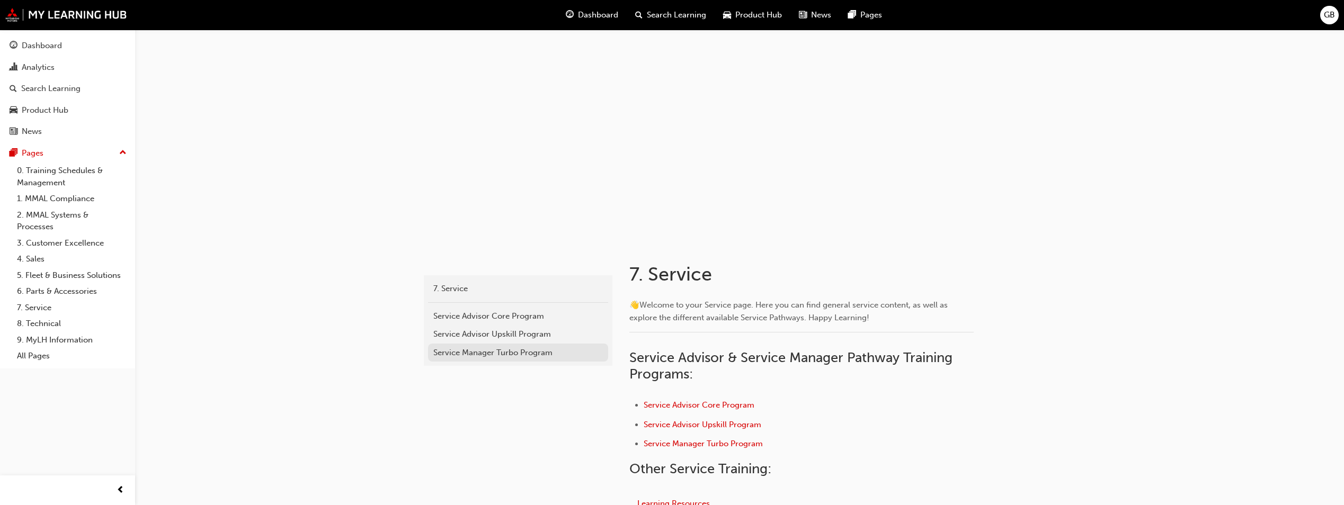
click at [509, 355] on div "Service Manager Turbo Program" at bounding box center [517, 353] width 169 height 12
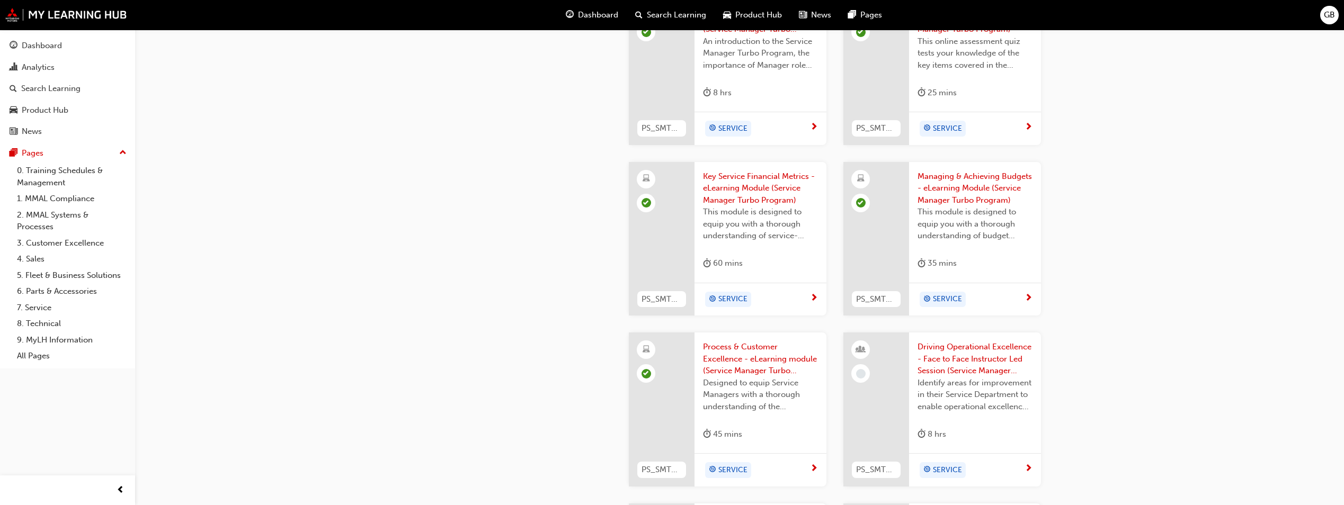
scroll to position [953, 0]
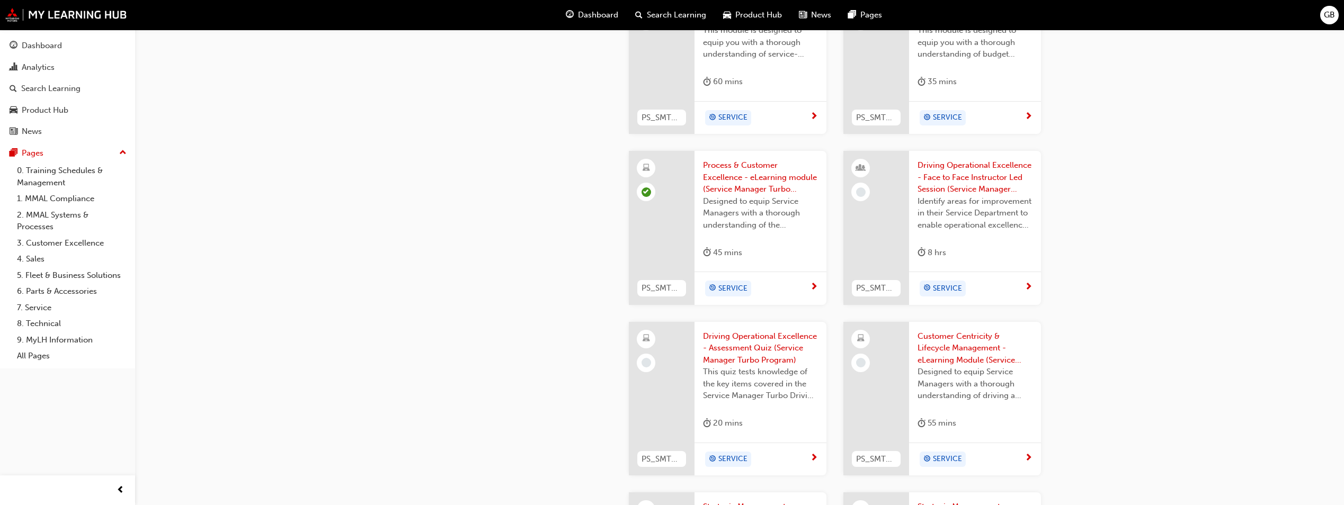
click at [941, 184] on span "Driving Operational Excellence - Face to Face Instructor Led Session (Service M…" at bounding box center [974, 177] width 115 height 36
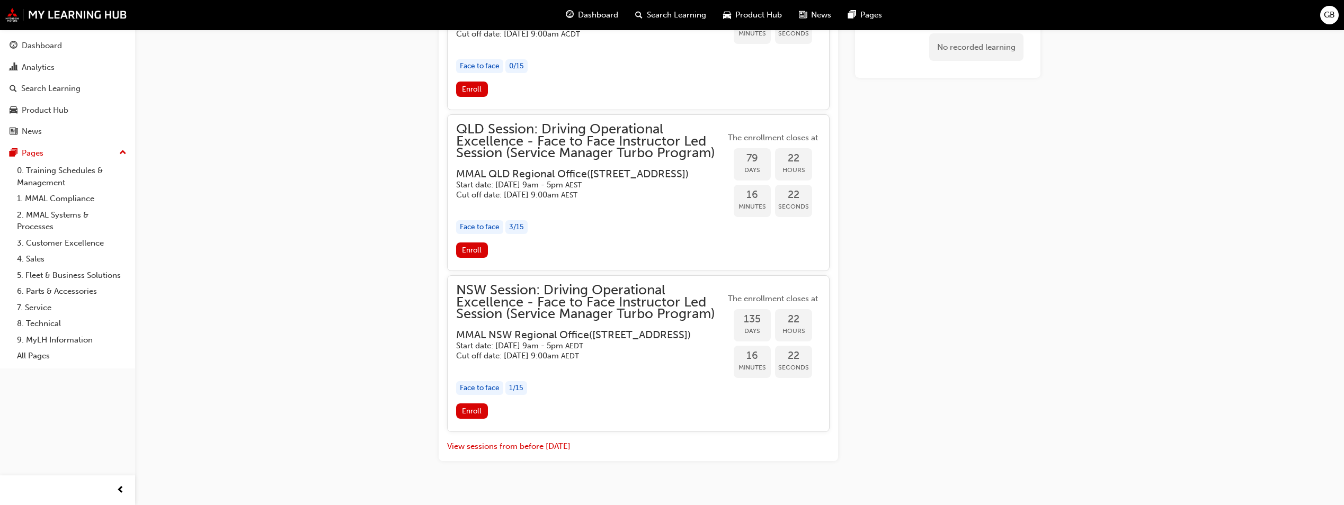
scroll to position [1340, 0]
click at [472, 254] on span "Enroll" at bounding box center [472, 249] width 20 height 9
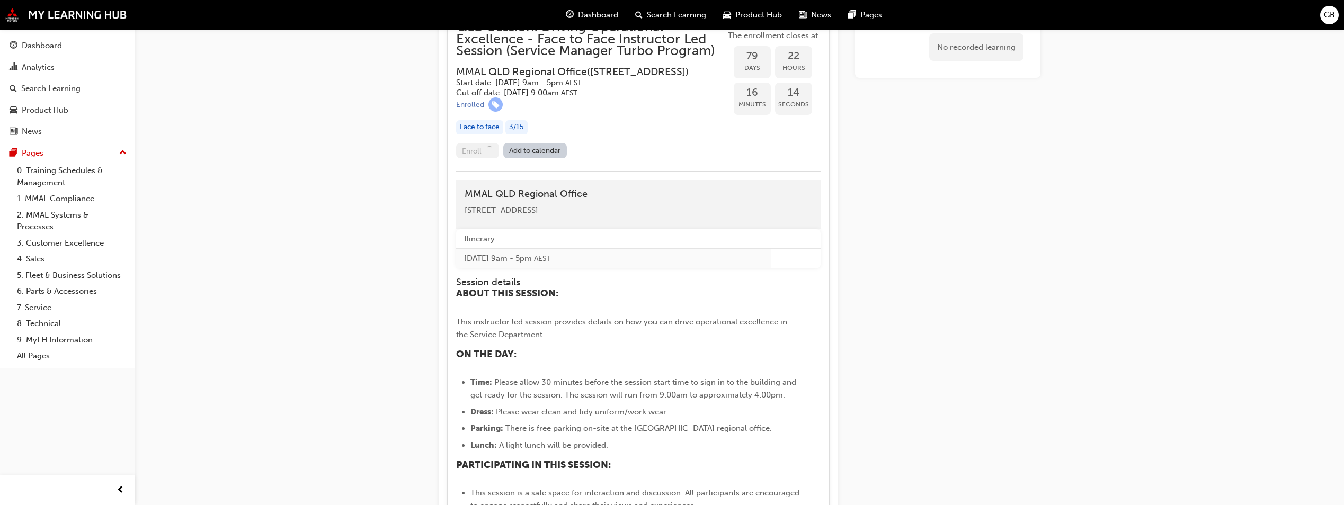
scroll to position [1446, 0]
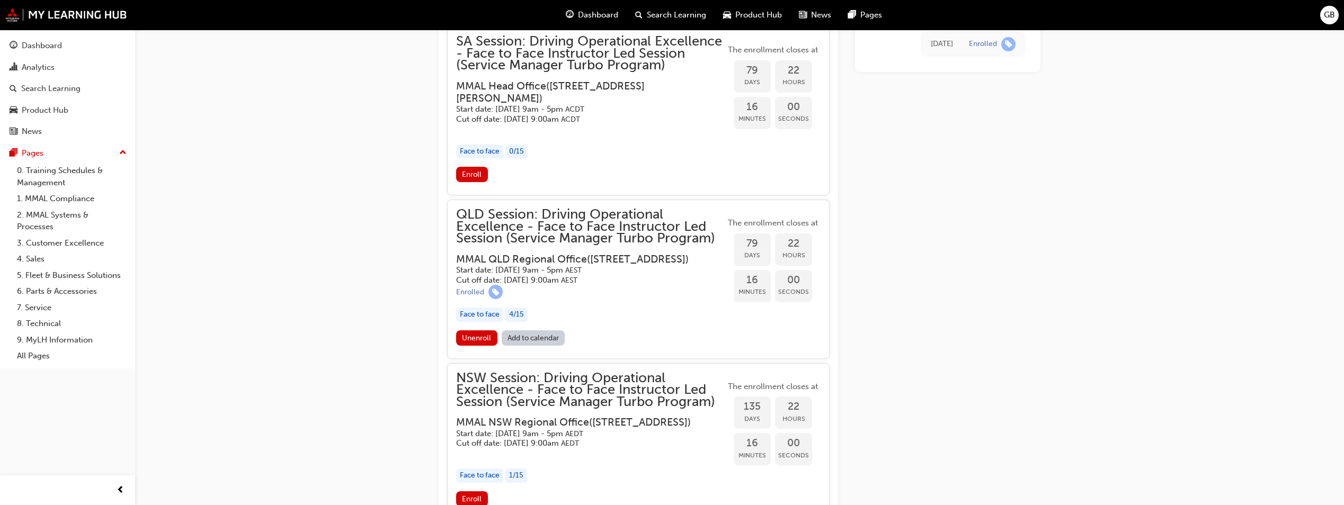
scroll to position [1237, 0]
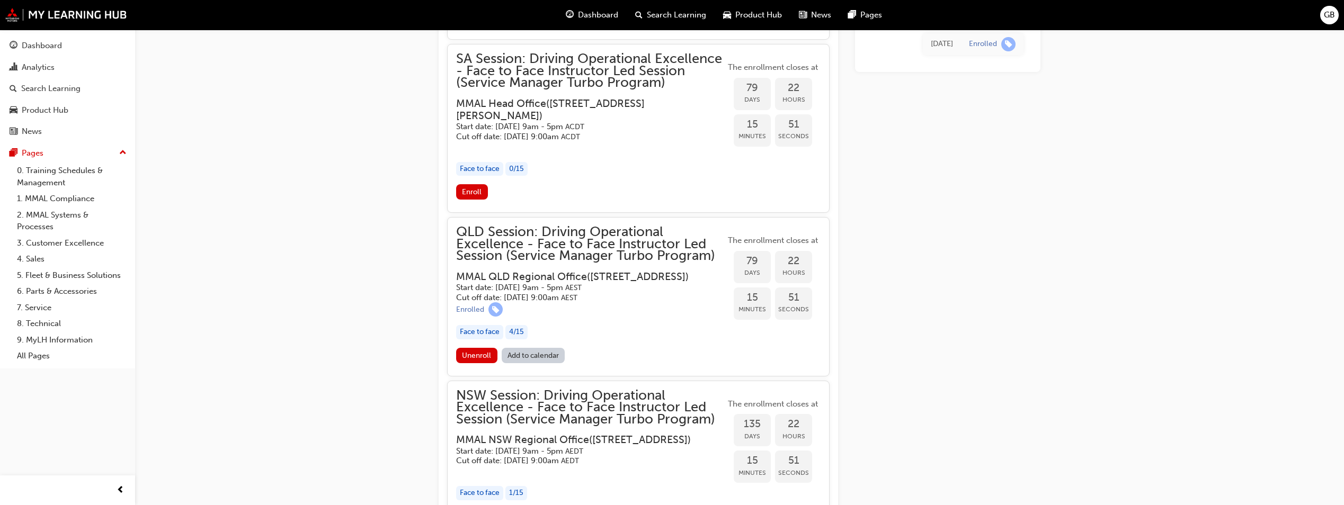
click at [528, 363] on link "Add to calendar" at bounding box center [534, 355] width 64 height 15
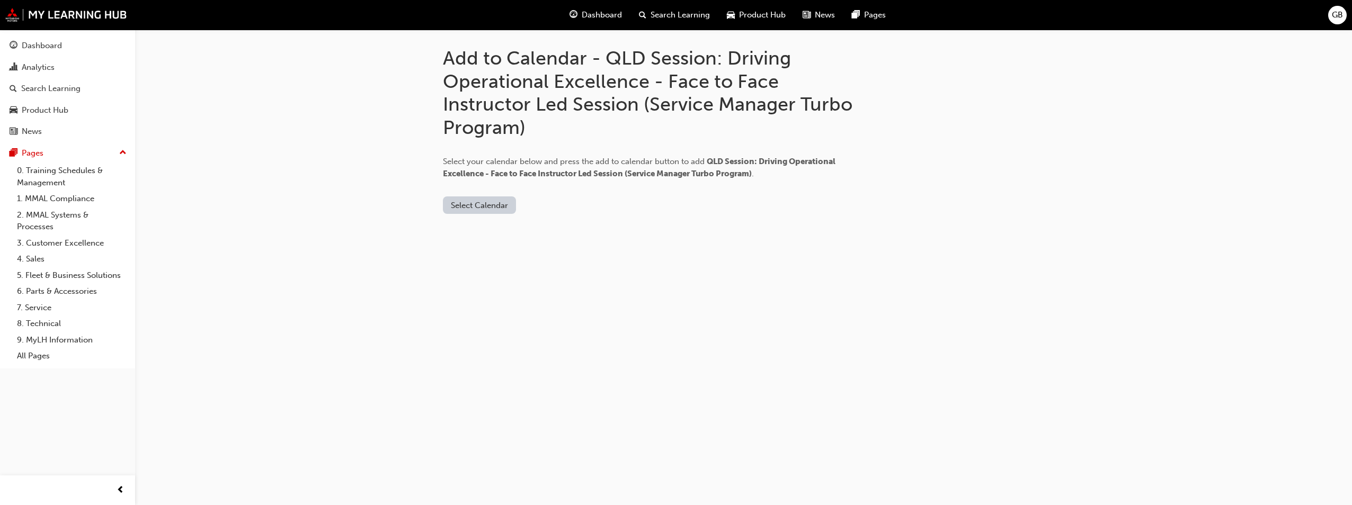
click at [473, 202] on button "Select Calendar" at bounding box center [479, 204] width 73 height 17
click at [473, 227] on div "[DOMAIN_NAME]" at bounding box center [480, 231] width 64 height 12
click at [578, 196] on div "[DOMAIN_NAME] Add to Calendar" at bounding box center [655, 197] width 424 height 34
click at [566, 205] on button "Add to Calendar" at bounding box center [568, 204] width 75 height 17
click at [30, 44] on div "Dashboard" at bounding box center [42, 46] width 40 height 12
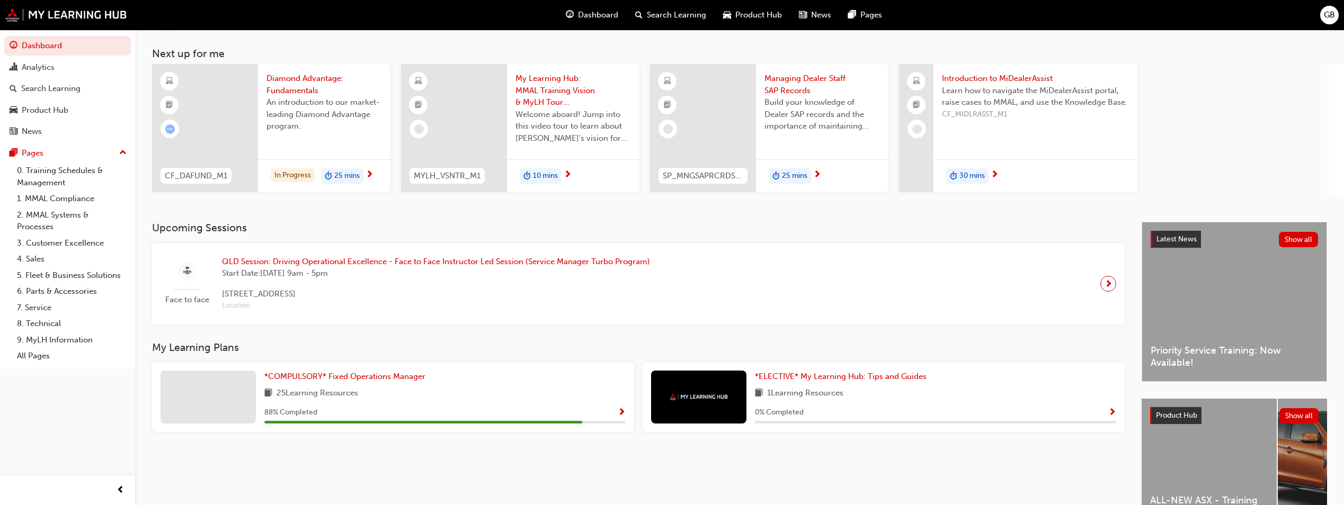
scroll to position [106, 0]
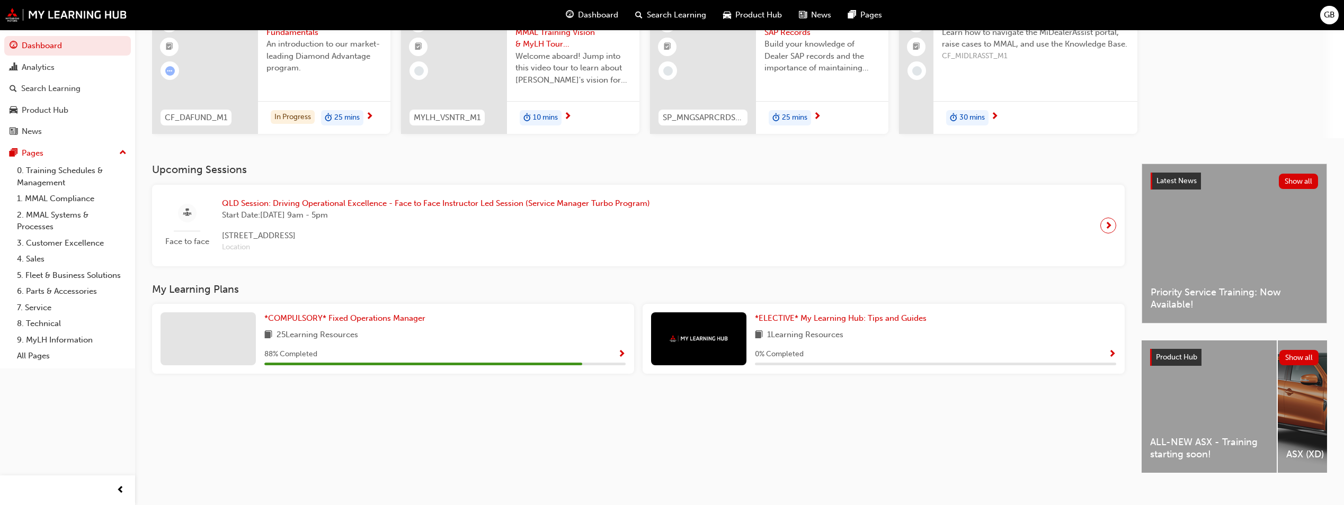
click at [622, 350] on span "Show Progress" at bounding box center [622, 355] width 8 height 10
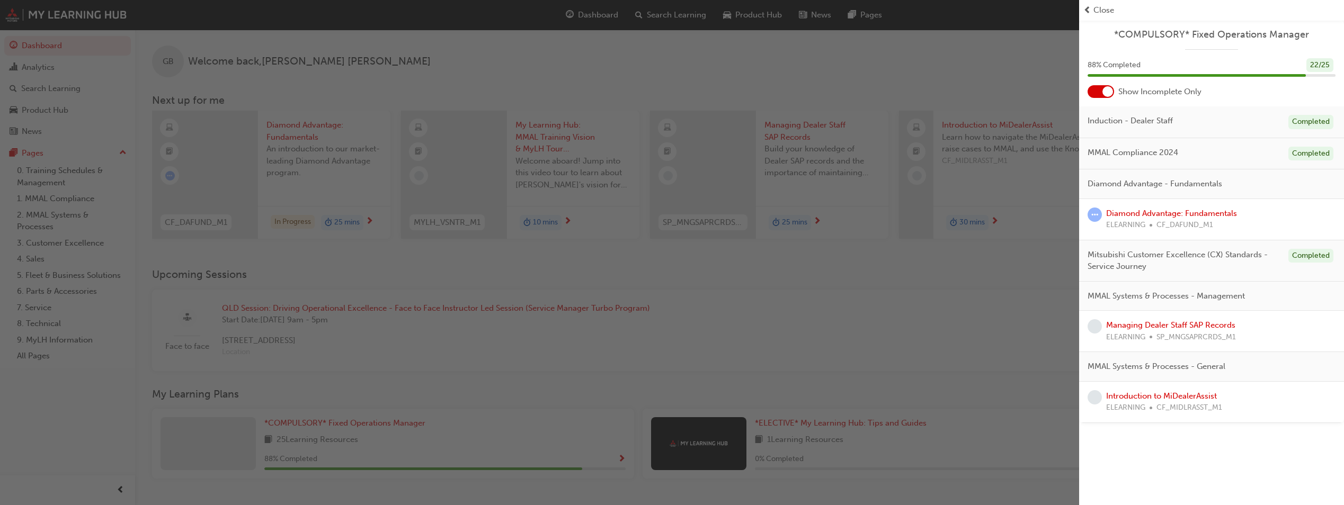
scroll to position [0, 0]
click at [29, 44] on div "button" at bounding box center [539, 252] width 1079 height 505
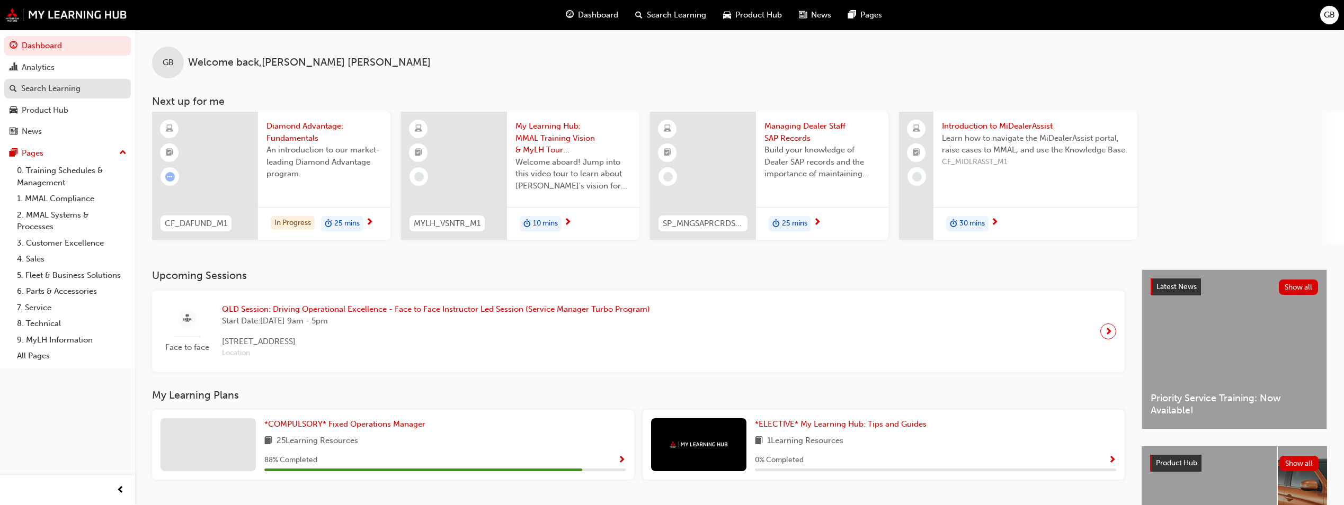
click at [42, 85] on div "Search Learning" at bounding box center [50, 89] width 59 height 12
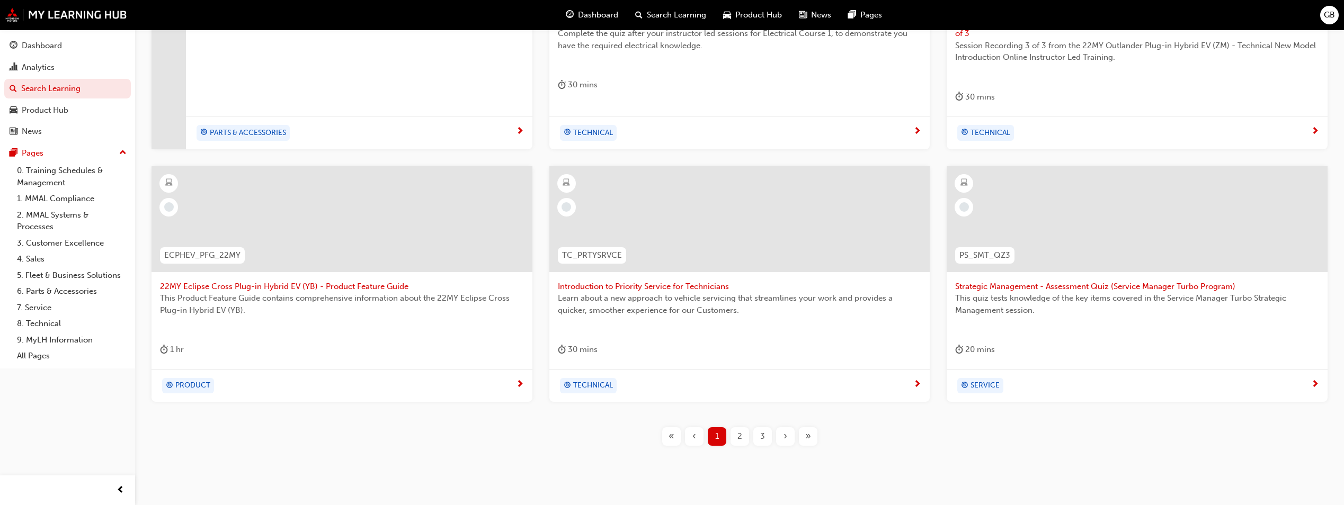
scroll to position [370, 0]
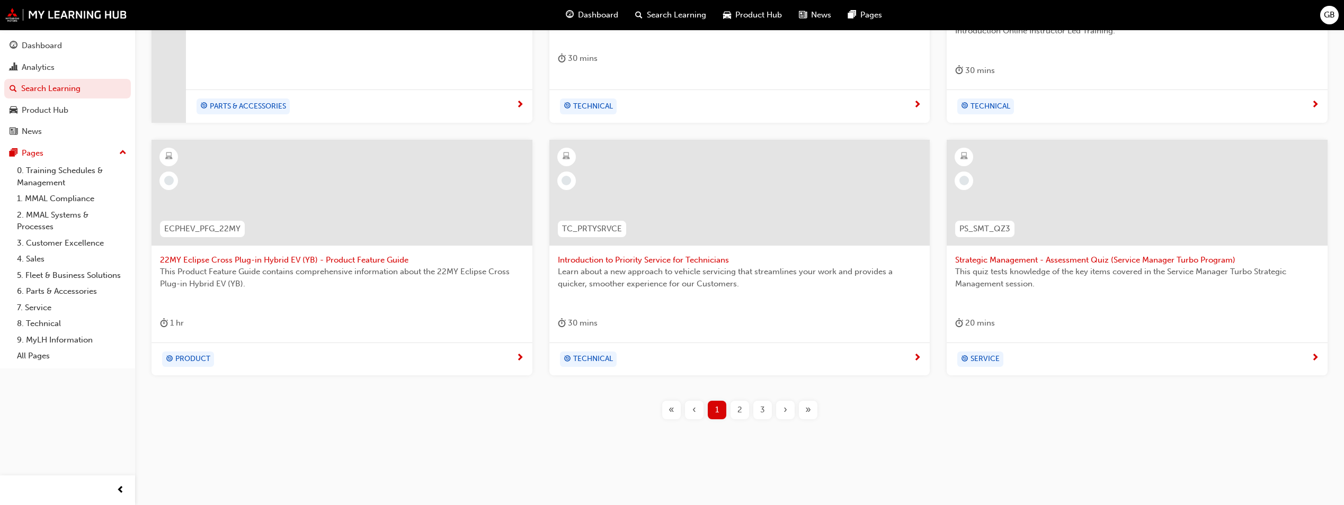
click at [1206, 248] on div at bounding box center [1137, 201] width 364 height 106
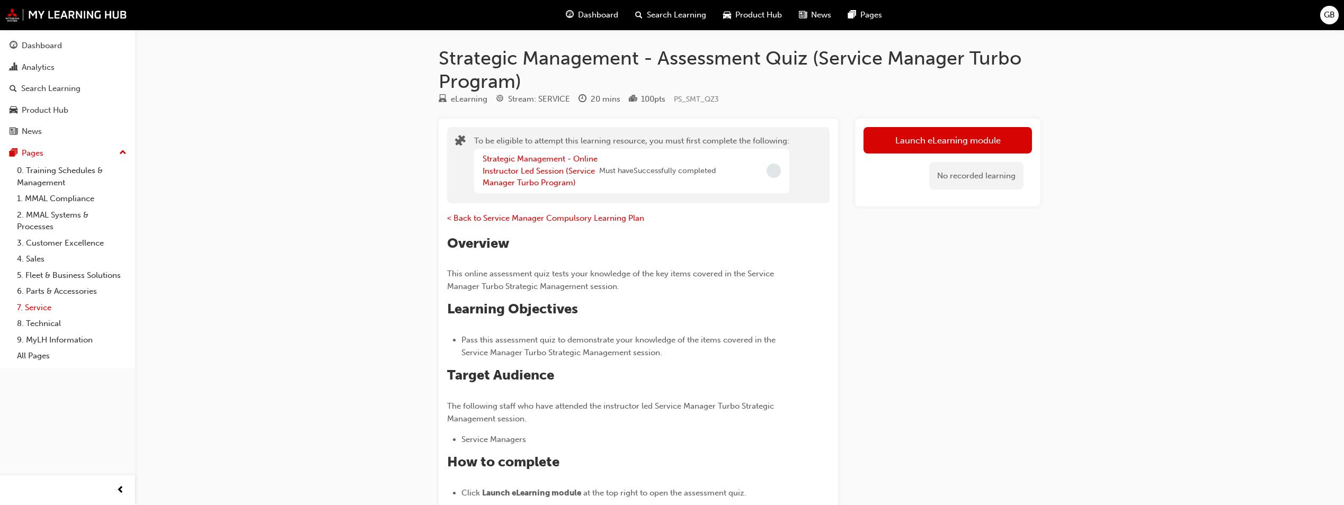
click at [30, 305] on link "7. Service" at bounding box center [72, 308] width 118 height 16
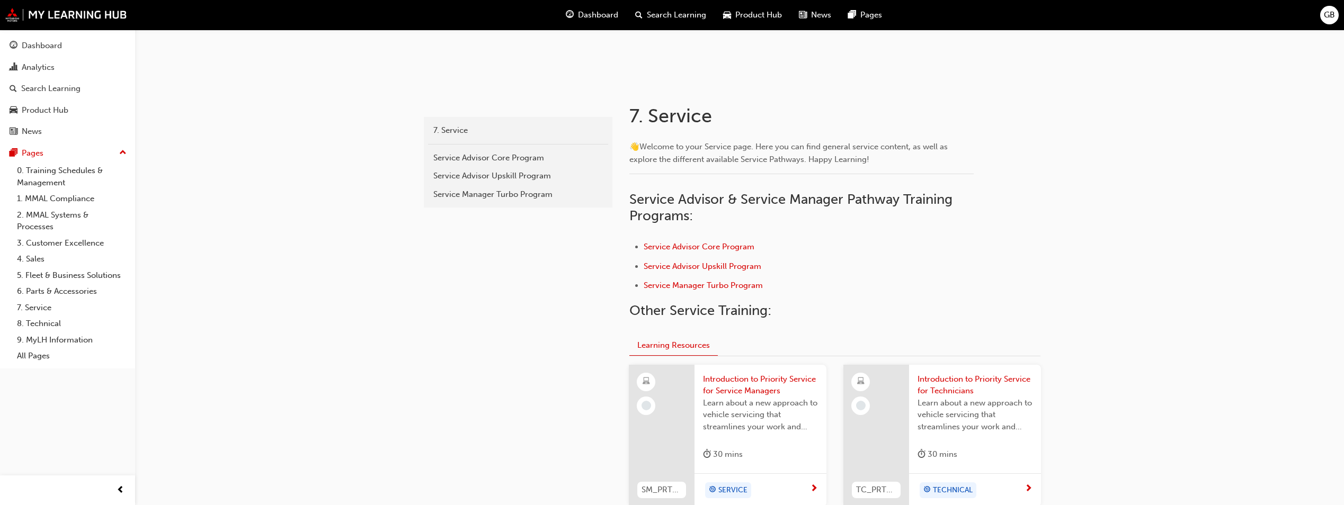
scroll to position [159, 0]
click at [720, 285] on span "Service Manager Turbo Program" at bounding box center [703, 285] width 119 height 10
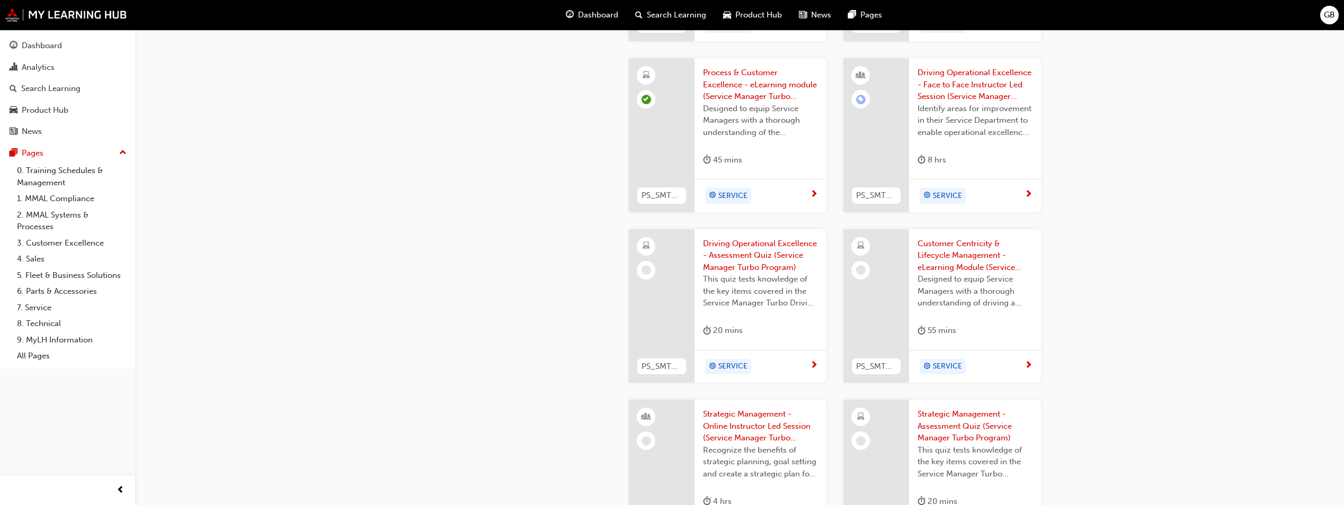
scroll to position [1059, 0]
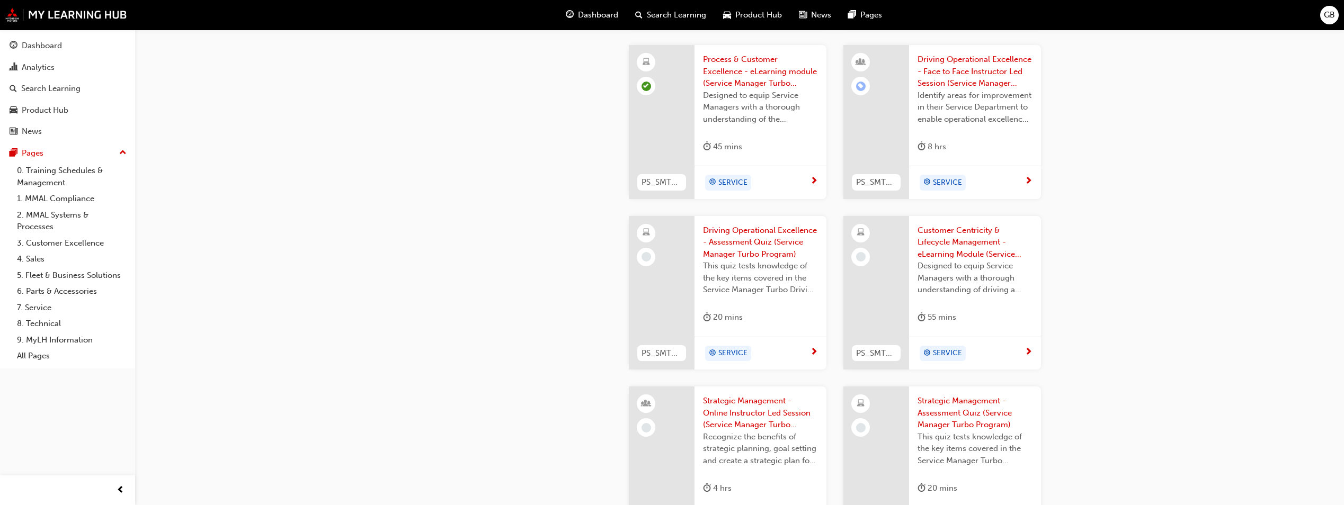
click at [716, 252] on span "Driving Operational Excellence - Assessment Quiz (Service Manager Turbo Program)" at bounding box center [760, 243] width 115 height 36
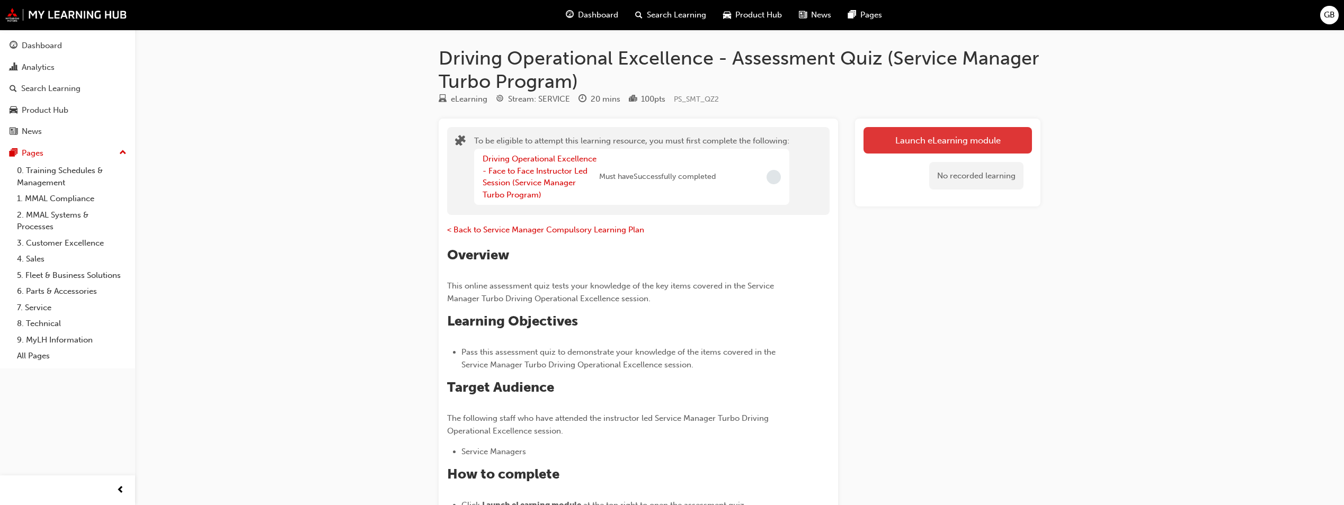
click at [928, 138] on button "Launch eLearning module" at bounding box center [947, 140] width 168 height 26
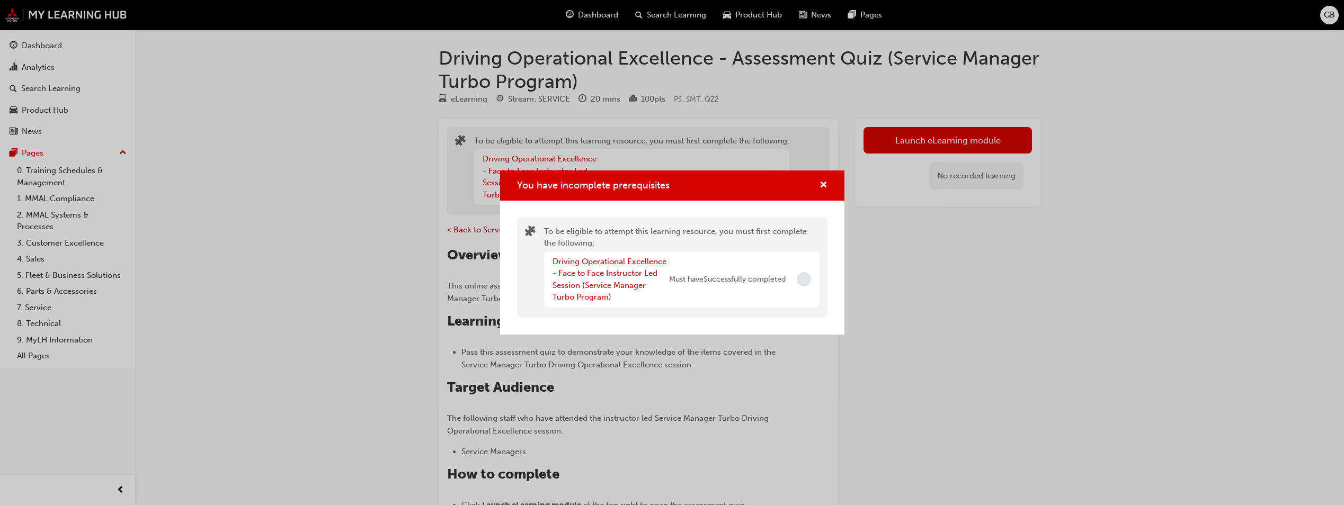
click at [824, 178] on div "You have incomplete prerequisites" at bounding box center [672, 186] width 344 height 30
click at [820, 181] on span "cross-icon" at bounding box center [823, 186] width 8 height 10
